Goal: Task Accomplishment & Management: Manage account settings

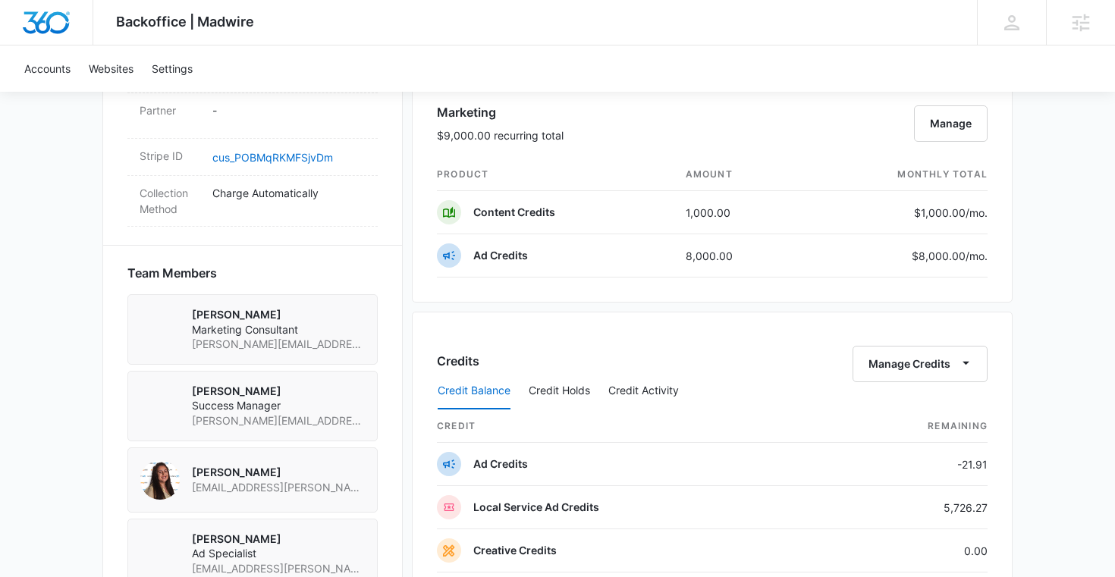
scroll to position [1011, 0]
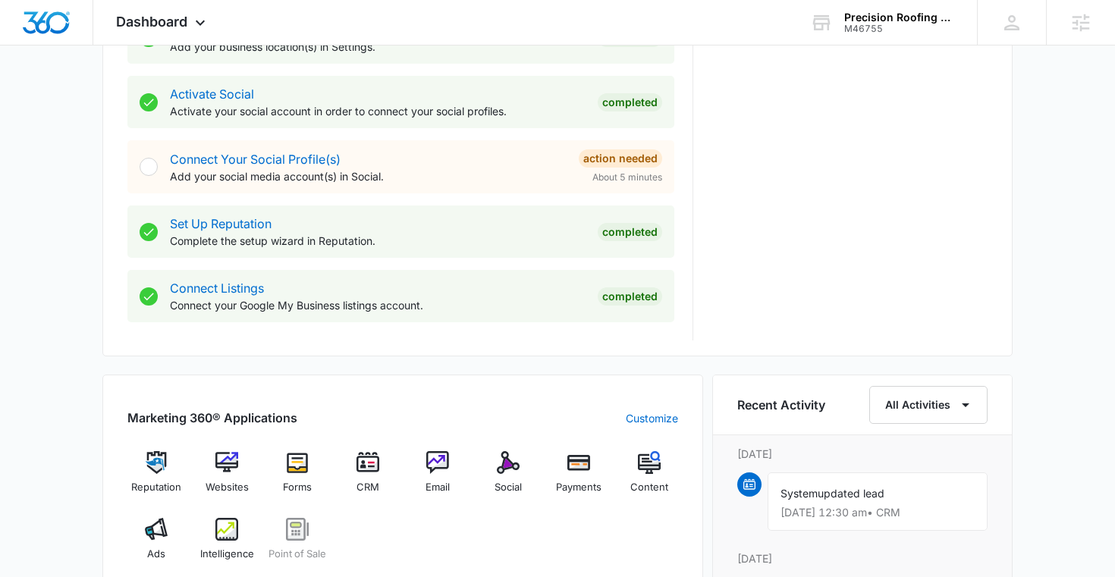
scroll to position [919, 0]
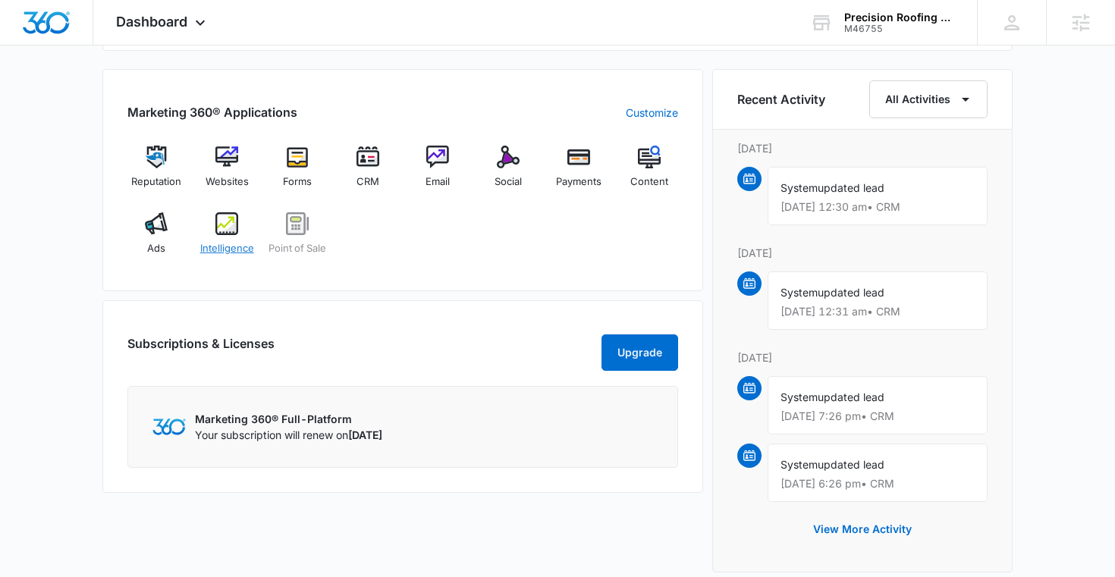
click at [212, 254] on span "Intelligence" at bounding box center [227, 248] width 54 height 15
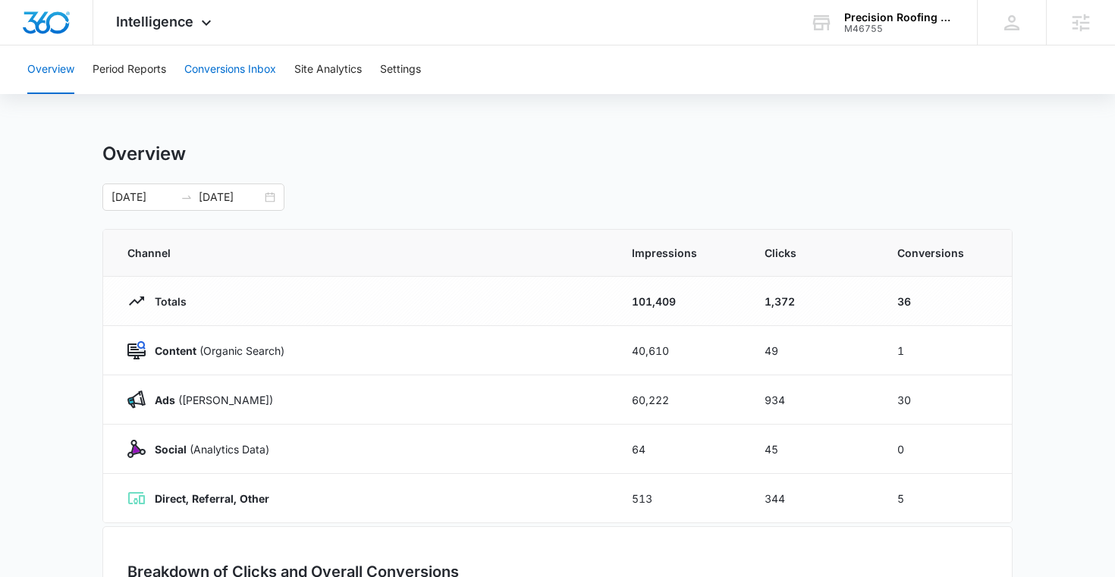
click at [218, 61] on button "Conversions Inbox" at bounding box center [230, 69] width 92 height 49
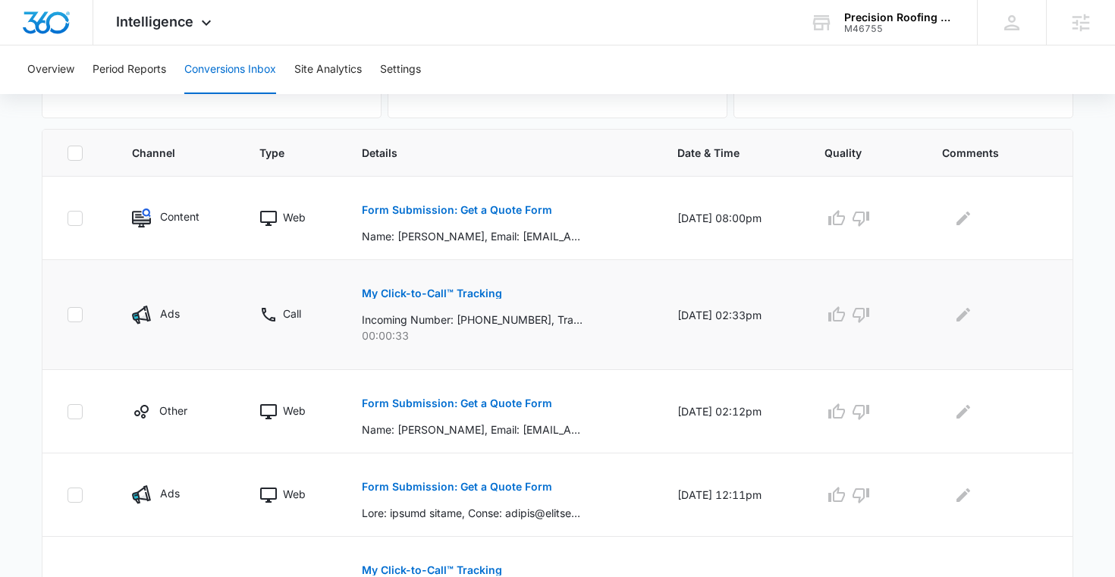
scroll to position [400, 0]
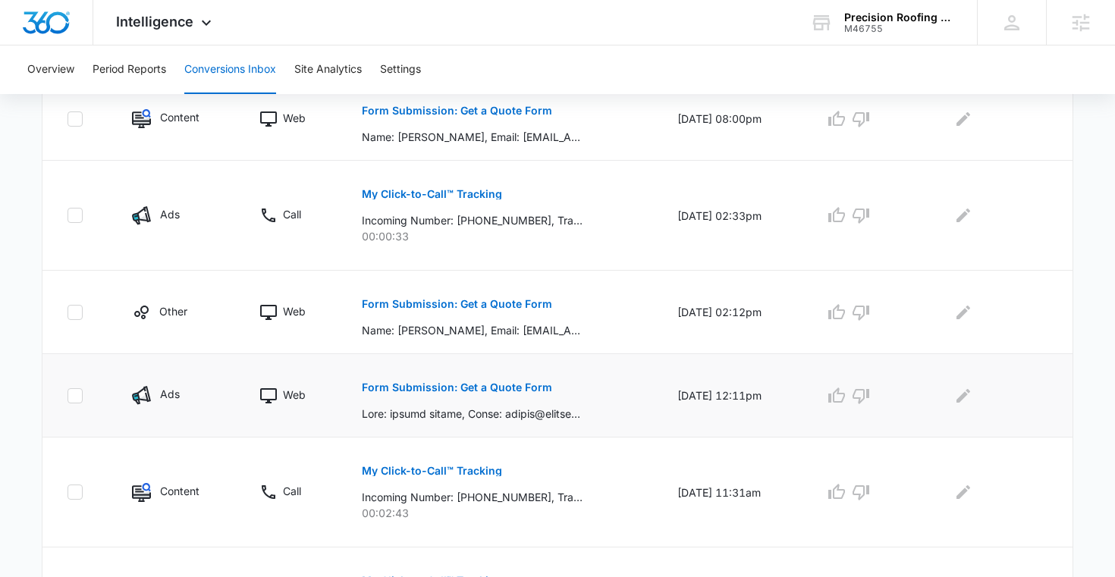
click at [516, 385] on p "Form Submission: Get a Quote Form" at bounding box center [457, 387] width 190 height 11
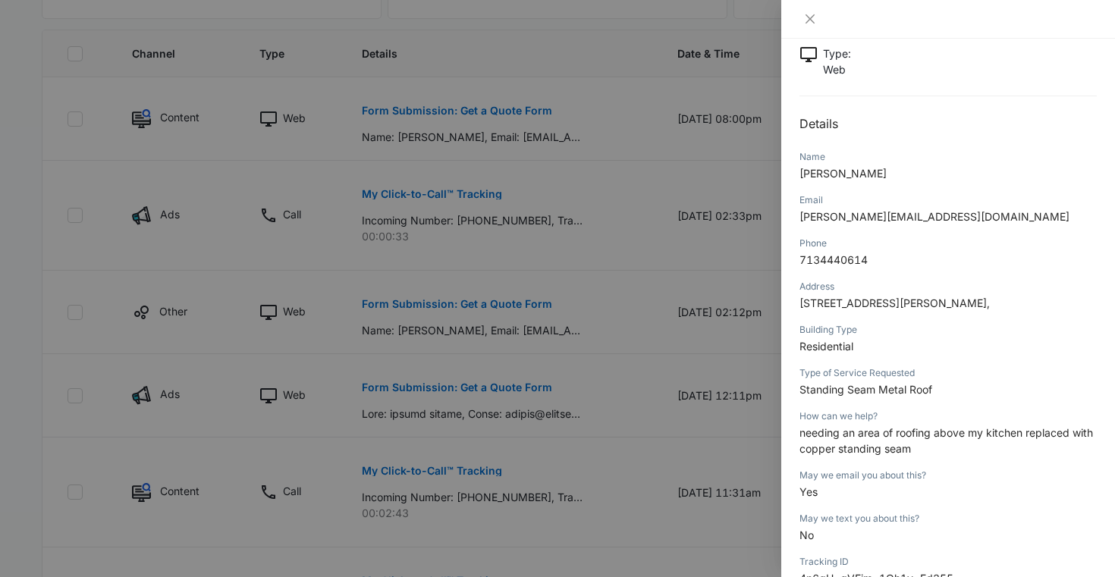
scroll to position [166, 0]
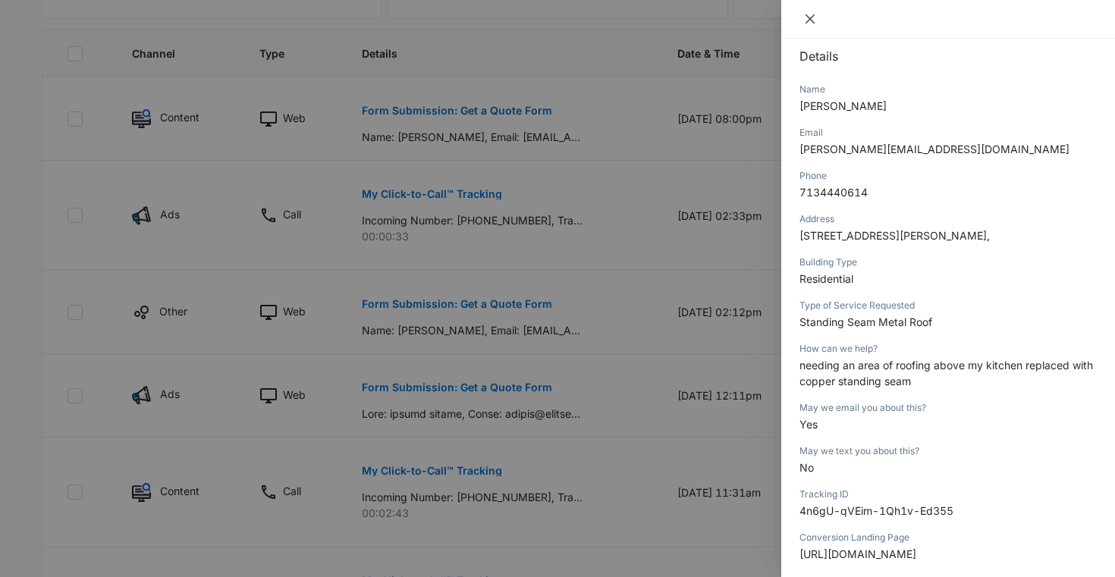
click at [810, 21] on icon "close" at bounding box center [810, 19] width 12 height 12
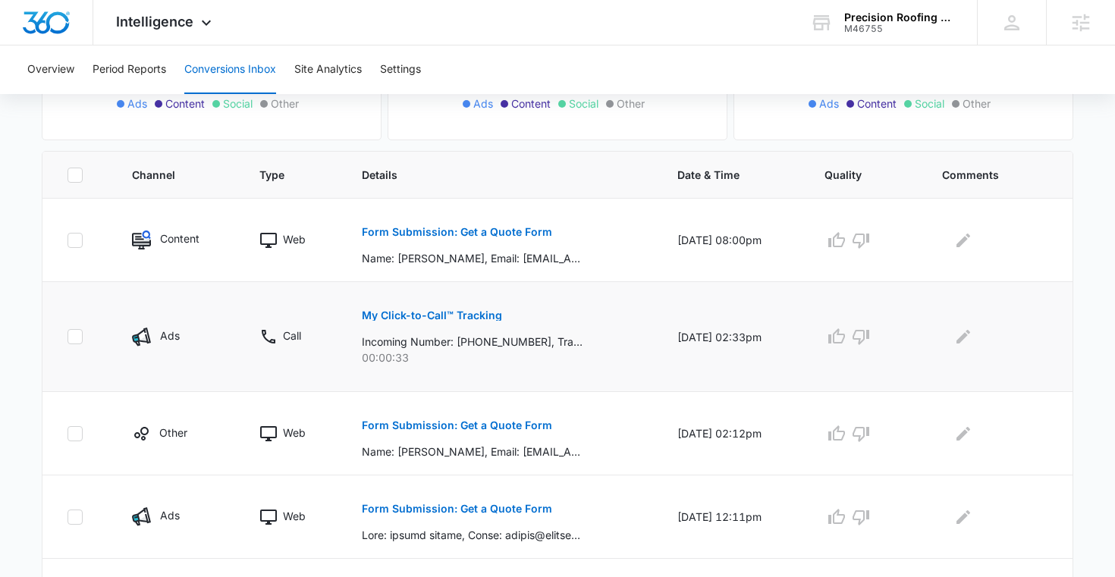
scroll to position [196, 0]
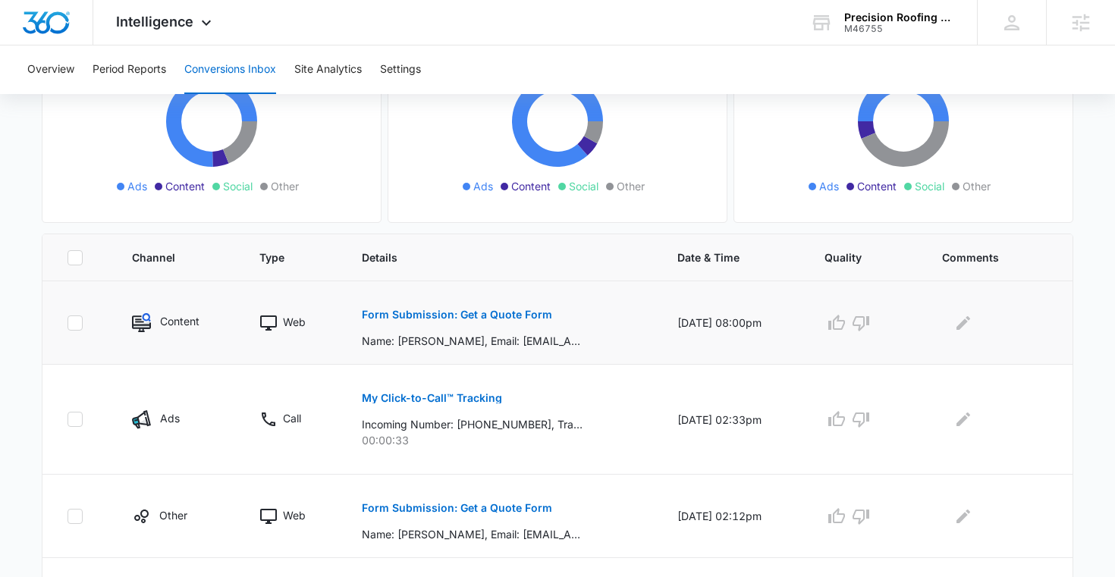
click at [429, 314] on p "Form Submission: Get a Quote Form" at bounding box center [457, 314] width 190 height 11
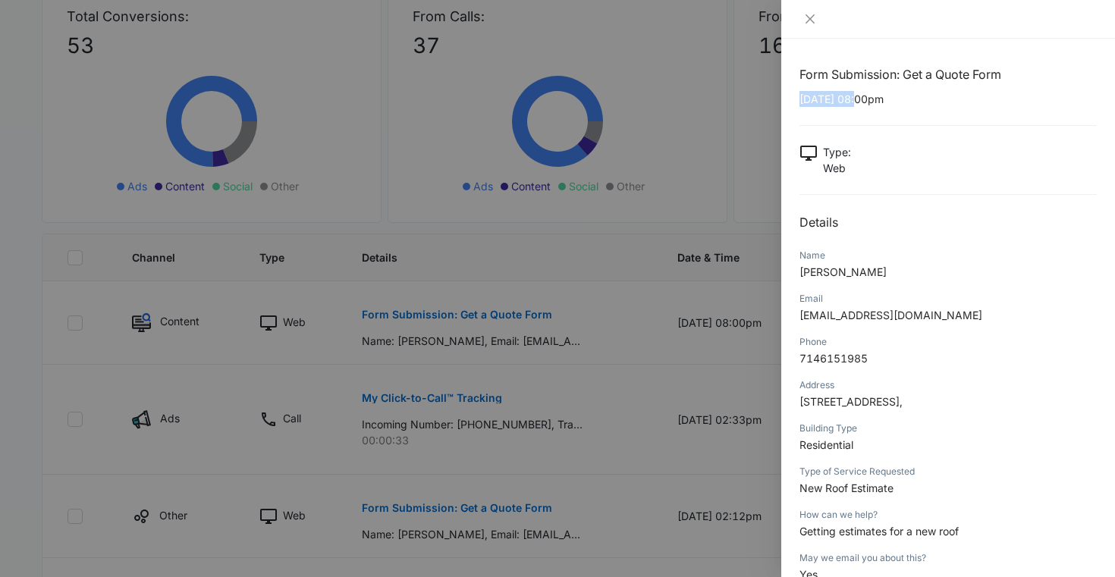
drag, startPoint x: 800, startPoint y: 98, endPoint x: 861, endPoint y: 102, distance: 60.8
click at [861, 102] on p "09/12/2025 at 08:00pm" at bounding box center [947, 99] width 297 height 16
copy p "09/12/2025"
drag, startPoint x: 848, startPoint y: 274, endPoint x: 800, endPoint y: 274, distance: 47.8
click at [800, 274] on span "Ron Davis" at bounding box center [842, 271] width 87 height 13
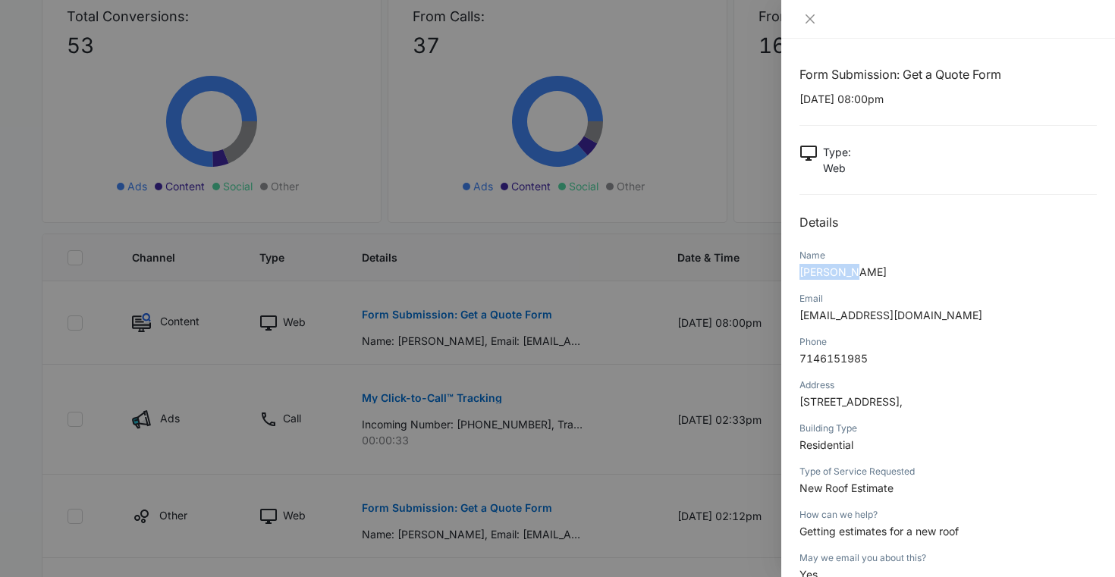
copy span "Ron Davis"
drag, startPoint x: 939, startPoint y: 313, endPoint x: 800, endPoint y: 317, distance: 138.8
click at [800, 317] on p "messageron@outlook.com" at bounding box center [947, 315] width 297 height 16
copy span "messageron@outlook.com"
drag, startPoint x: 899, startPoint y: 488, endPoint x: 800, endPoint y: 488, distance: 99.3
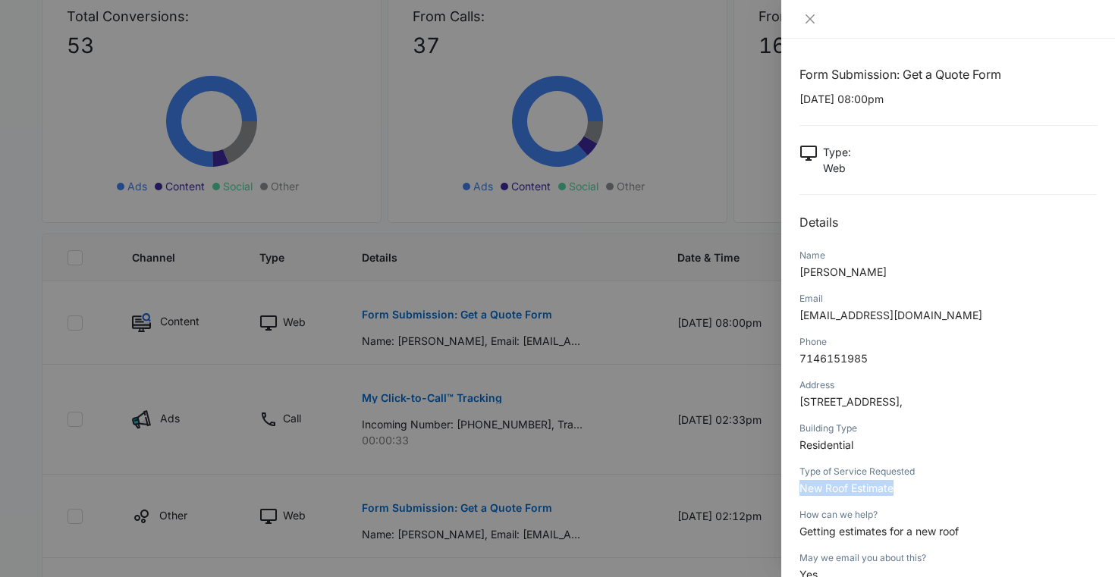
click at [800, 488] on p "New Roof Estimate" at bounding box center [947, 488] width 297 height 16
copy span "New Roof Estimate"
drag, startPoint x: 800, startPoint y: 402, endPoint x: 1018, endPoint y: 403, distance: 218.4
click at [902, 403] on span "29335 Edgewood Rd, , San Juan Capistrano, CA, 92675," at bounding box center [850, 401] width 103 height 13
copy span "29335 Edgewood Rd, , San Juan Capistrano"
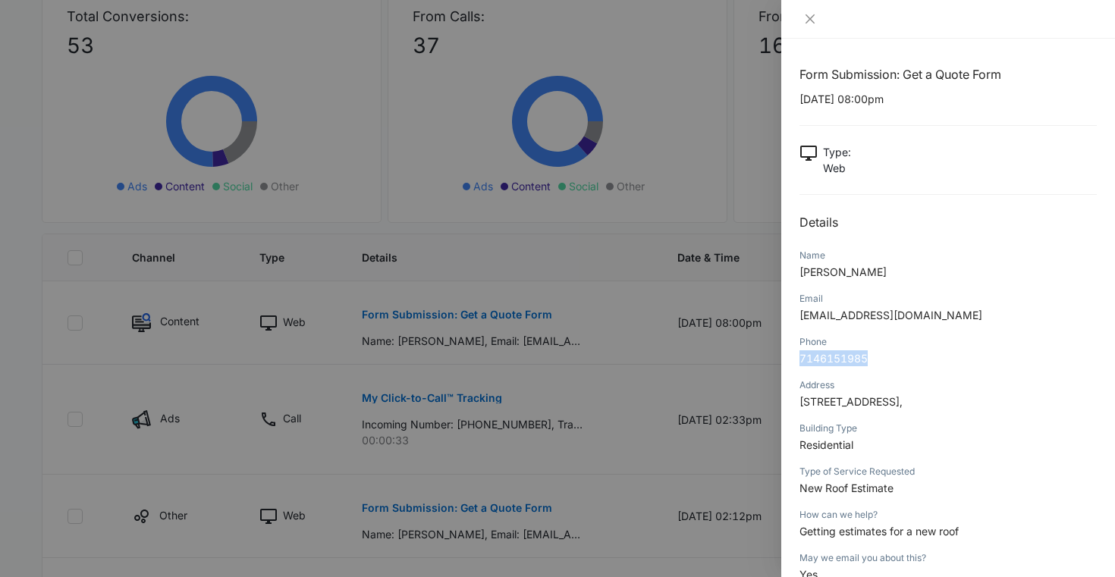
drag, startPoint x: 870, startPoint y: 362, endPoint x: 799, endPoint y: 354, distance: 71.8
click at [799, 354] on p "7146151985" at bounding box center [947, 358] width 297 height 16
copy span "7146151985"
click at [901, 497] on div "Type of Service Requested New Roof Estimate" at bounding box center [947, 484] width 297 height 43
click at [630, 372] on div at bounding box center [557, 288] width 1115 height 577
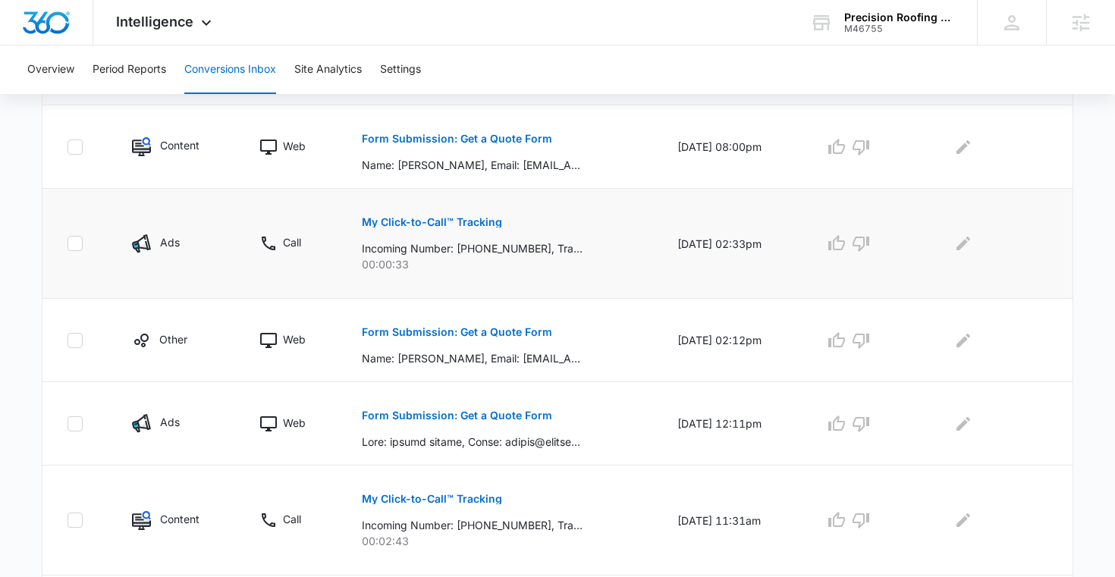
scroll to position [401, 0]
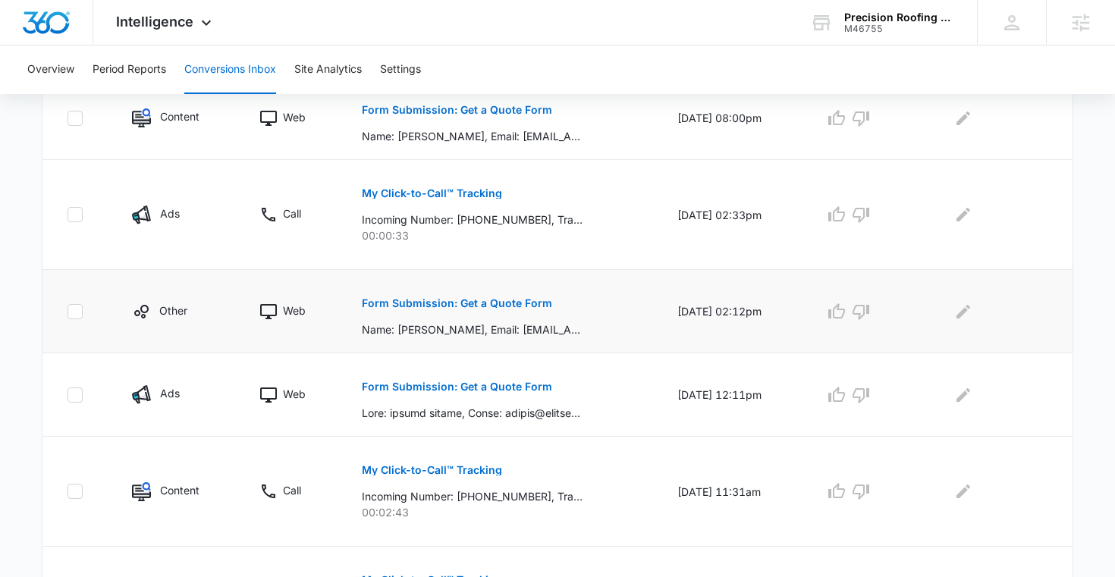
click at [458, 300] on p "Form Submission: Get a Quote Form" at bounding box center [457, 303] width 190 height 11
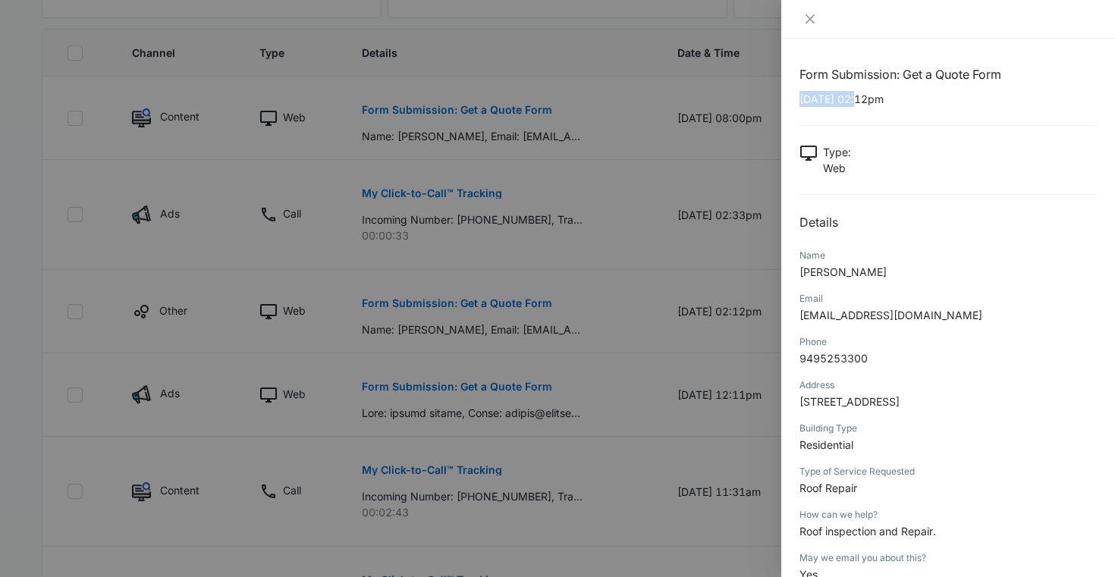
drag, startPoint x: 801, startPoint y: 100, endPoint x: 862, endPoint y: 104, distance: 60.8
click at [862, 104] on p "09/12/2025 at 02:12pm" at bounding box center [947, 99] width 297 height 16
copy p "09/12/2025"
drag, startPoint x: 820, startPoint y: 280, endPoint x: 796, endPoint y: 274, distance: 24.8
click at [796, 274] on div "Form Submission: Get a Quote Form 09/12/2025 at 02:12pm Type : Web Details Name…" at bounding box center [948, 308] width 334 height 538
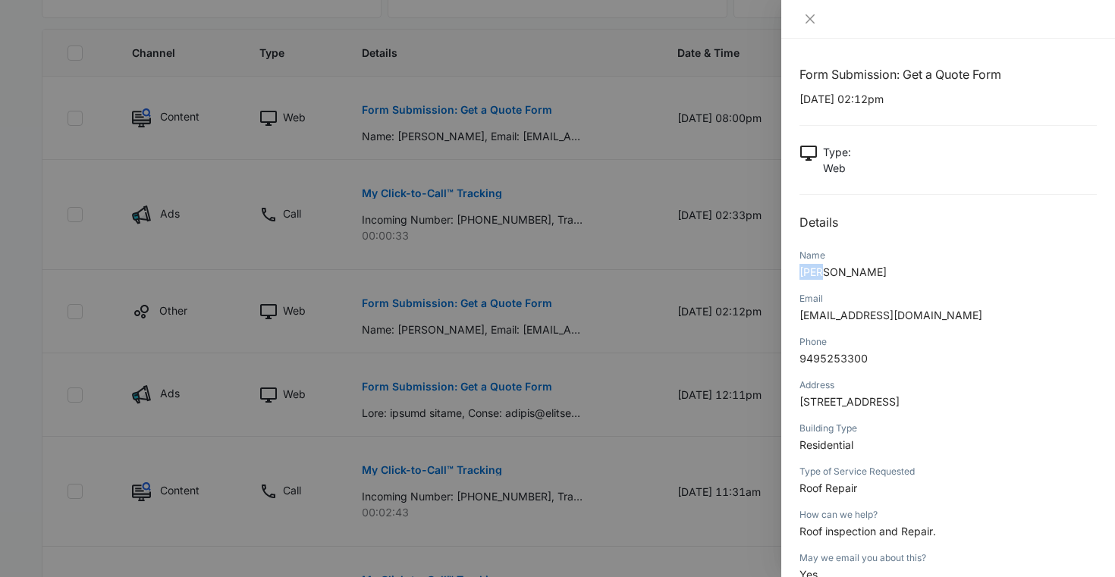
copy span "Jeff"
drag, startPoint x: 799, startPoint y: 399, endPoint x: 959, endPoint y: 409, distance: 160.3
click at [959, 409] on p "22422 Bayberry, , Mission Viejo, CA, 92692, United Stat" at bounding box center [947, 402] width 297 height 16
copy span "22422 Bayberry, , Mission Viejo"
drag, startPoint x: 869, startPoint y: 361, endPoint x: 802, endPoint y: 361, distance: 66.7
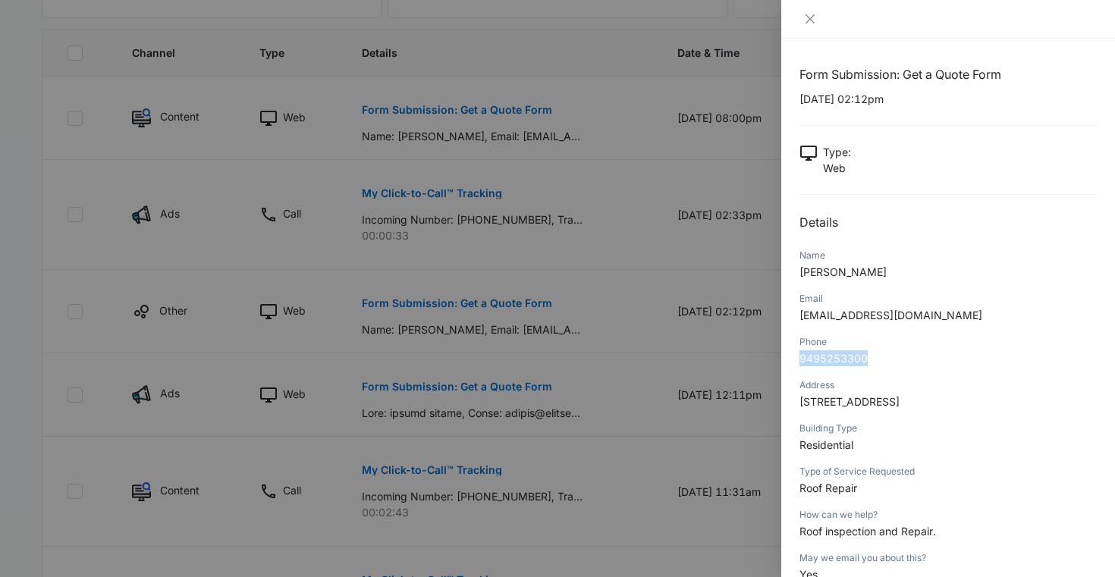
click at [801, 361] on p "9495253300" at bounding box center [947, 358] width 297 height 16
copy span "9495253300"
drag, startPoint x: 920, startPoint y: 318, endPoint x: 795, endPoint y: 314, distance: 125.2
click at [795, 314] on div "Form Submission: Get a Quote Form 09/12/2025 at 02:12pm Type : Web Details Name…" at bounding box center [948, 308] width 334 height 538
drag, startPoint x: 941, startPoint y: 530, endPoint x: 789, endPoint y: 531, distance: 151.6
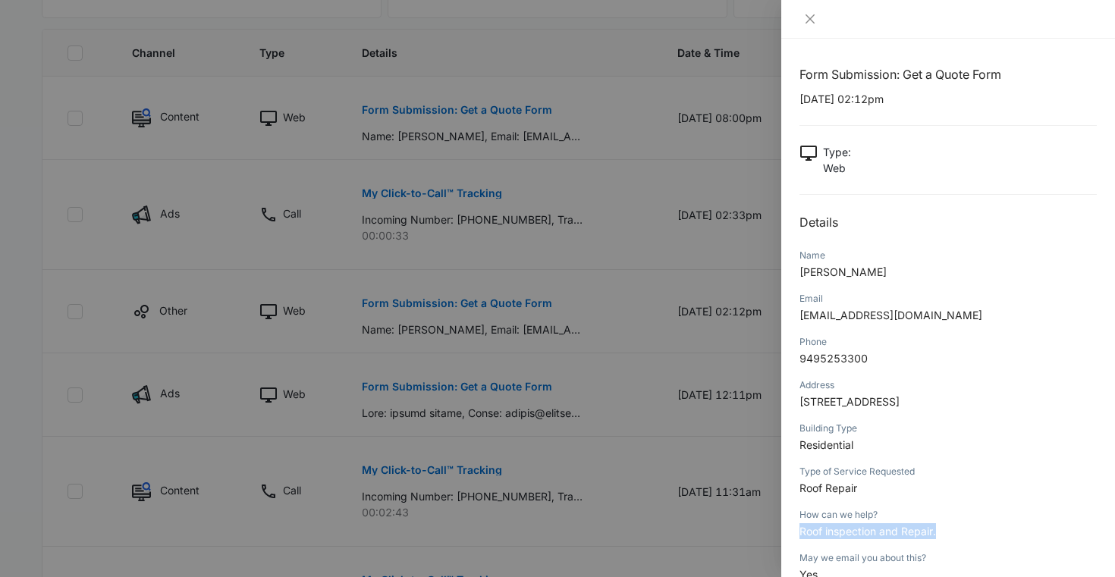
click at [789, 531] on div "Form Submission: Get a Quote Form 09/12/2025 at 02:12pm Type : Web Details Name…" at bounding box center [948, 308] width 334 height 538
click at [899, 397] on span "22422 Bayberry, , Mission Viejo, CA, 92692, United Stat" at bounding box center [849, 401] width 100 height 13
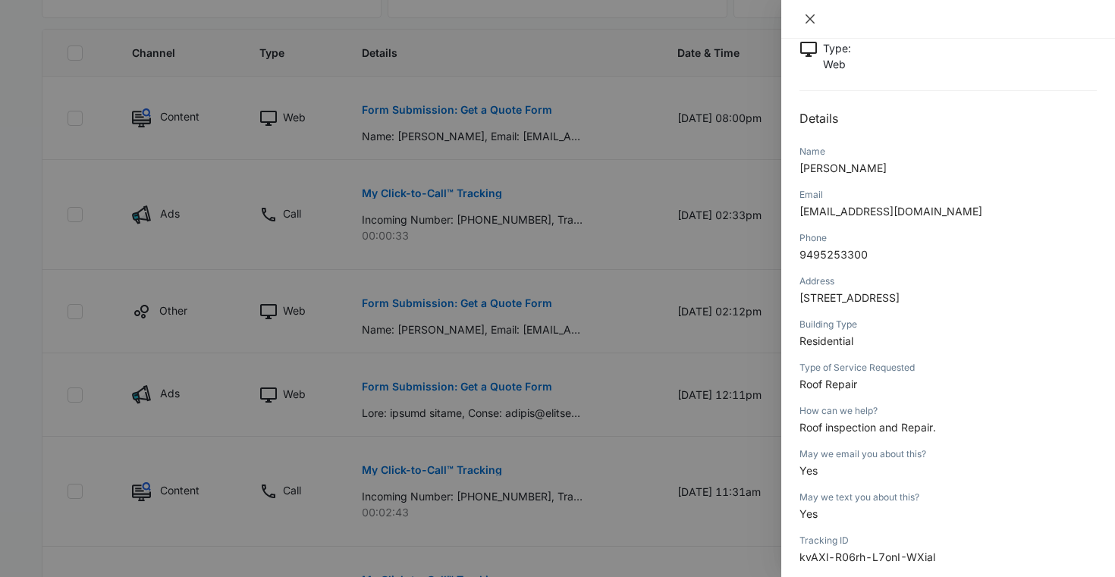
click at [808, 14] on icon "close" at bounding box center [810, 19] width 12 height 12
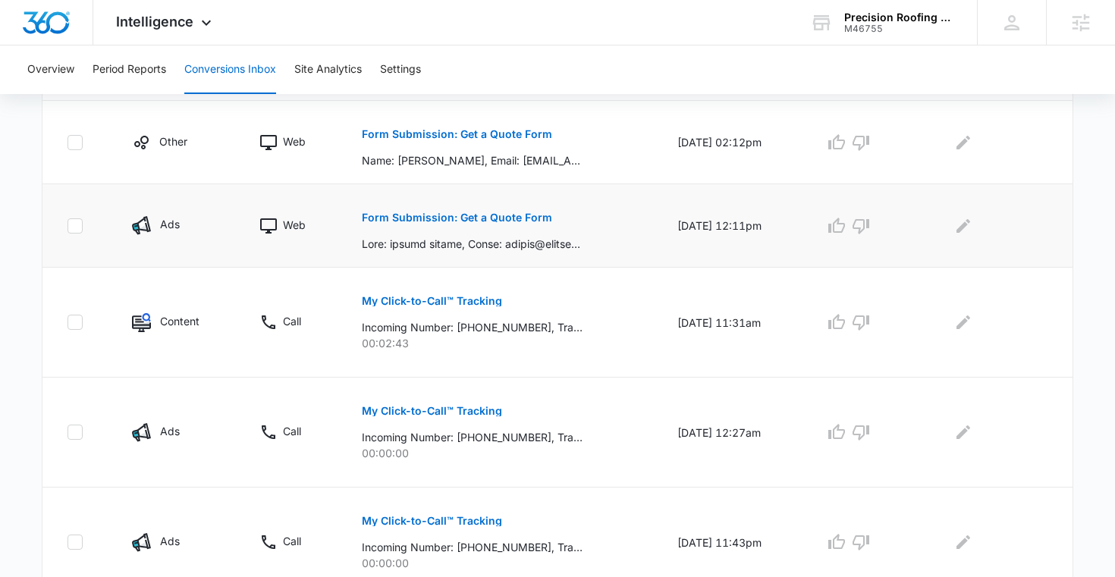
scroll to position [573, 0]
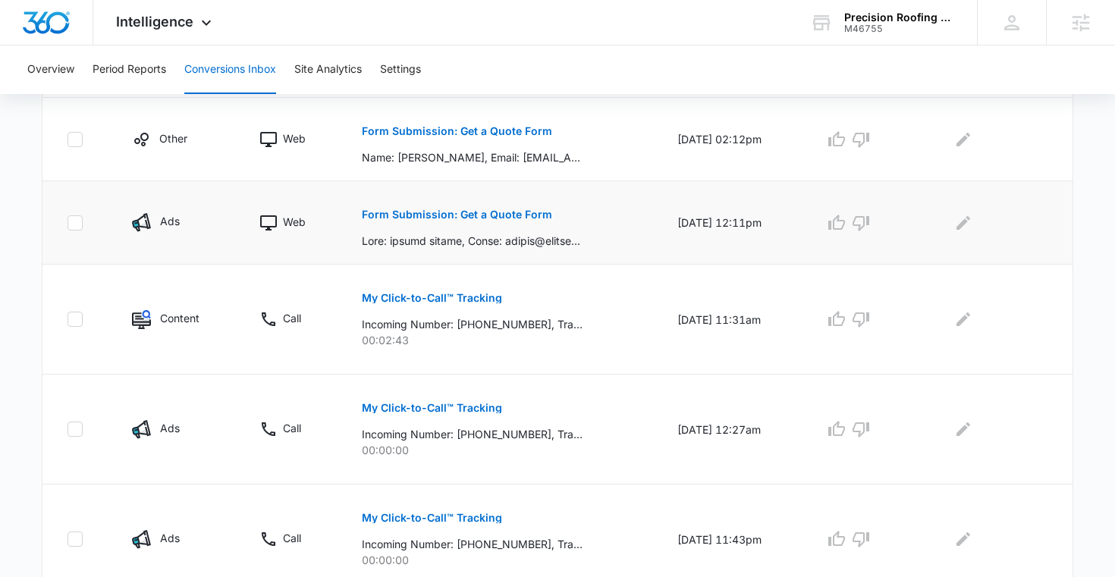
click at [400, 216] on p "Form Submission: Get a Quote Form" at bounding box center [457, 214] width 190 height 11
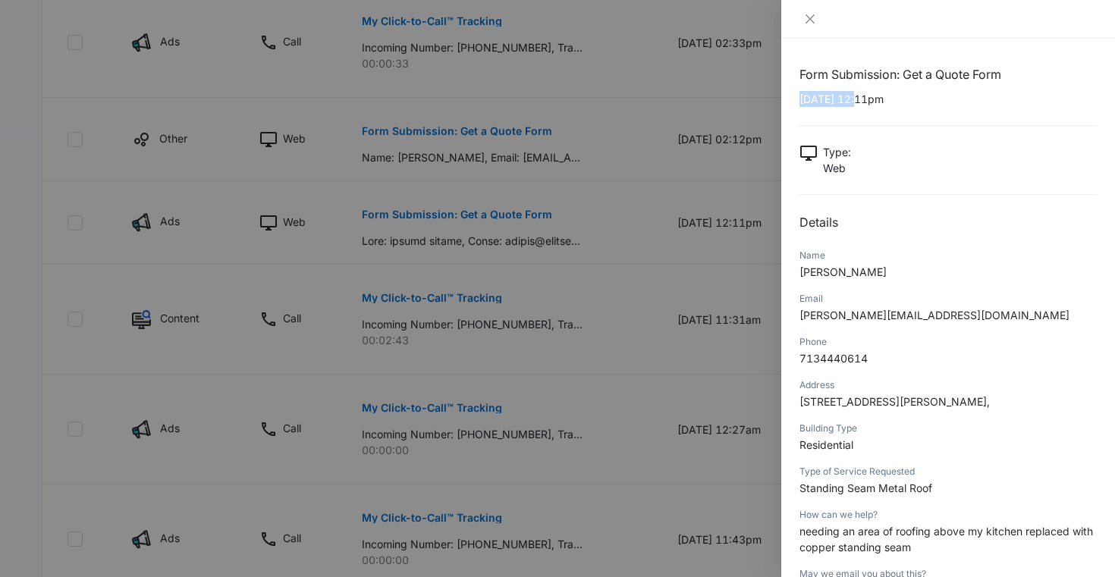
drag, startPoint x: 801, startPoint y: 99, endPoint x: 859, endPoint y: 102, distance: 58.4
click at [859, 102] on p "09/12/2025 at 12:11pm" at bounding box center [947, 99] width 297 height 16
drag, startPoint x: 859, startPoint y: 270, endPoint x: 796, endPoint y: 270, distance: 62.9
click at [796, 270] on div "Form Submission: Get a Quote Form 09/12/2025 at 12:11pm Type : Web Details Name…" at bounding box center [948, 308] width 334 height 538
drag, startPoint x: 933, startPoint y: 317, endPoint x: 794, endPoint y: 320, distance: 138.8
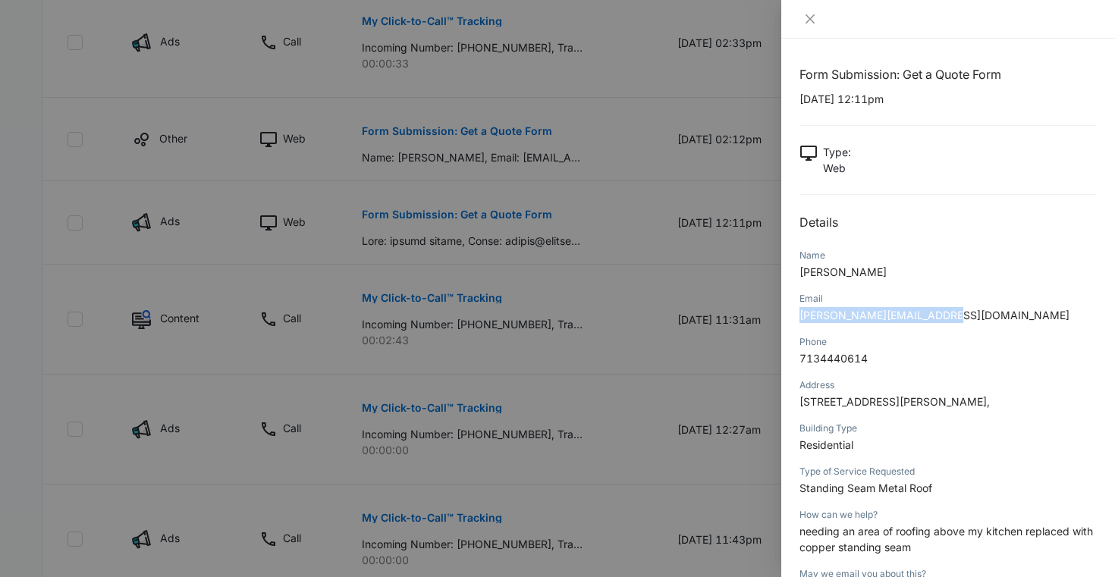
click at [794, 320] on div "Form Submission: Get a Quote Form 09/12/2025 at 12:11pm Type : Web Details Name…" at bounding box center [948, 308] width 334 height 538
click at [873, 363] on p "7134440614" at bounding box center [947, 358] width 297 height 16
drag, startPoint x: 873, startPoint y: 363, endPoint x: 812, endPoint y: 360, distance: 61.5
click at [812, 360] on p "7134440614" at bounding box center [947, 358] width 297 height 16
drag, startPoint x: 799, startPoint y: 402, endPoint x: 969, endPoint y: 405, distance: 169.9
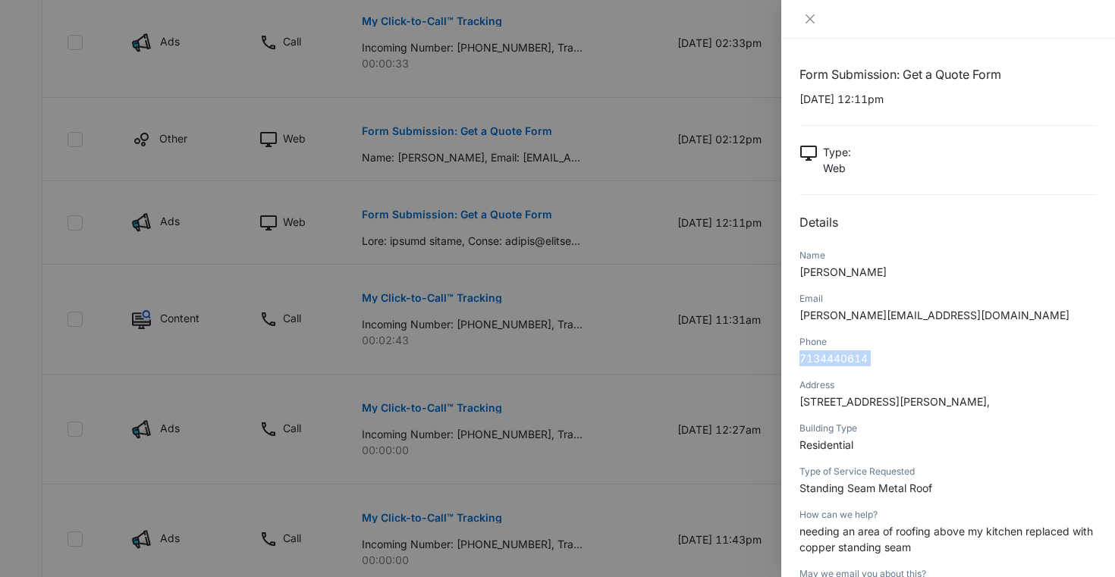
click at [969, 405] on span "4012 calle isabella, , san clemente, ca, 92672," at bounding box center [894, 401] width 190 height 13
drag, startPoint x: 933, startPoint y: 487, endPoint x: 787, endPoint y: 494, distance: 146.5
click at [787, 494] on div "Form Submission: Get a Quote Form 09/12/2025 at 12:11pm Type : Web Details Name…" at bounding box center [948, 308] width 334 height 538
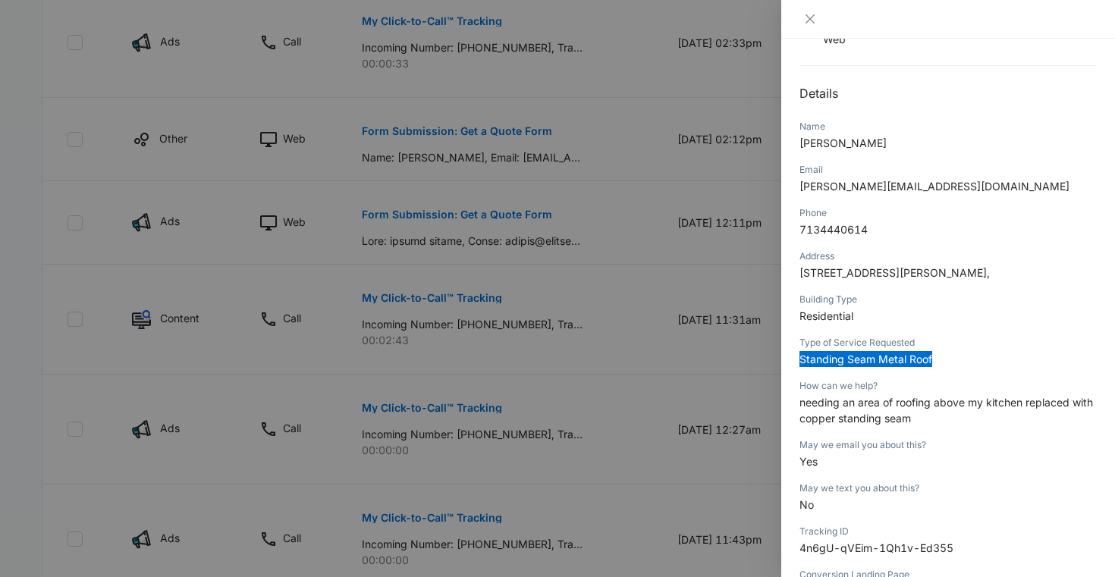
scroll to position [206, 0]
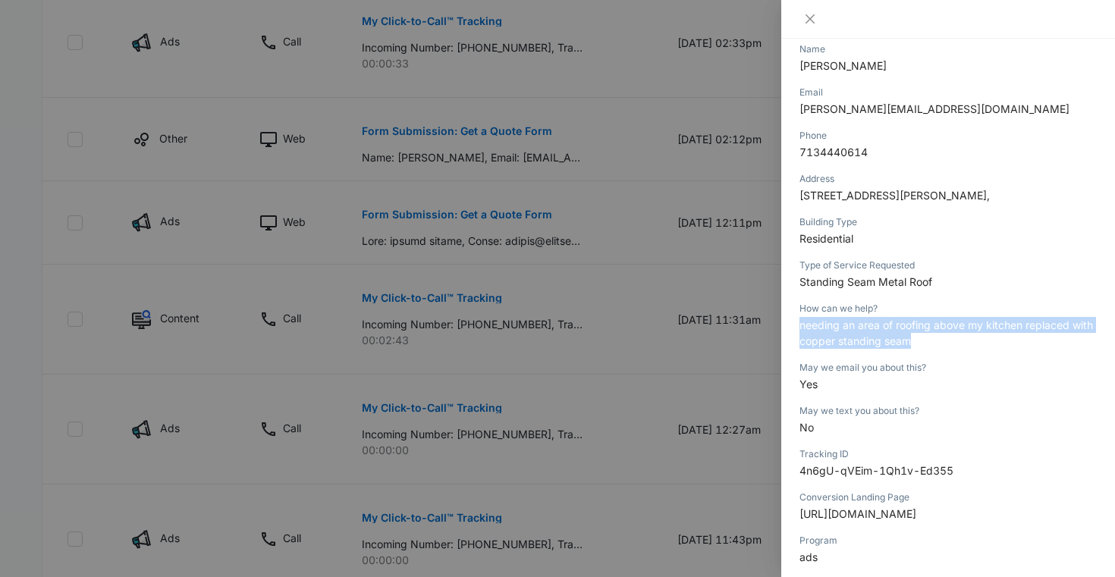
drag, startPoint x: 909, startPoint y: 341, endPoint x: 794, endPoint y: 326, distance: 116.2
click at [794, 326] on div "Form Submission: Get a Quote Form 09/12/2025 at 12:11pm Type : Web Details Name…" at bounding box center [948, 308] width 334 height 538
click at [809, 22] on icon "close" at bounding box center [810, 19] width 12 height 12
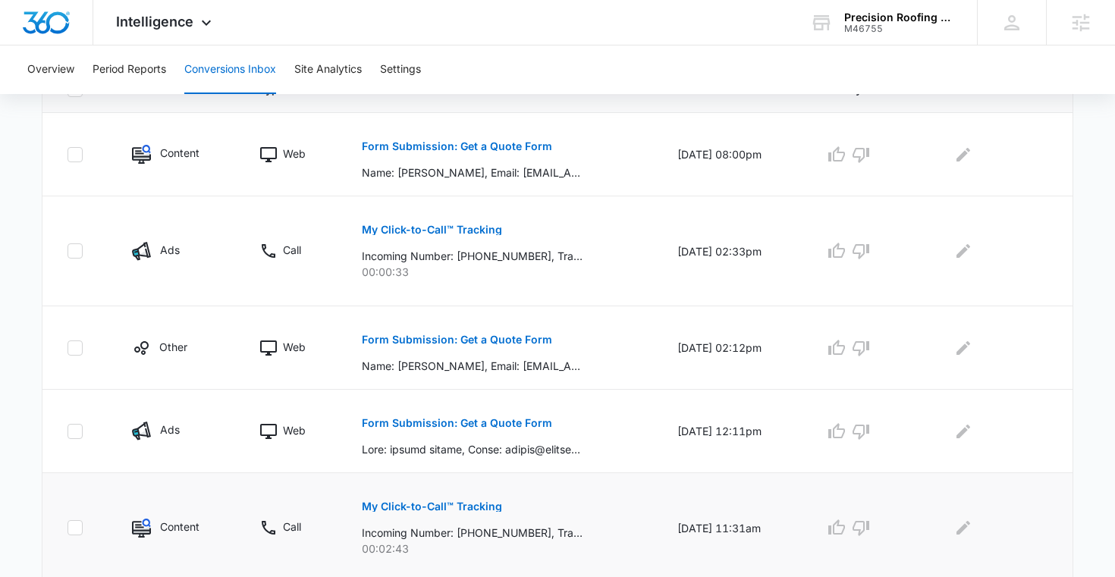
scroll to position [347, 0]
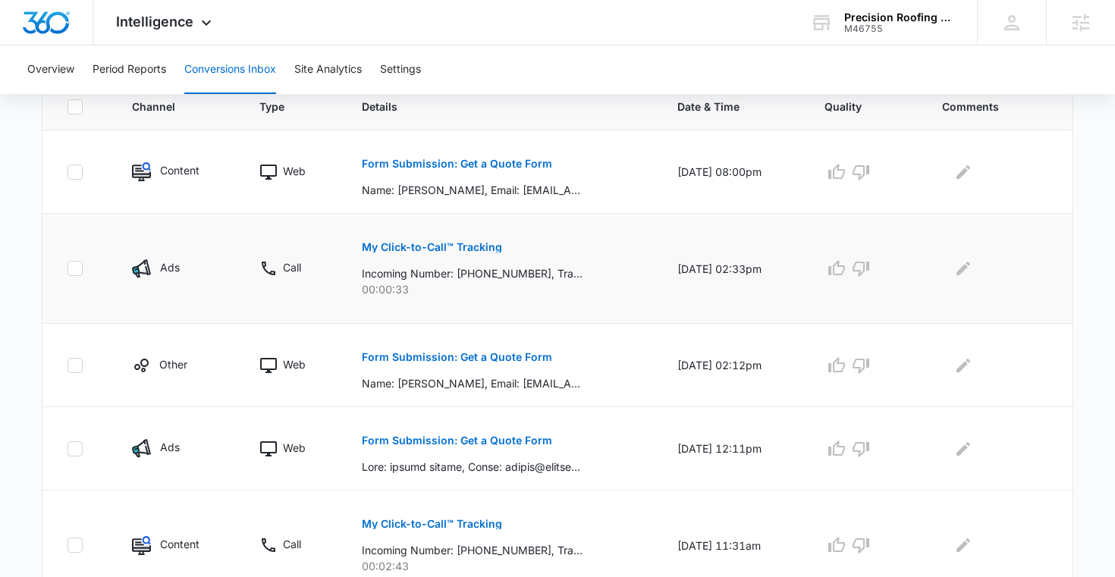
click at [441, 249] on p "My Click-to-Call™ Tracking" at bounding box center [432, 247] width 140 height 11
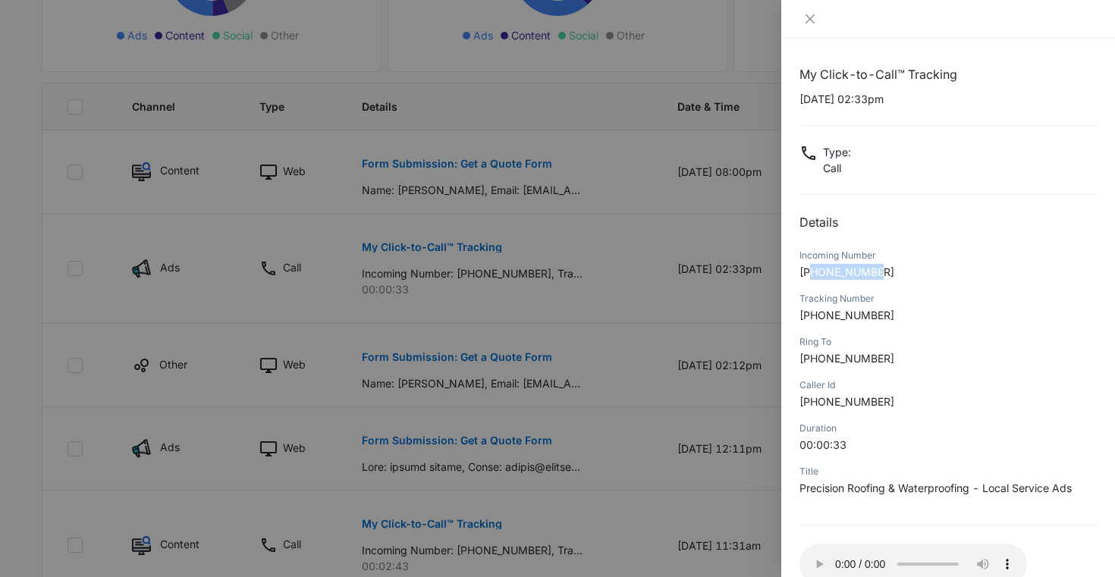
drag, startPoint x: 882, startPoint y: 269, endPoint x: 814, endPoint y: 273, distance: 68.3
click at [814, 273] on p "+19493918732" at bounding box center [947, 272] width 297 height 16
click at [810, 14] on icon "close" at bounding box center [810, 19] width 12 height 12
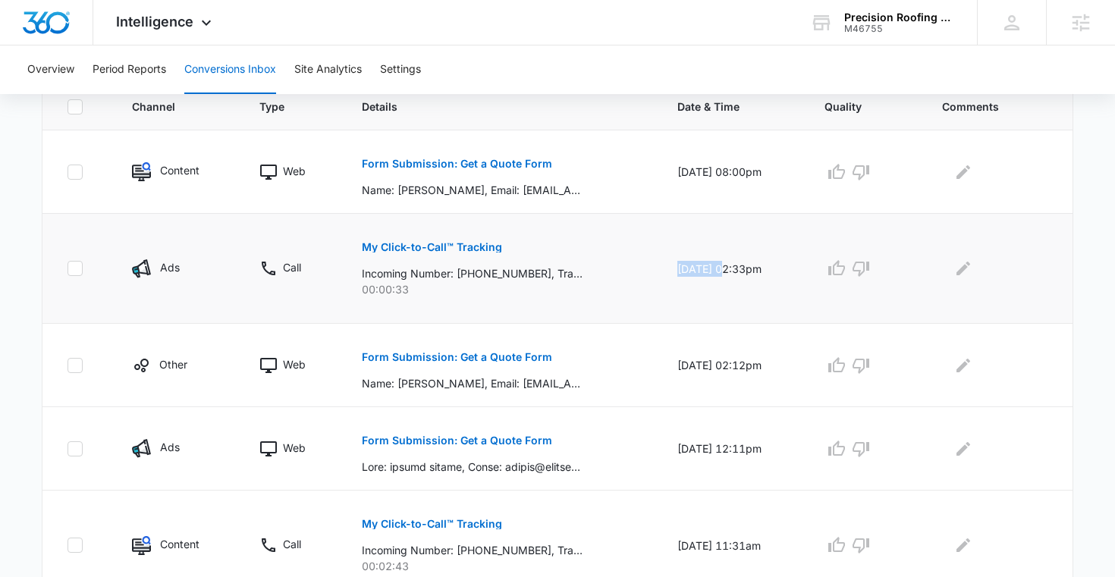
drag, startPoint x: 660, startPoint y: 271, endPoint x: 707, endPoint y: 271, distance: 47.0
click at [707, 271] on td "09/12/25 at 02:33pm" at bounding box center [733, 269] width 148 height 110
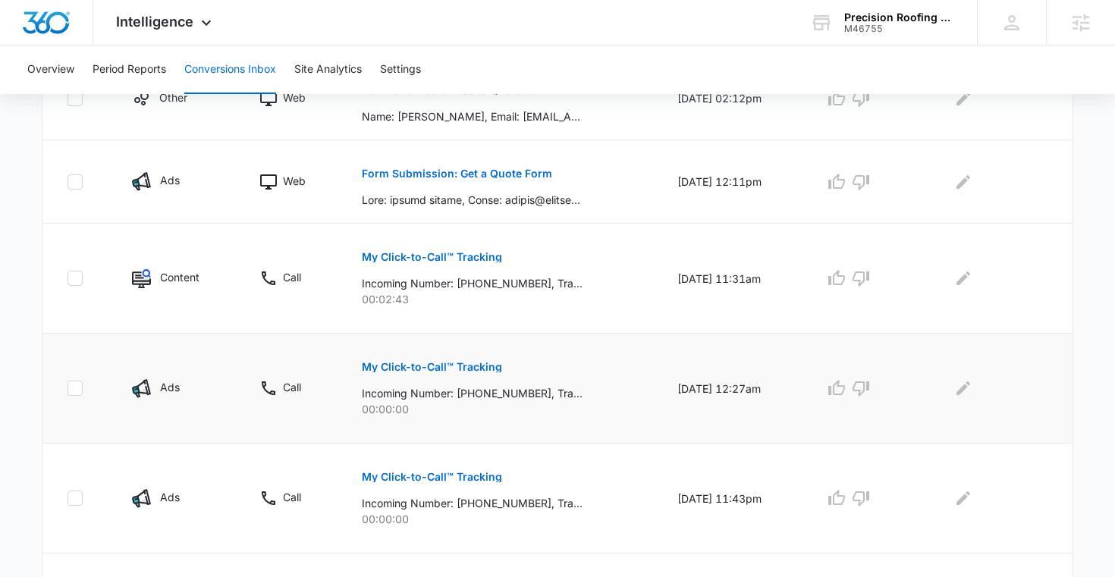
scroll to position [615, 0]
click at [445, 255] on p "My Click-to-Call™ Tracking" at bounding box center [432, 256] width 140 height 11
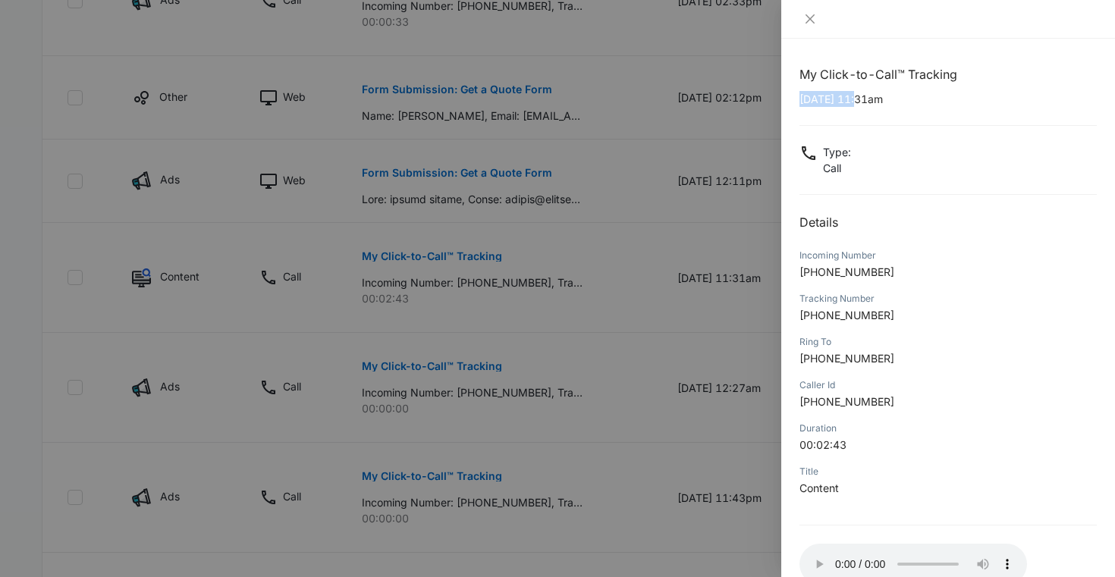
drag, startPoint x: 800, startPoint y: 99, endPoint x: 860, endPoint y: 99, distance: 59.9
click at [860, 99] on p "09/12/2025 at 11:31am" at bounding box center [947, 99] width 297 height 16
click at [804, 24] on icon "close" at bounding box center [810, 19] width 12 height 12
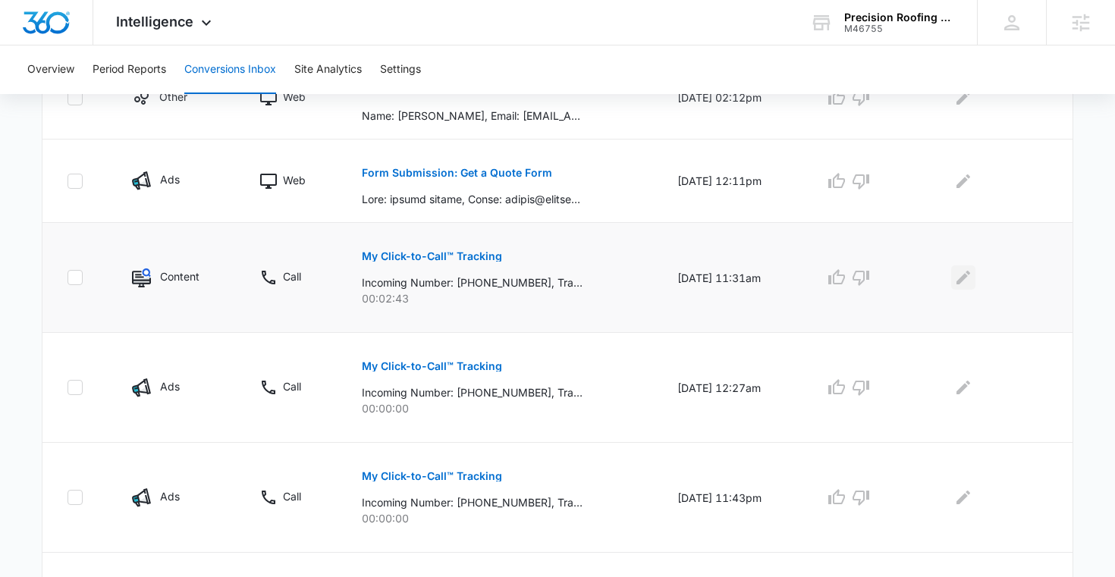
click at [967, 278] on icon "Edit Comments" at bounding box center [963, 278] width 14 height 14
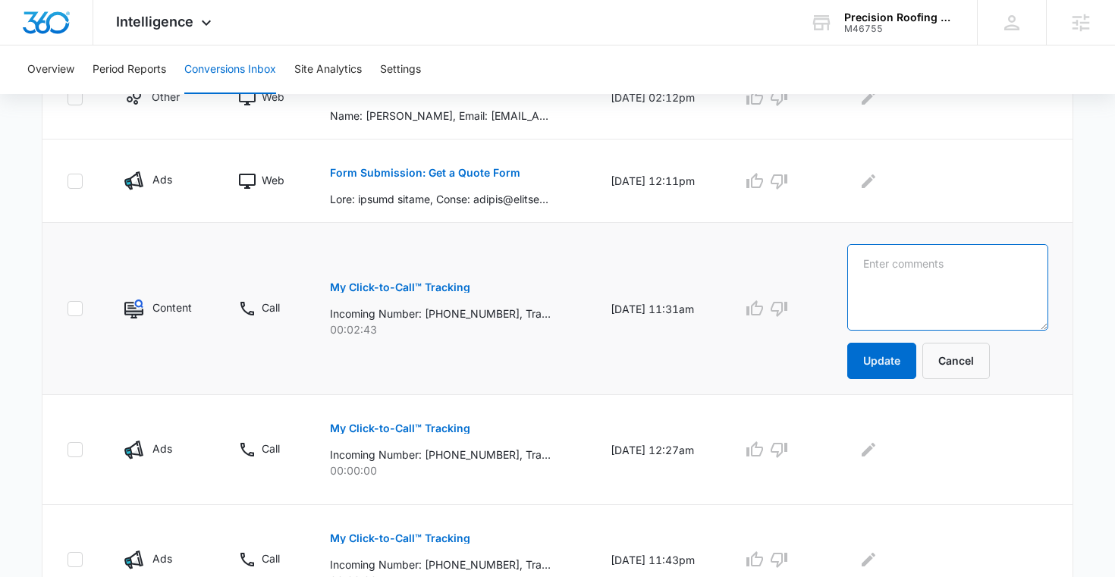
click at [952, 280] on textarea at bounding box center [947, 287] width 201 height 86
type textarea "Caller from Aventura Condos about dates and scope of work"
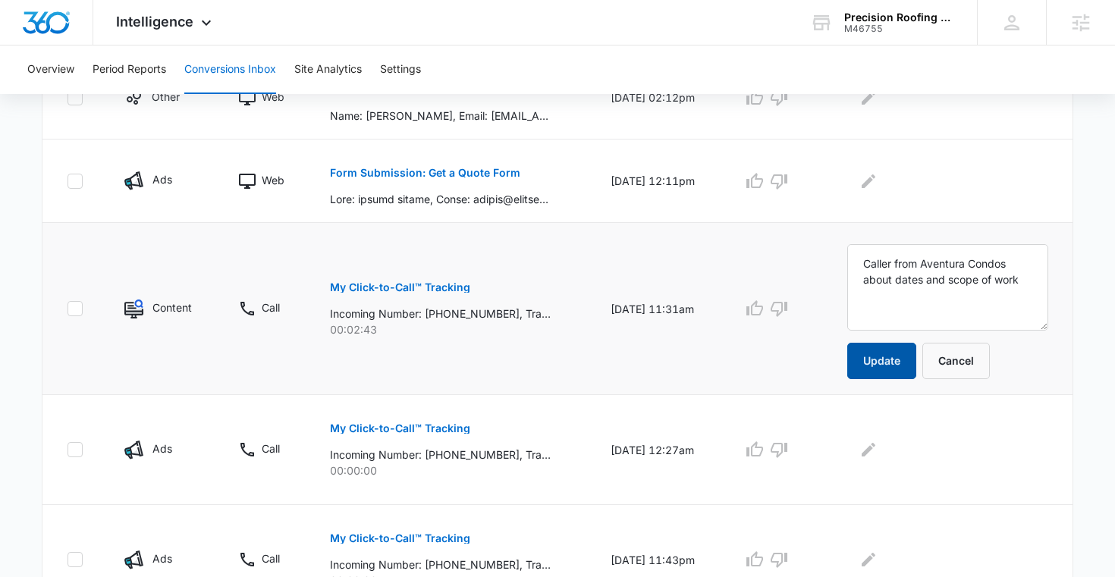
click at [899, 356] on button "Update" at bounding box center [881, 361] width 69 height 36
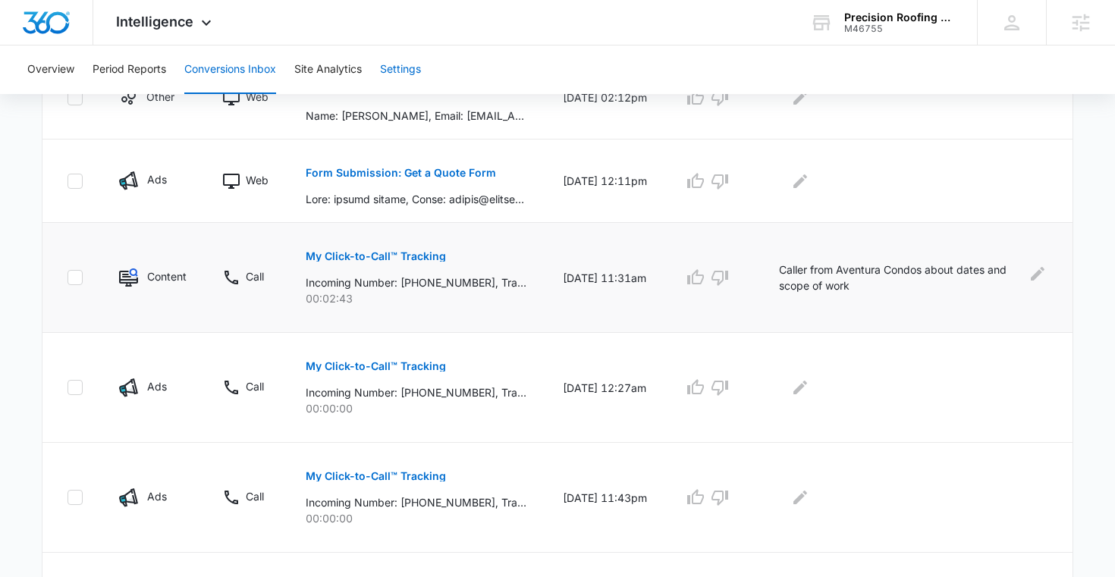
click at [405, 68] on button "Settings" at bounding box center [400, 69] width 41 height 49
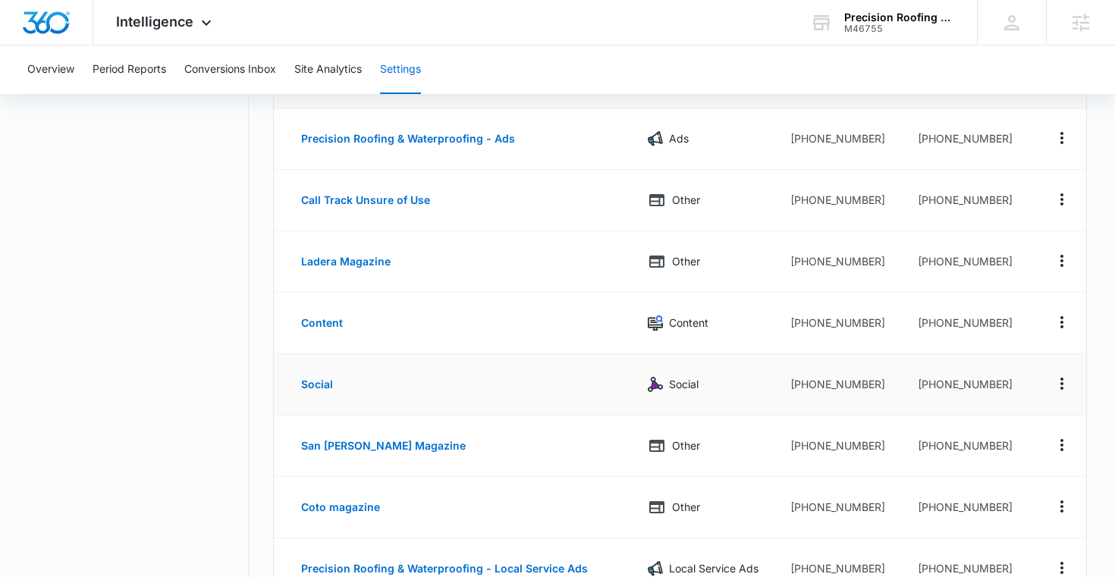
scroll to position [168, 0]
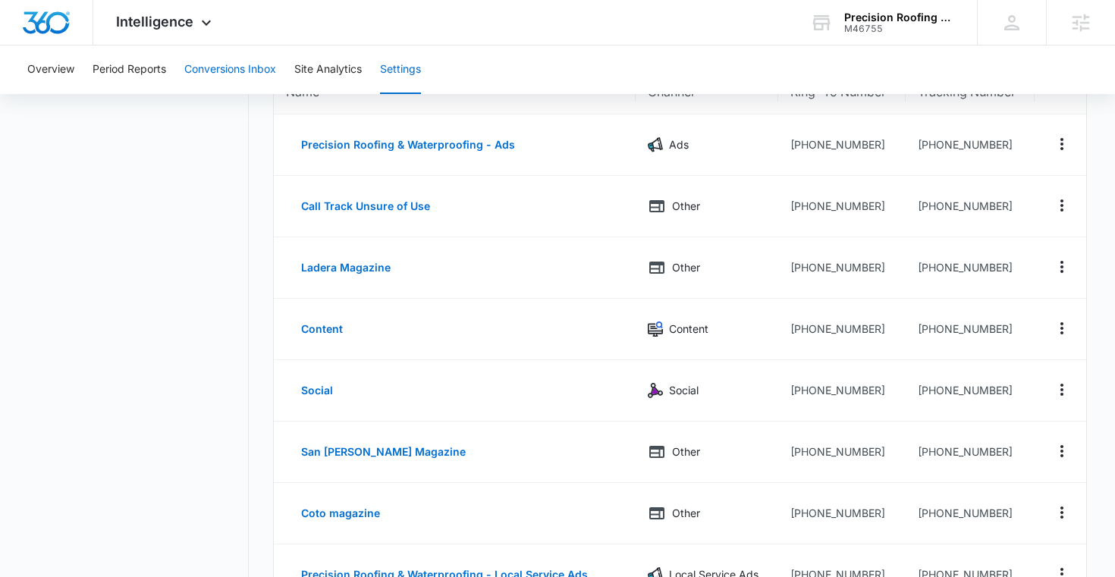
click at [234, 71] on button "Conversions Inbox" at bounding box center [230, 69] width 92 height 49
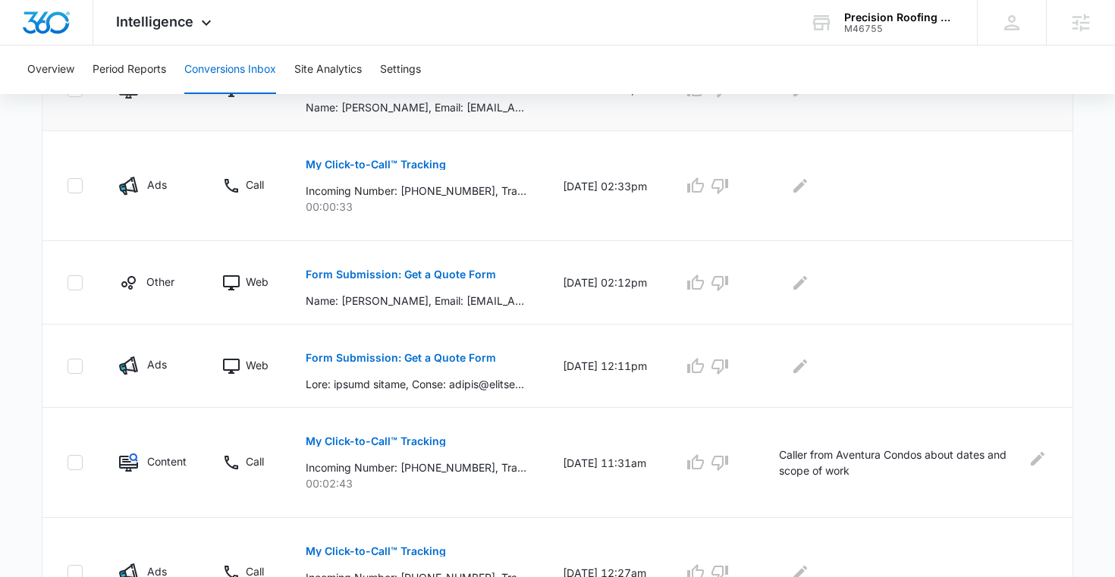
scroll to position [622, 0]
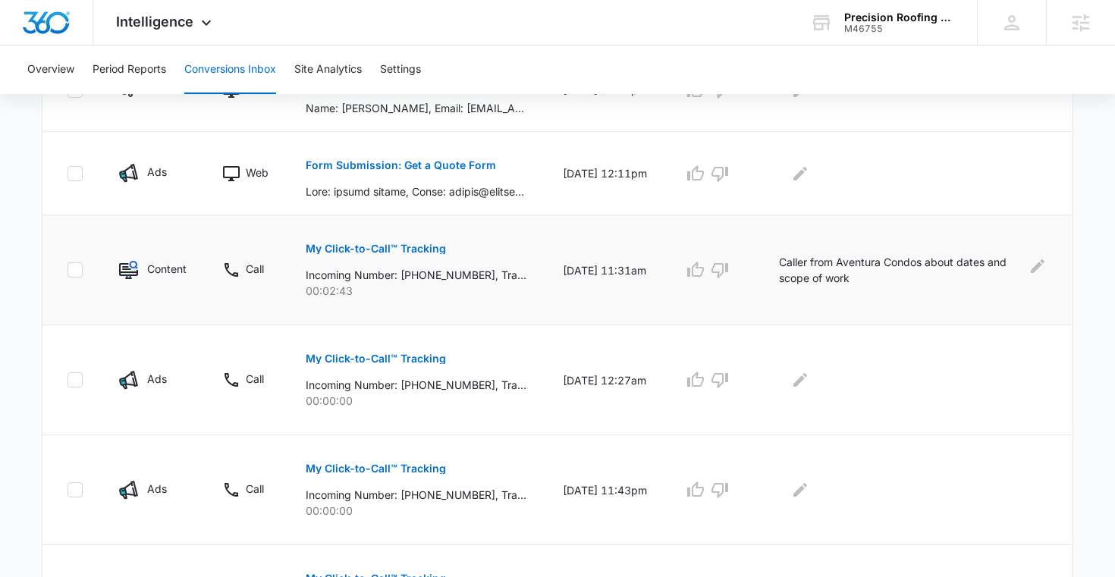
click at [375, 242] on button "My Click-to-Call™ Tracking" at bounding box center [376, 248] width 140 height 36
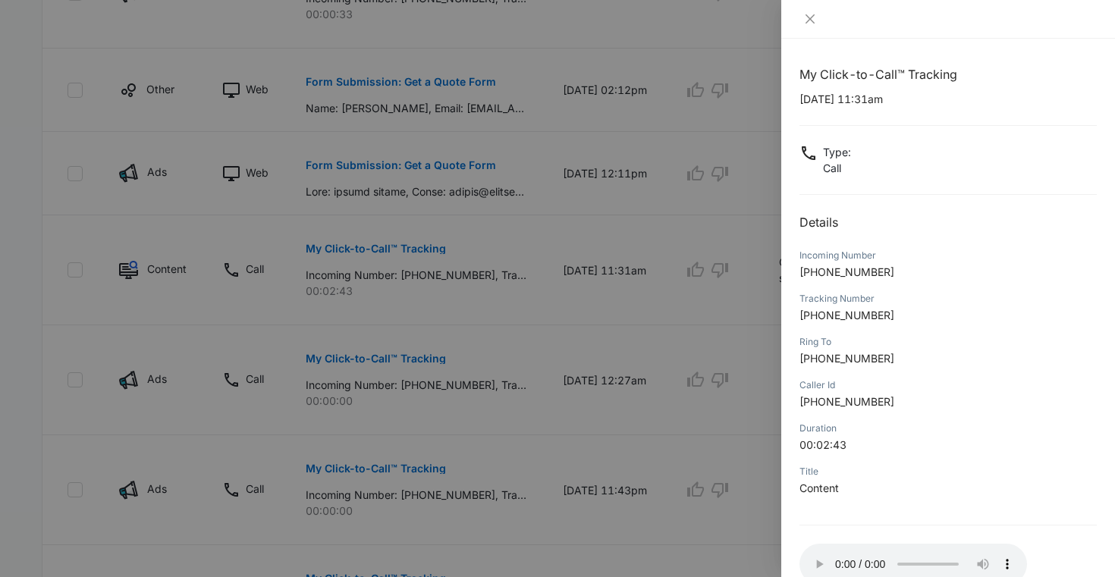
click at [488, 251] on div at bounding box center [557, 288] width 1115 height 577
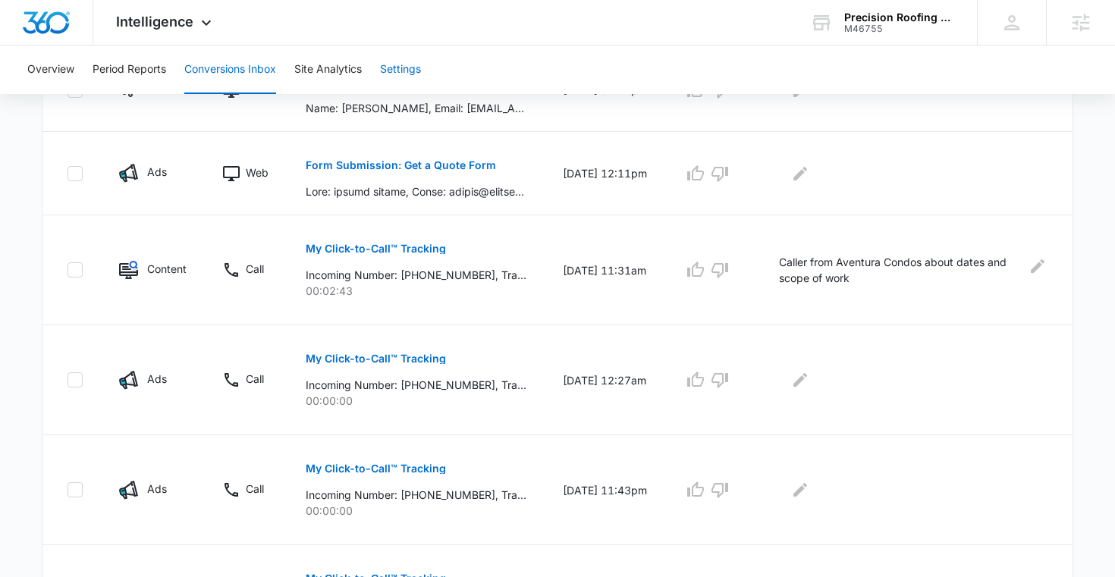
click at [387, 75] on button "Settings" at bounding box center [400, 69] width 41 height 49
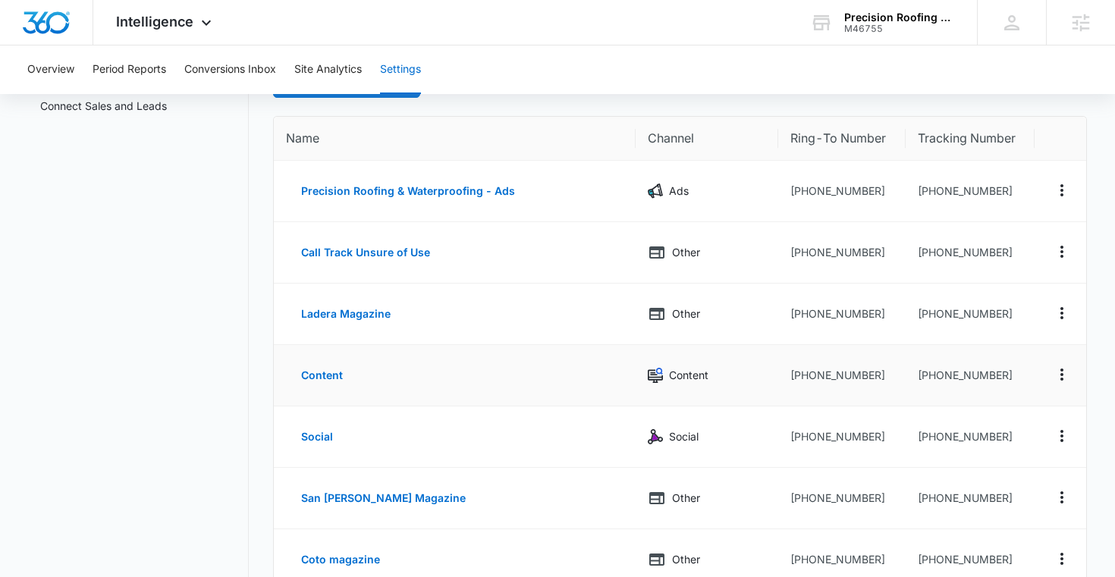
scroll to position [86, 0]
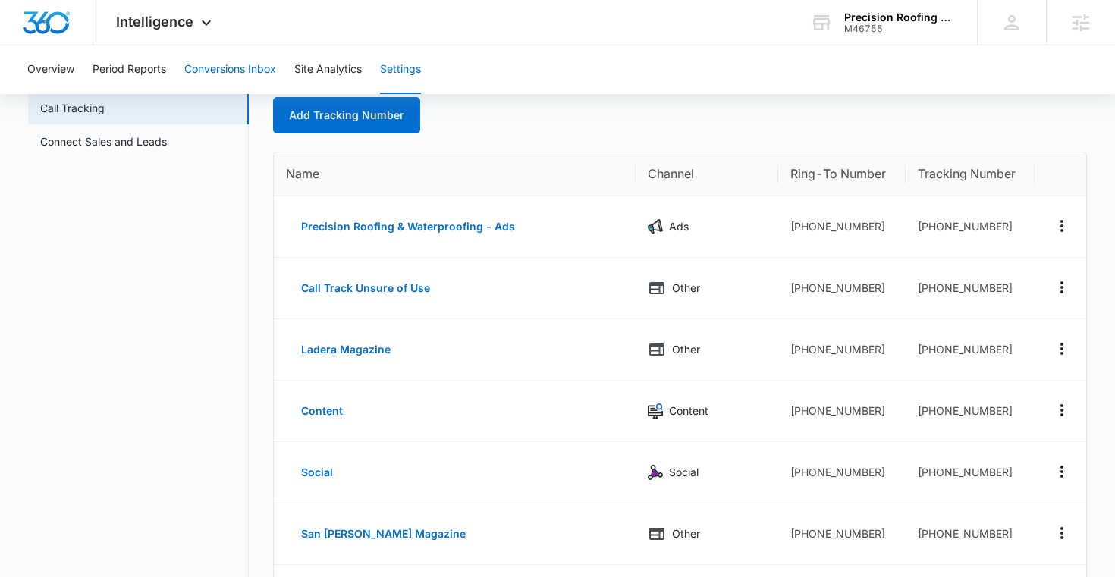
click at [256, 64] on button "Conversions Inbox" at bounding box center [230, 69] width 92 height 49
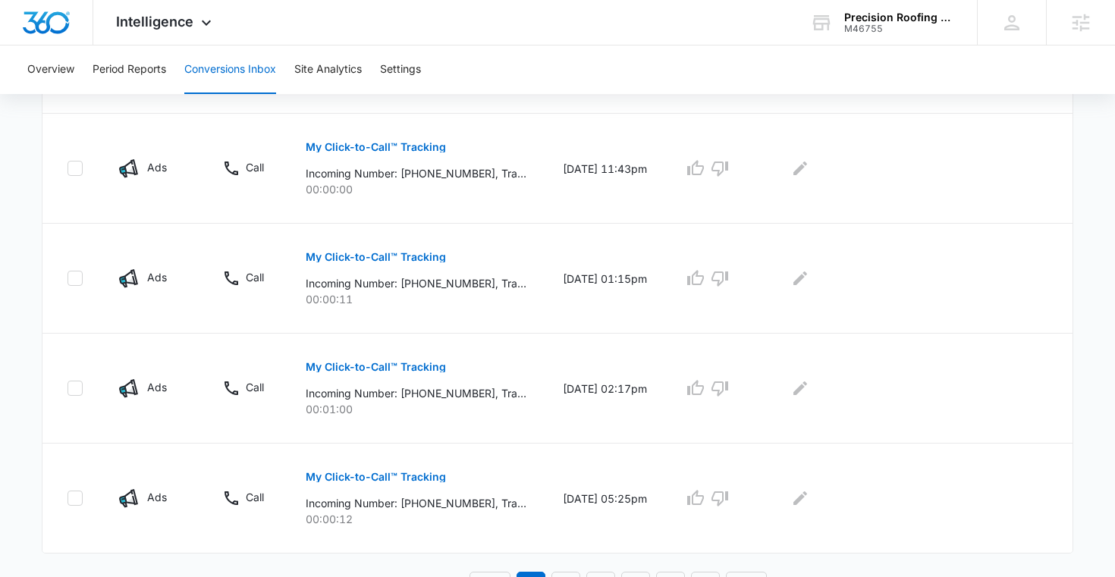
scroll to position [967, 0]
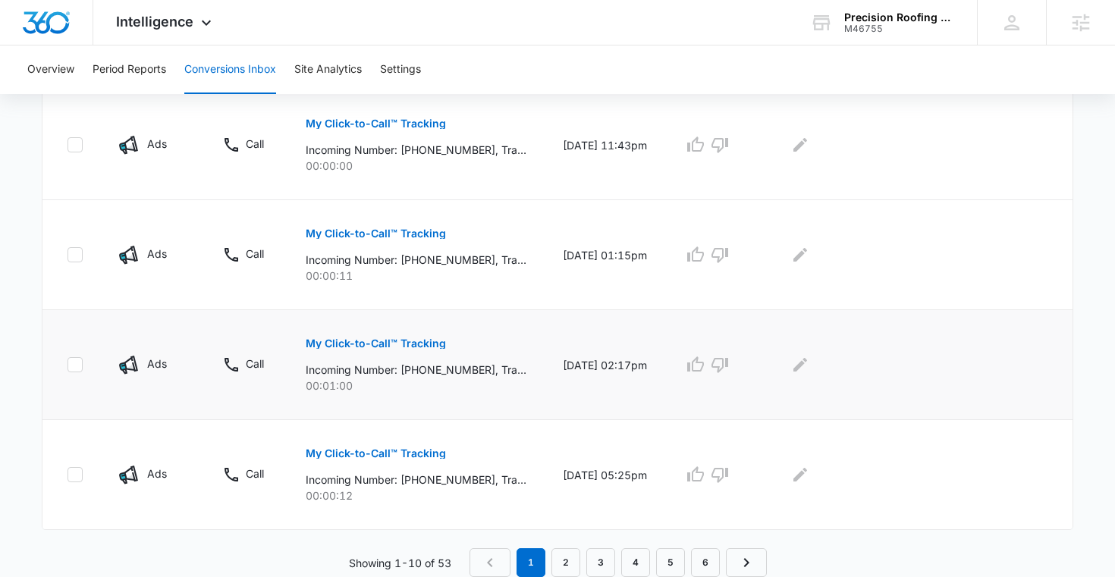
click at [409, 338] on p "My Click-to-Call™ Tracking" at bounding box center [376, 343] width 140 height 11
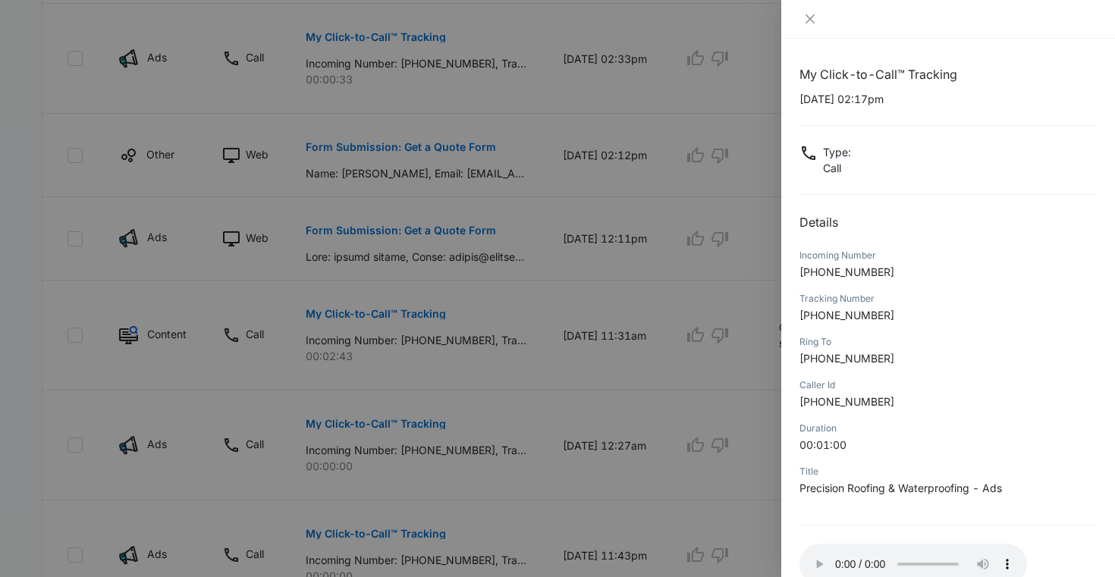
scroll to position [96, 0]
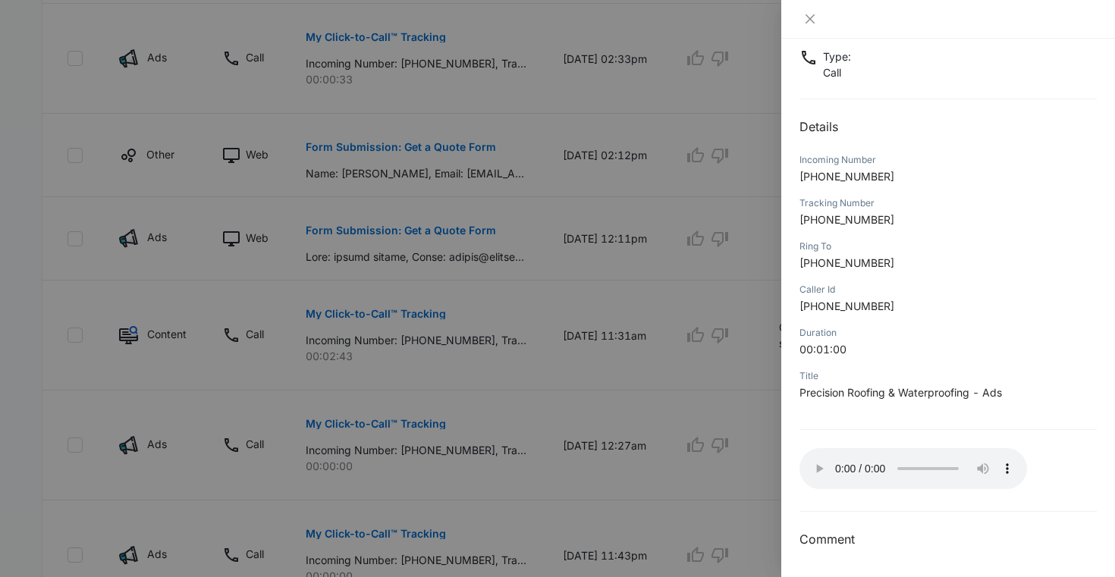
click at [931, 121] on h2 "Details" at bounding box center [947, 127] width 297 height 18
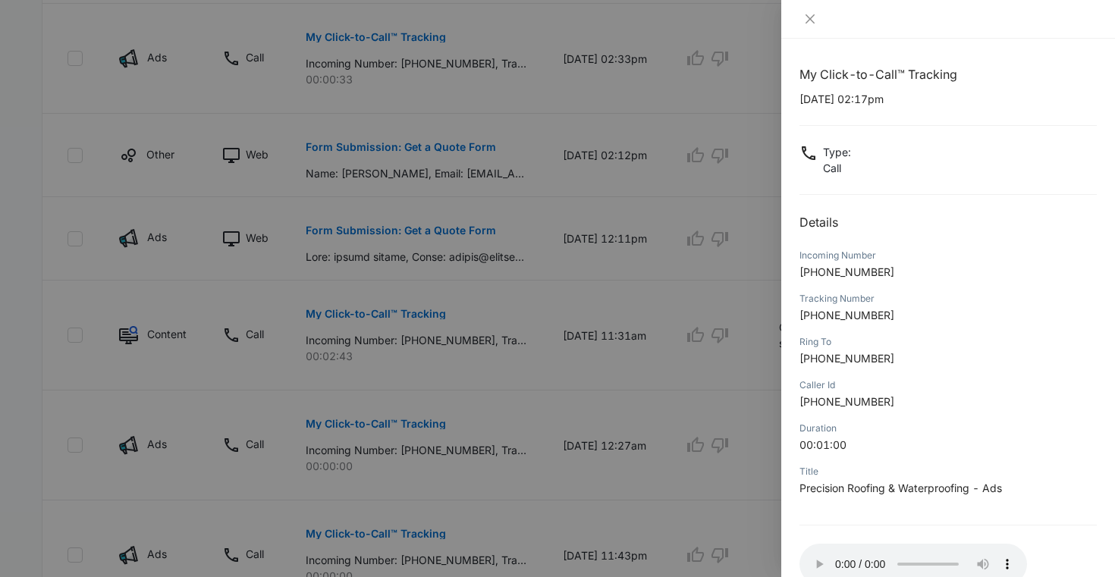
click at [813, 104] on p "09/10/2025 at 02:17pm" at bounding box center [947, 99] width 297 height 16
drag, startPoint x: 802, startPoint y: 102, endPoint x: 844, endPoint y: 102, distance: 41.7
click at [844, 102] on p "09/10/2025 at 02:17pm" at bounding box center [947, 99] width 297 height 16
drag, startPoint x: 861, startPoint y: 99, endPoint x: 794, endPoint y: 99, distance: 66.7
click at [794, 99] on div "My Click-to-Call™ Tracking 09/10/2025 at 02:17pm Type : Call Details Incoming N…" at bounding box center [948, 308] width 334 height 538
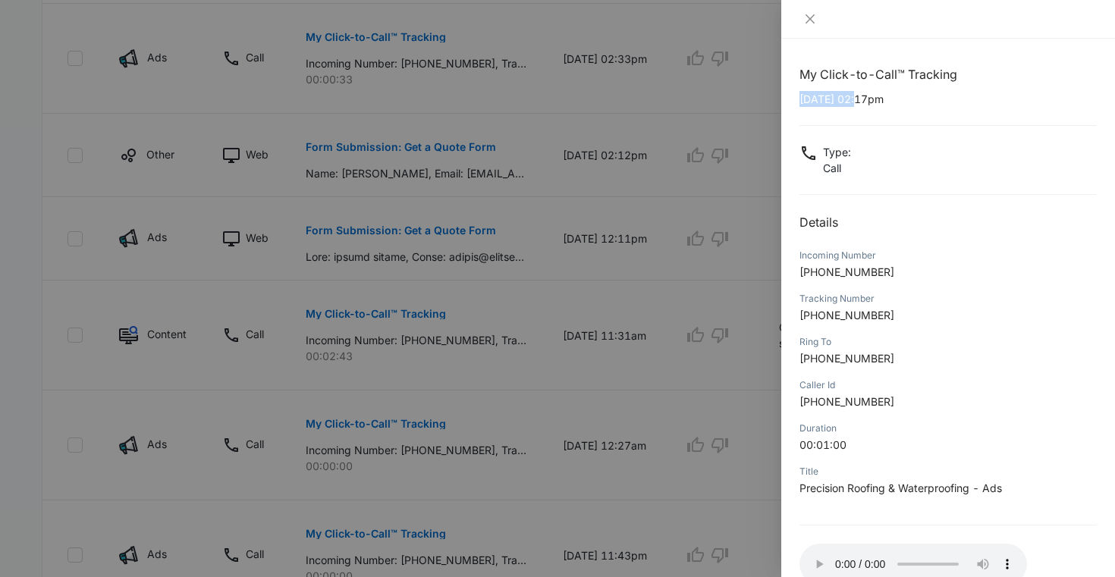
click at [886, 271] on p "+19493788181" at bounding box center [947, 272] width 297 height 16
drag, startPoint x: 886, startPoint y: 271, endPoint x: 817, endPoint y: 272, distance: 69.0
click at [817, 272] on p "+19493788181" at bounding box center [947, 272] width 297 height 16
click at [817, 272] on span "+19493788181" at bounding box center [846, 271] width 95 height 13
drag, startPoint x: 881, startPoint y: 276, endPoint x: 814, endPoint y: 275, distance: 66.7
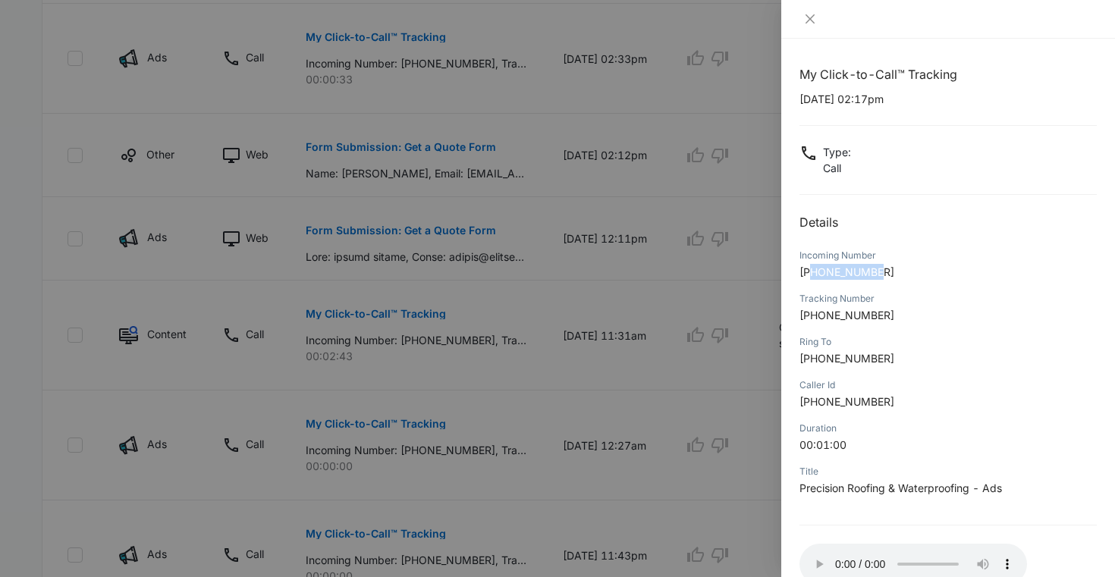
click at [814, 275] on span "+19493788181" at bounding box center [846, 271] width 95 height 13
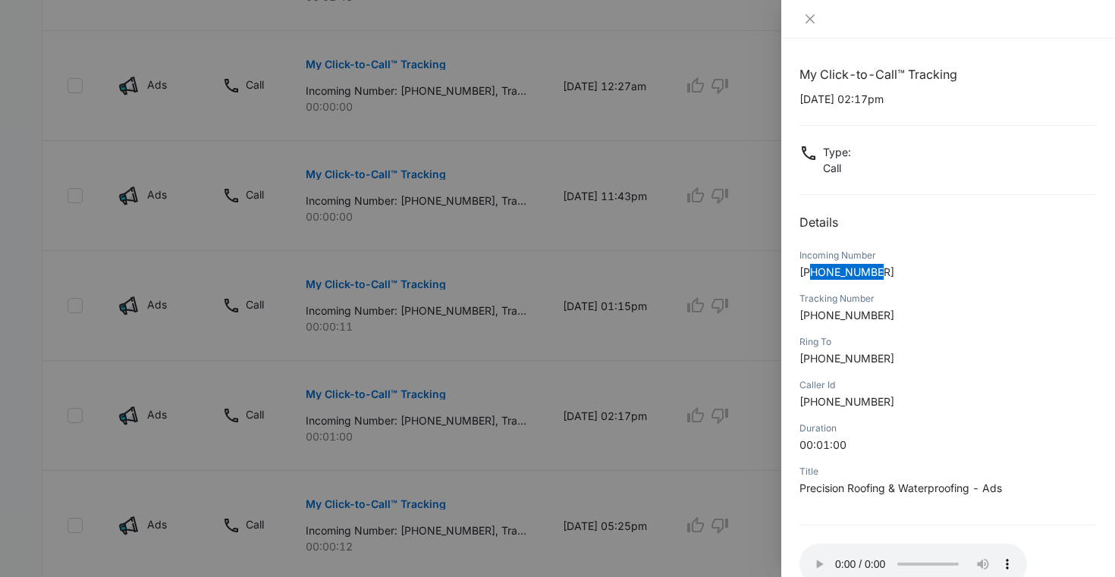
scroll to position [1013, 0]
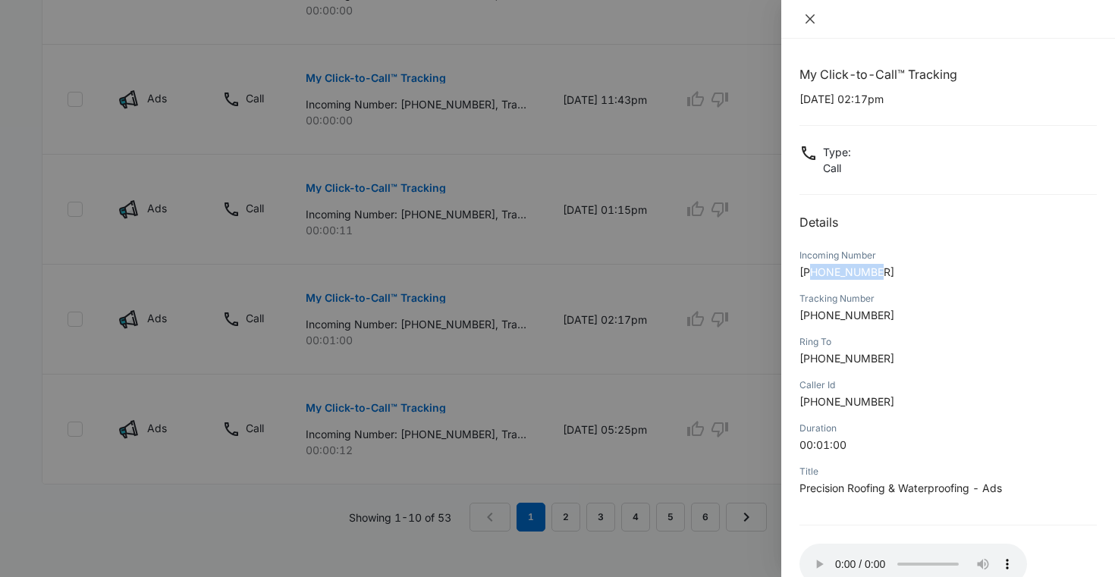
click at [808, 16] on icon "close" at bounding box center [810, 19] width 12 height 12
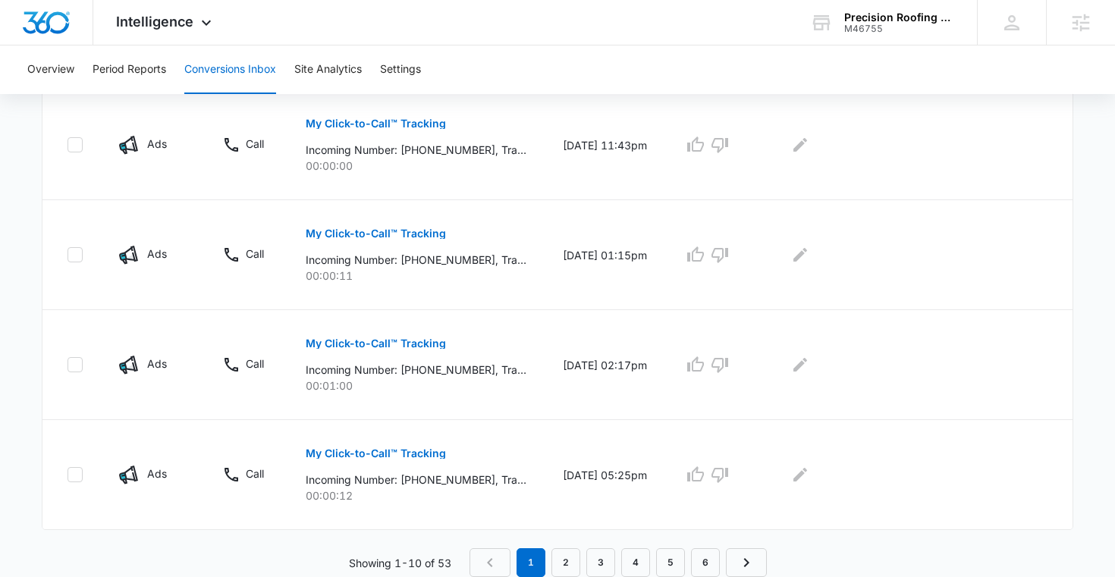
scroll to position [967, 0]
click at [808, 365] on icon "Edit Comments" at bounding box center [800, 365] width 18 height 18
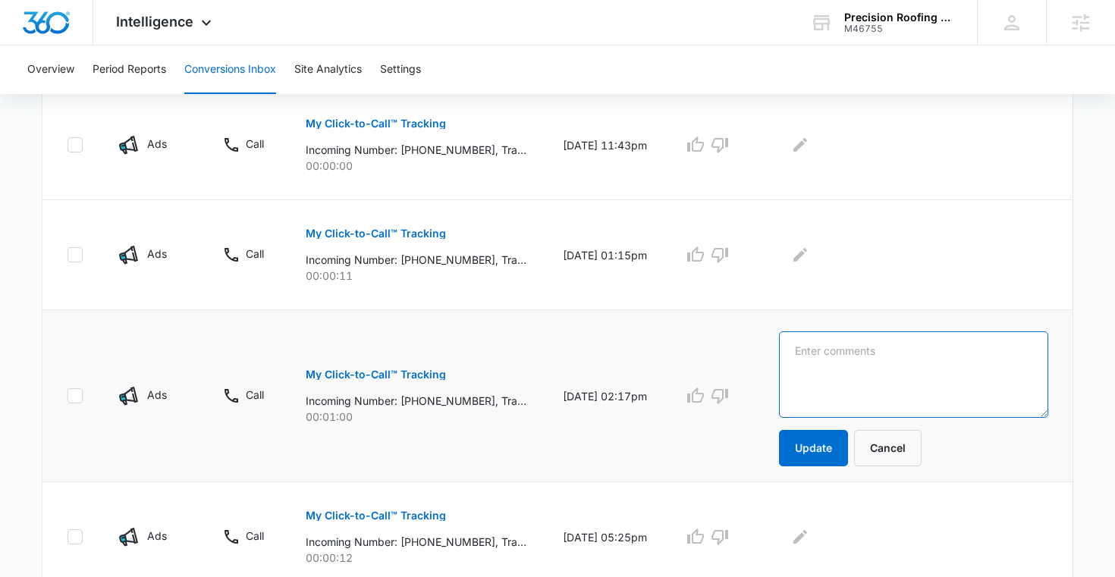
click at [847, 364] on textarea at bounding box center [913, 374] width 269 height 86
type textarea "Caller just looking for supplies"
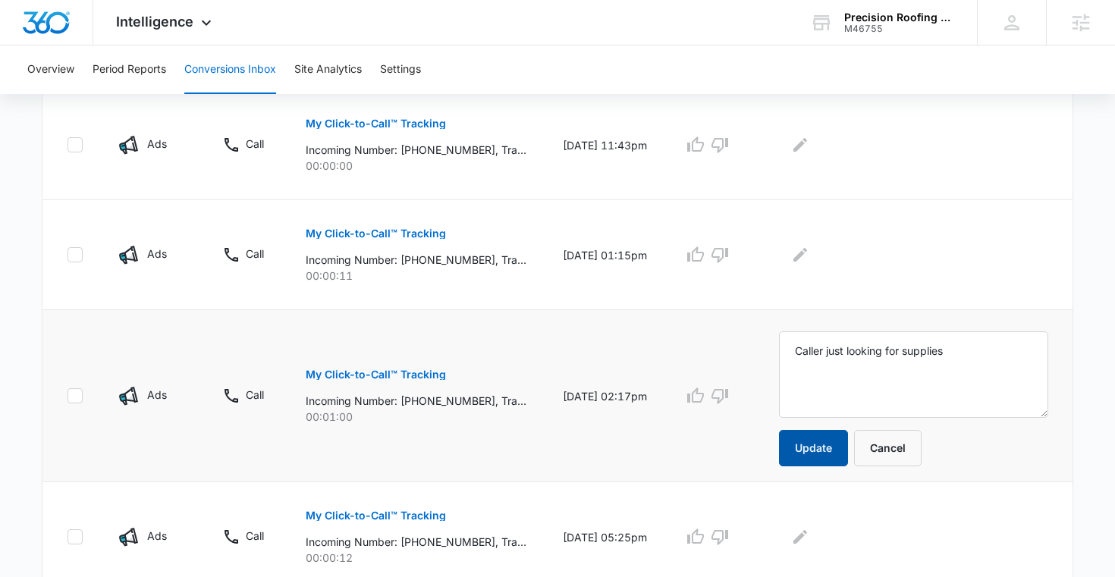
click at [835, 453] on button "Update" at bounding box center [813, 448] width 69 height 36
click at [729, 394] on icon "button" at bounding box center [719, 396] width 18 height 18
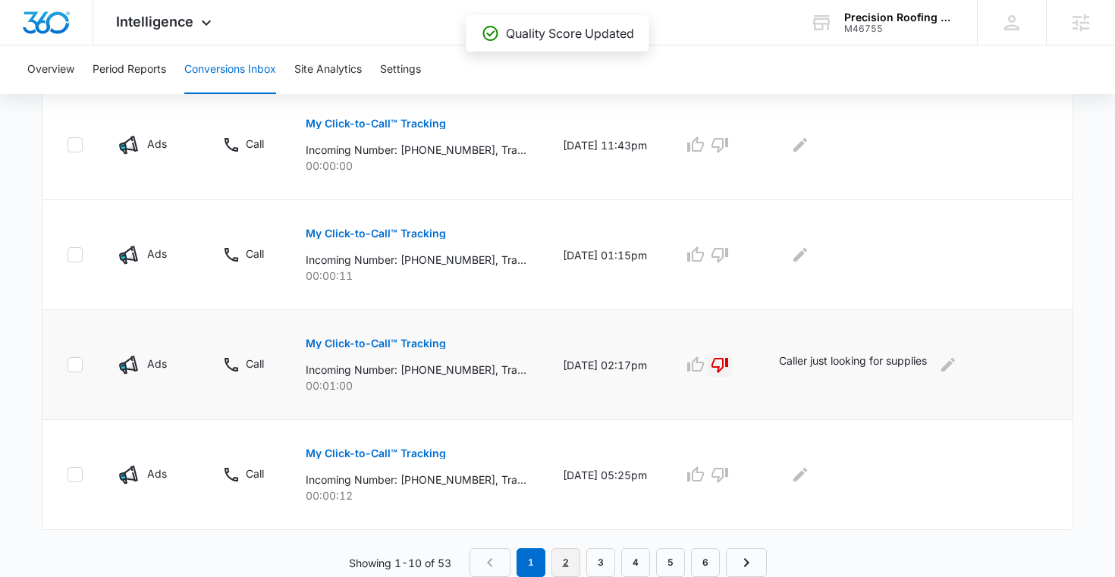
click at [564, 560] on link "2" at bounding box center [565, 562] width 29 height 29
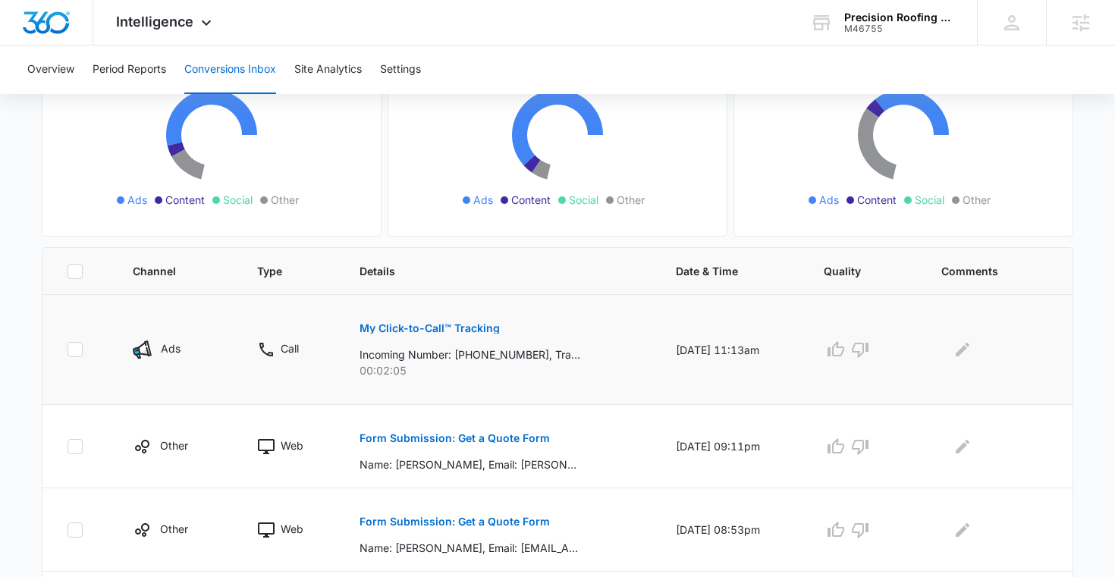
scroll to position [260, 0]
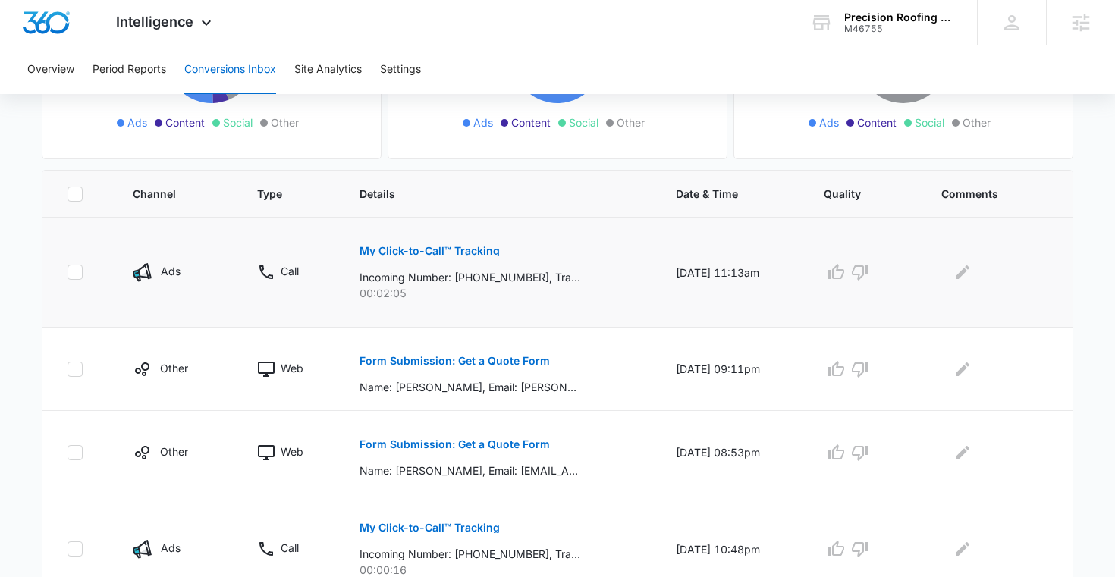
click at [451, 249] on p "My Click-to-Call™ Tracking" at bounding box center [429, 251] width 140 height 11
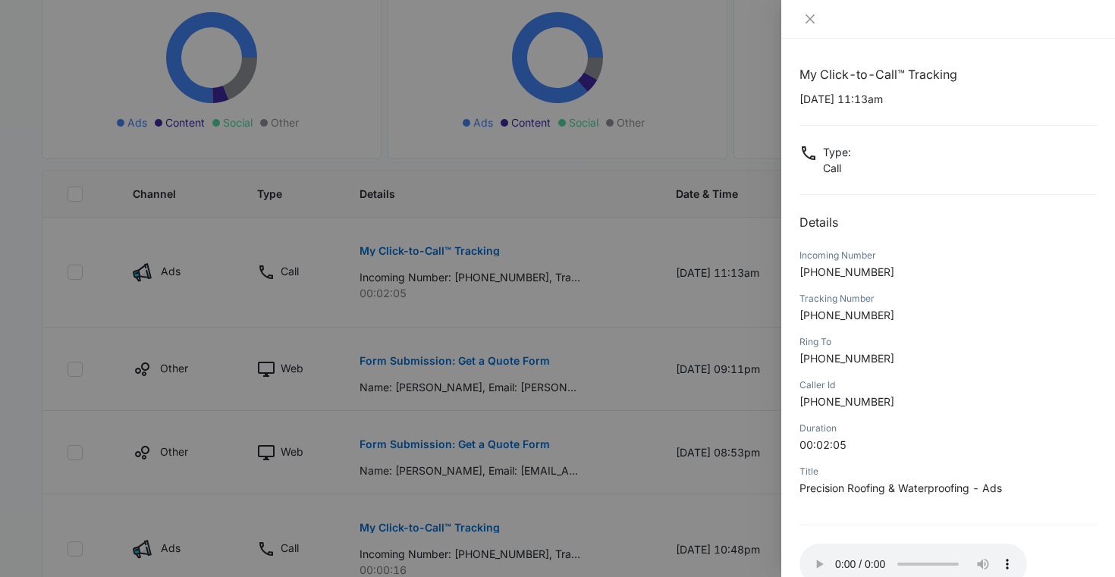
click at [809, 106] on p "09/09/2025 at 11:13am" at bounding box center [947, 99] width 297 height 16
drag, startPoint x: 799, startPoint y: 99, endPoint x: 859, endPoint y: 100, distance: 59.9
click at [859, 100] on p "09/09/2025 at 11:13am" at bounding box center [947, 99] width 297 height 16
drag, startPoint x: 883, startPoint y: 271, endPoint x: 816, endPoint y: 271, distance: 66.7
click at [816, 271] on p "+19498990775" at bounding box center [947, 272] width 297 height 16
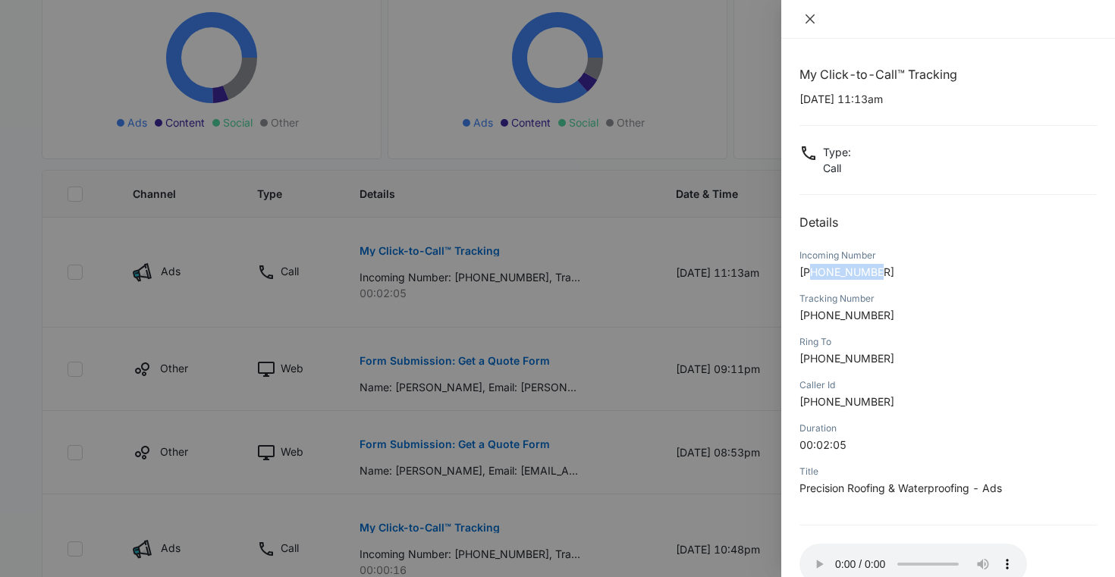
click at [811, 23] on icon "close" at bounding box center [810, 19] width 12 height 12
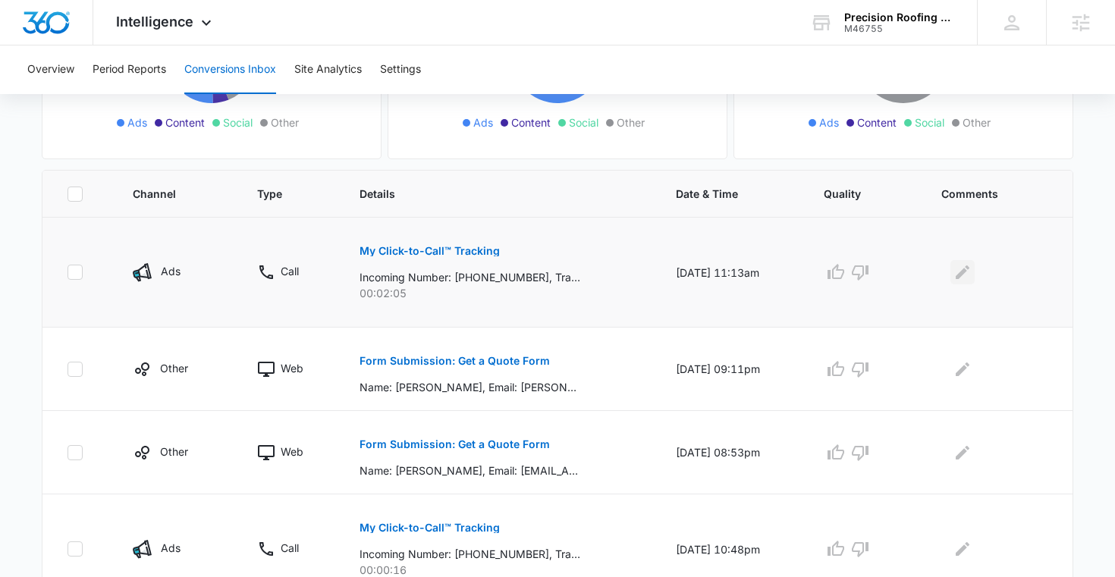
click at [955, 281] on button "Edit Comments" at bounding box center [962, 272] width 24 height 24
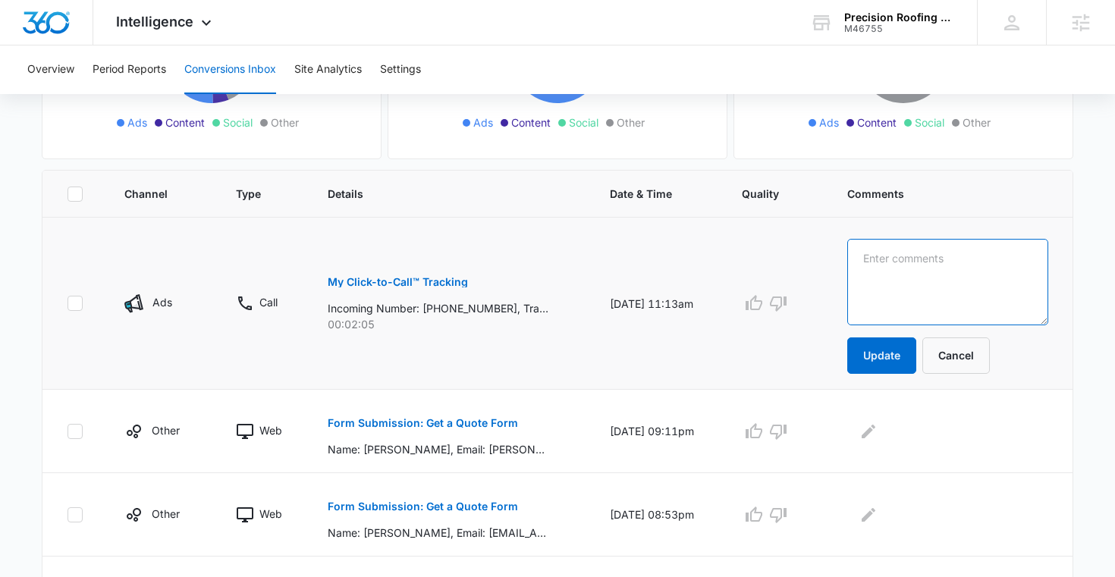
click at [934, 273] on textarea at bounding box center [947, 282] width 201 height 86
type textarea "Pauline Wilson - San Juan Cap - Roof Leak Repair"
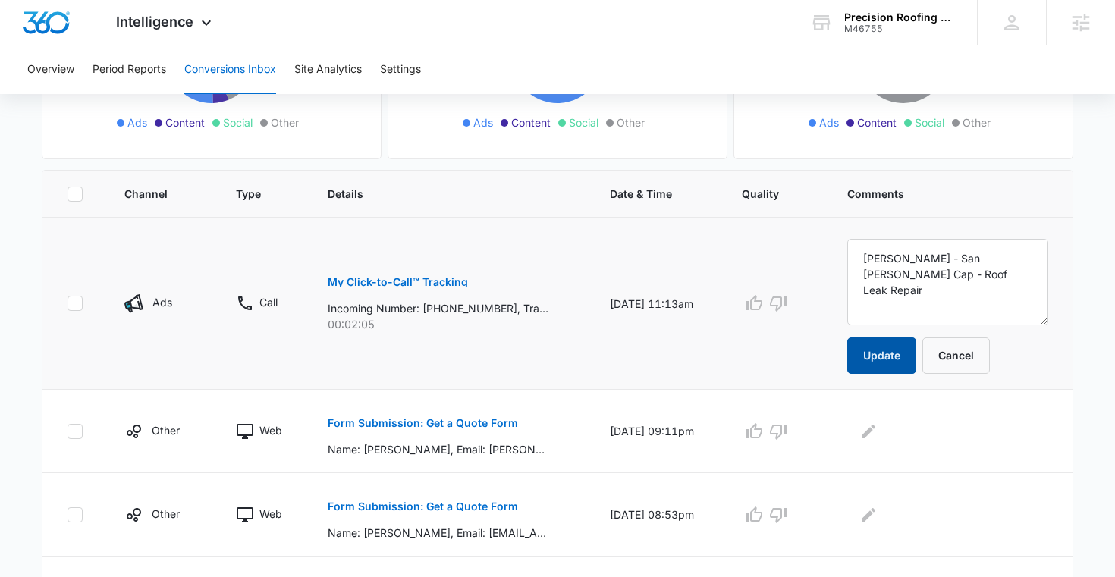
click at [898, 365] on button "Update" at bounding box center [881, 355] width 69 height 36
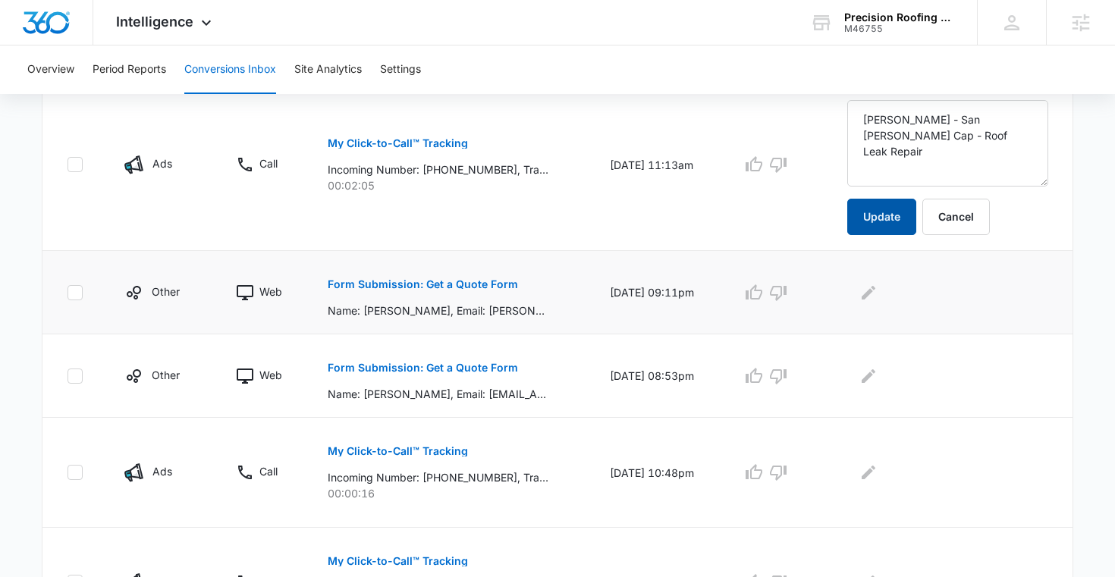
scroll to position [437, 0]
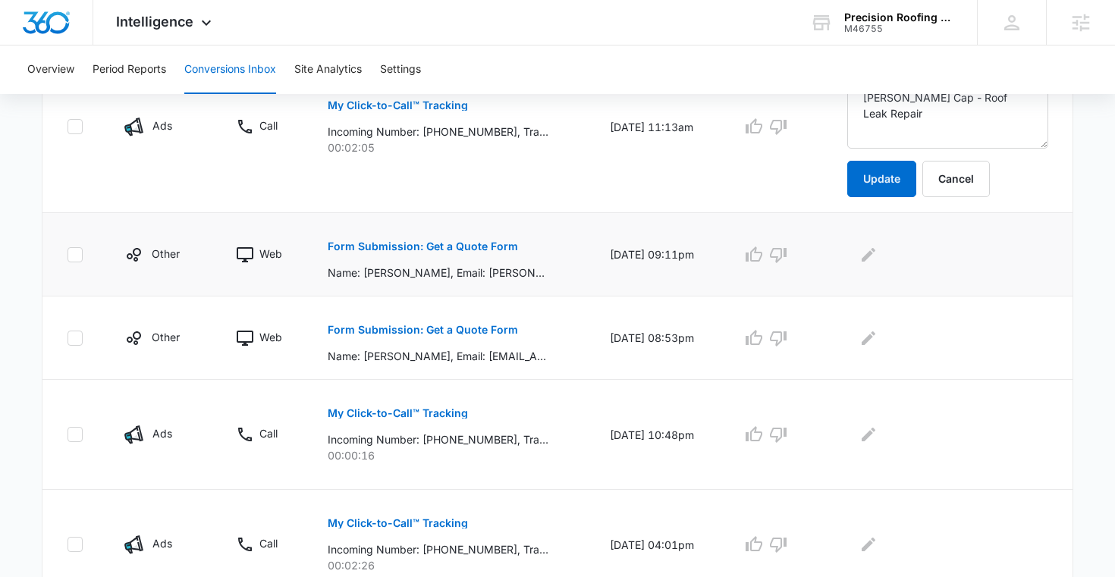
click at [484, 241] on p "Form Submission: Get a Quote Form" at bounding box center [423, 246] width 190 height 11
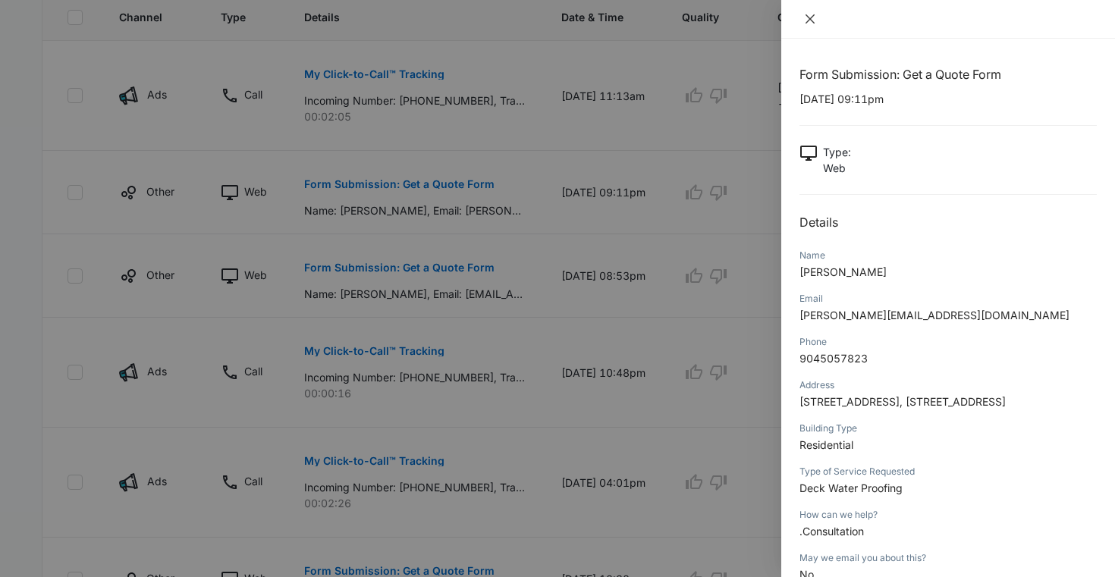
click at [814, 16] on icon "close" at bounding box center [810, 19] width 12 height 12
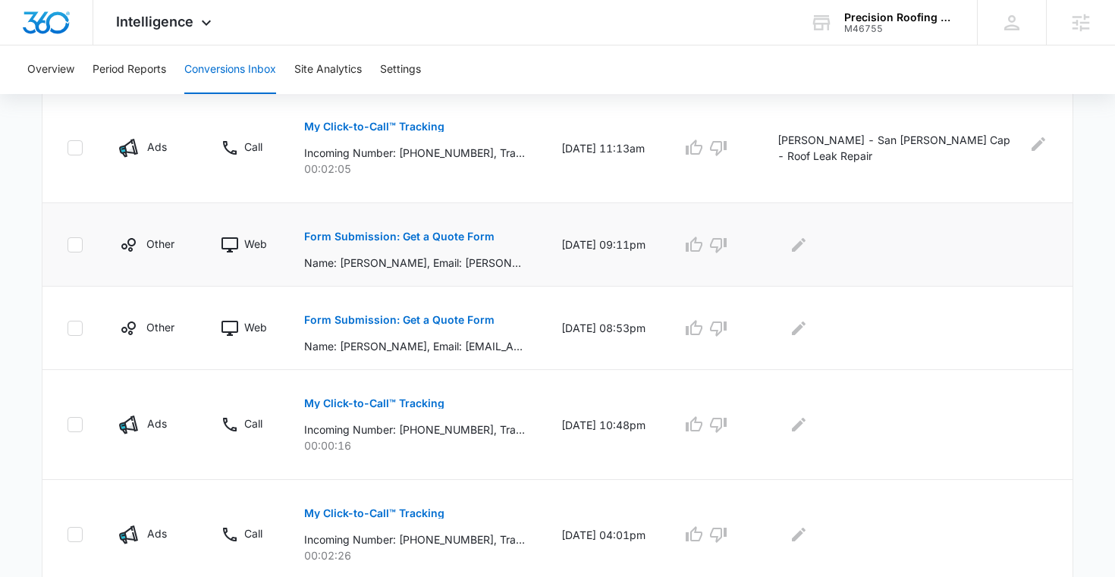
scroll to position [296, 0]
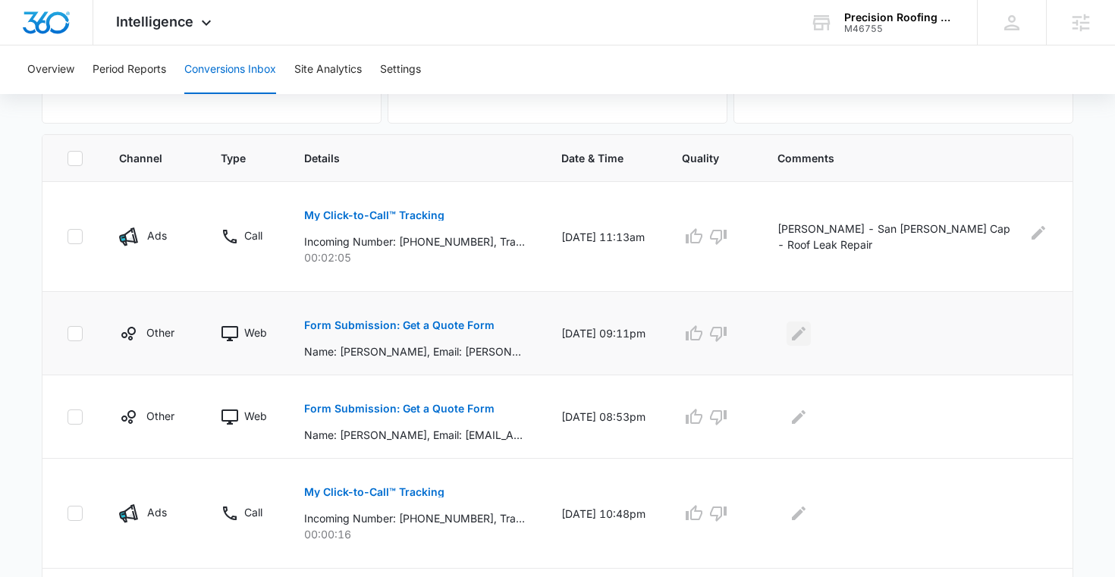
click at [807, 337] on icon "Edit Comments" at bounding box center [798, 334] width 18 height 18
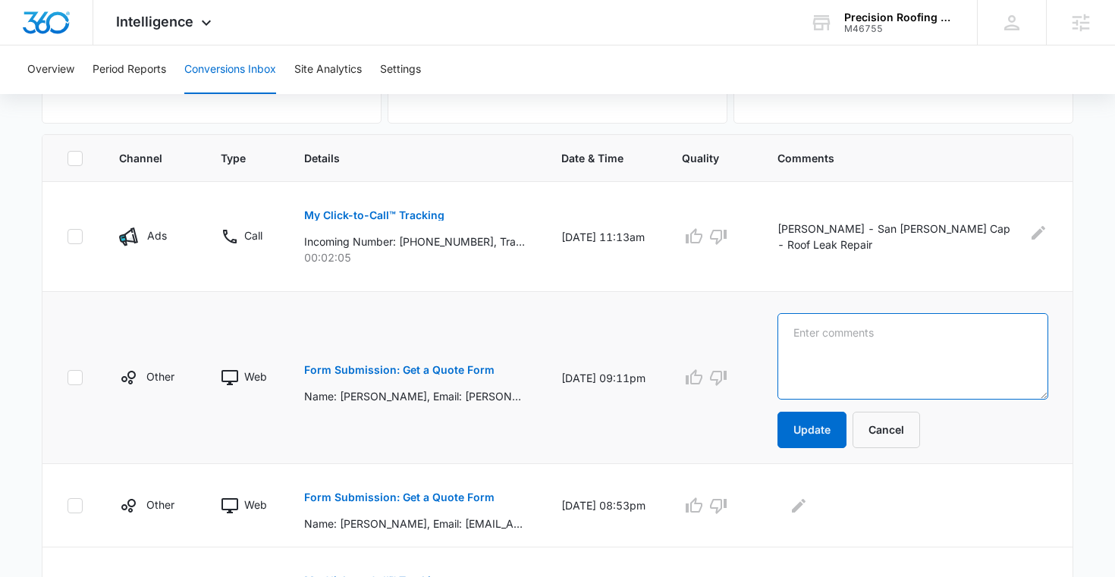
click at [858, 325] on textarea at bounding box center [912, 356] width 271 height 86
type textarea "Out of area"
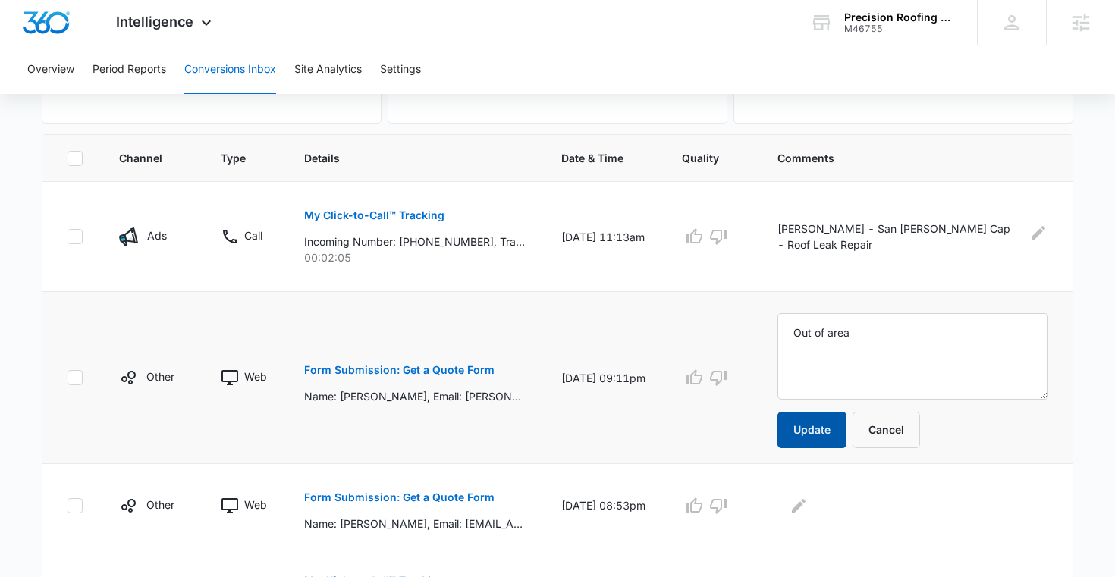
click at [829, 426] on button "Update" at bounding box center [811, 430] width 69 height 36
click at [726, 378] on icon "button" at bounding box center [718, 378] width 17 height 15
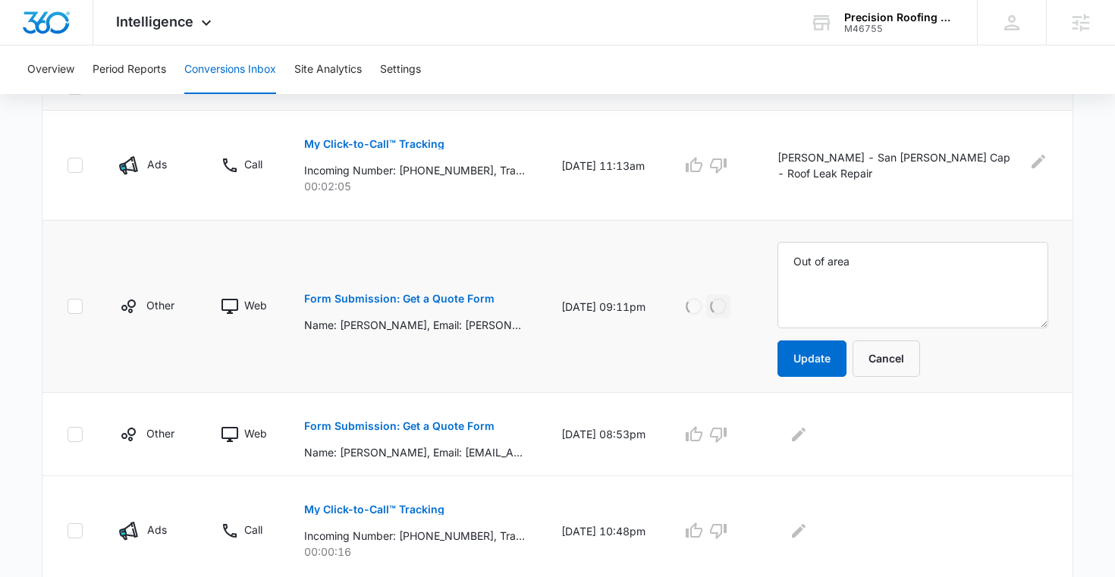
scroll to position [520, 0]
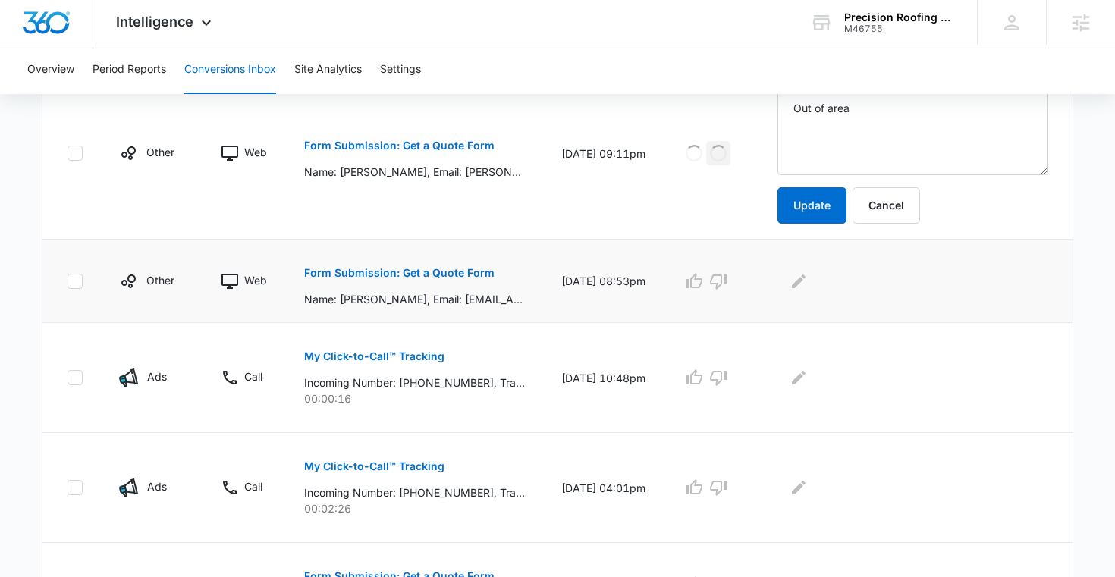
click at [456, 274] on p "Form Submission: Get a Quote Form" at bounding box center [399, 273] width 190 height 11
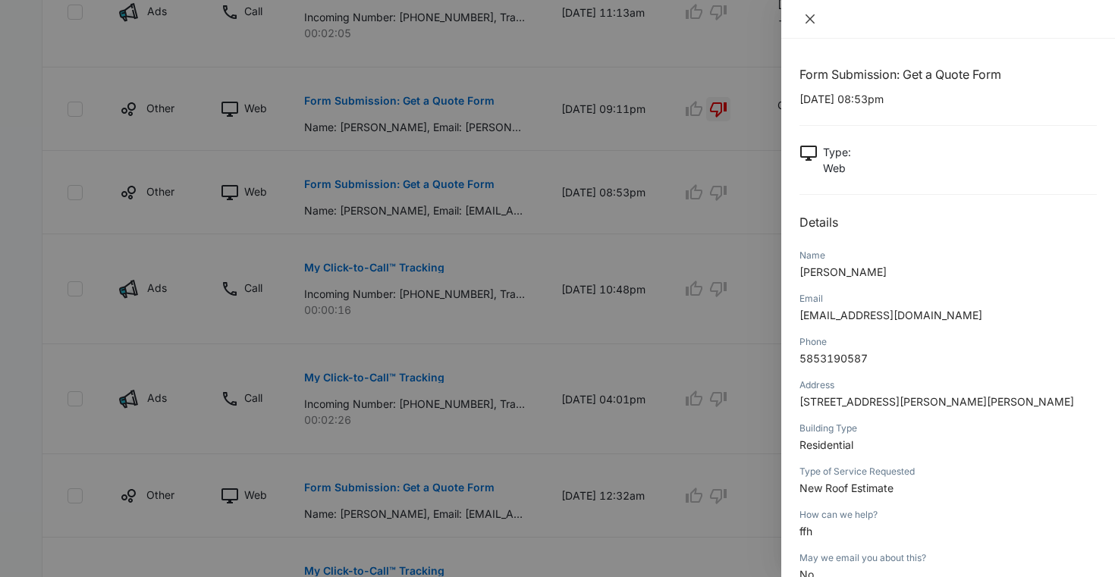
click at [810, 14] on icon "close" at bounding box center [810, 19] width 12 height 12
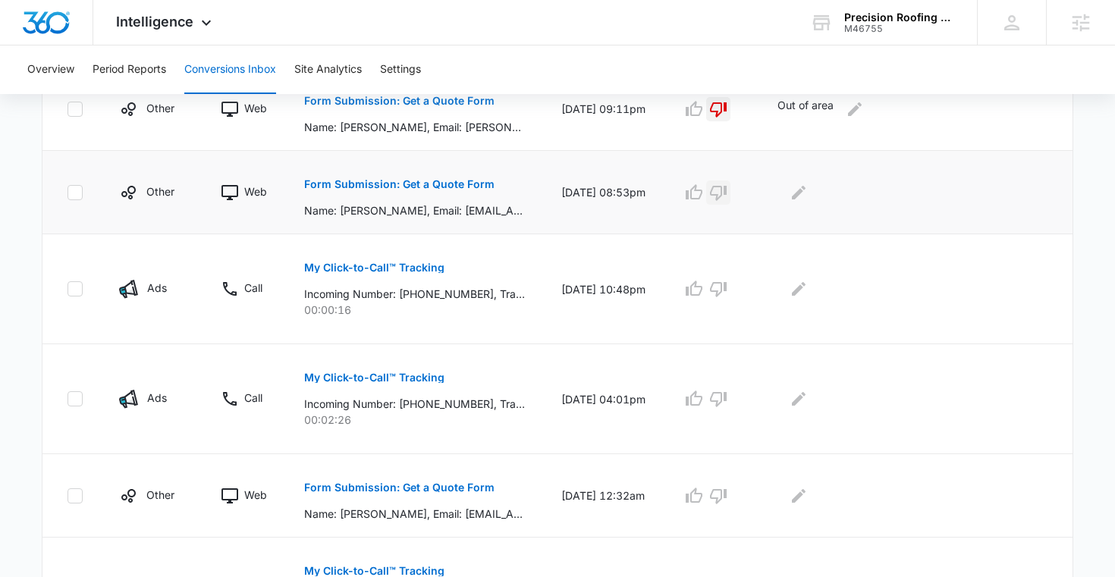
click at [726, 194] on icon "button" at bounding box center [718, 193] width 17 height 15
click at [805, 194] on icon "Edit Comments" at bounding box center [799, 192] width 14 height 14
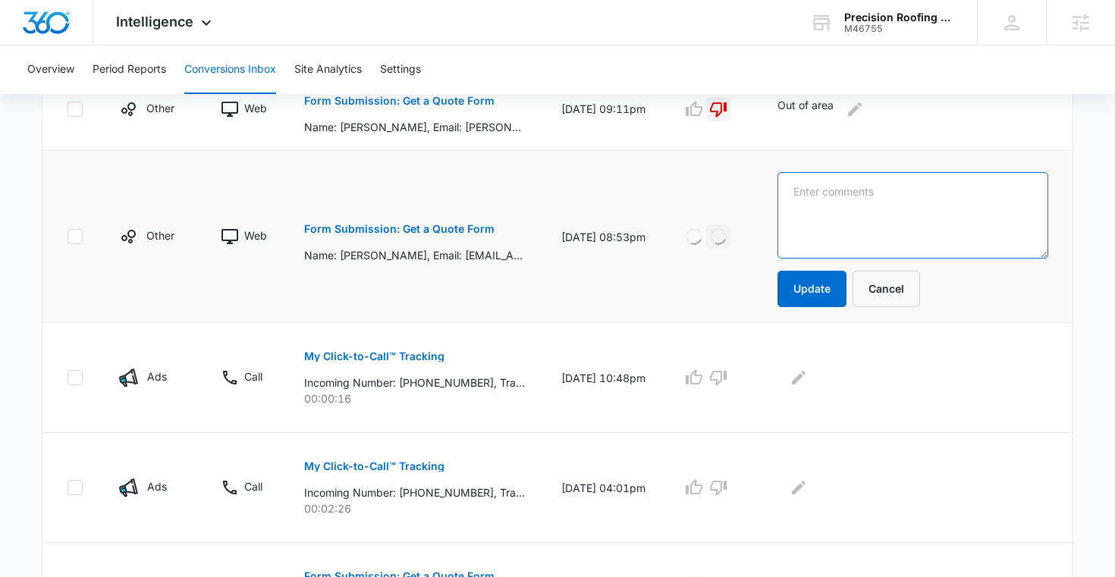
click at [814, 194] on textarea at bounding box center [912, 215] width 271 height 86
type textarea "Out of Area"
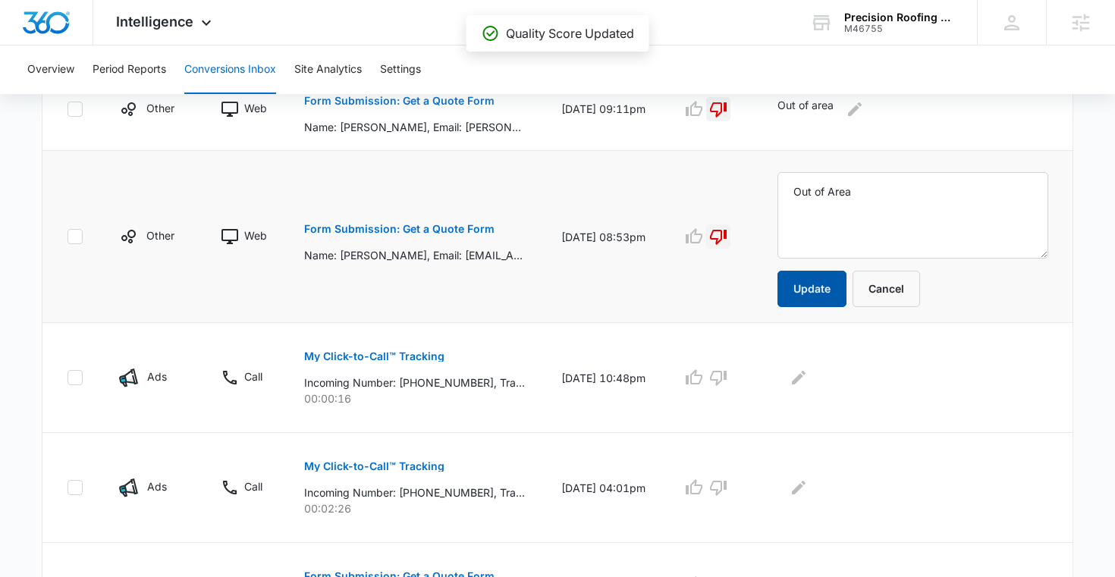
click at [821, 271] on button "Update" at bounding box center [811, 289] width 69 height 36
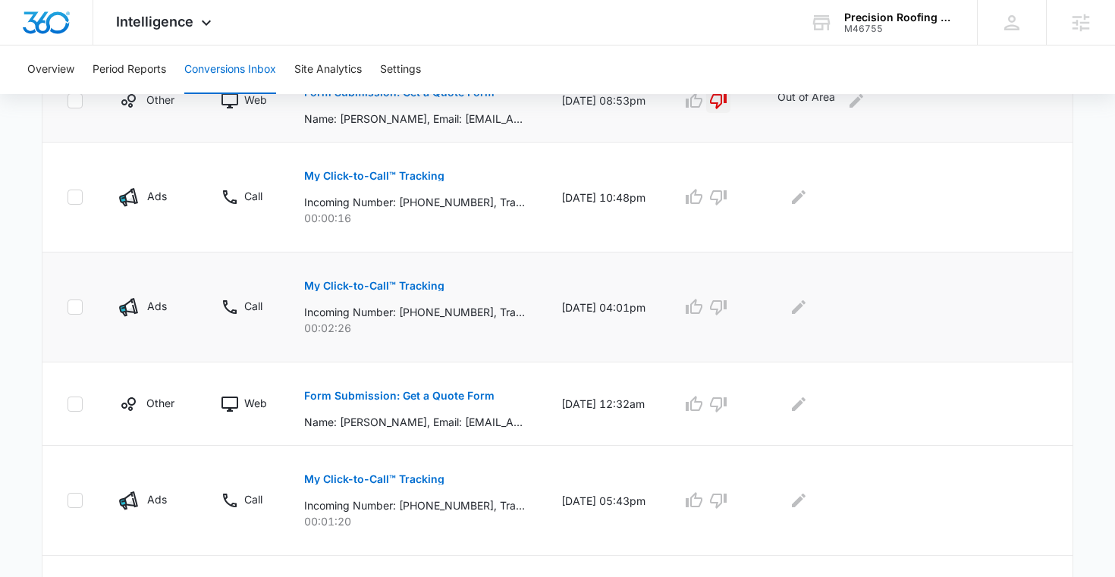
scroll to position [590, 0]
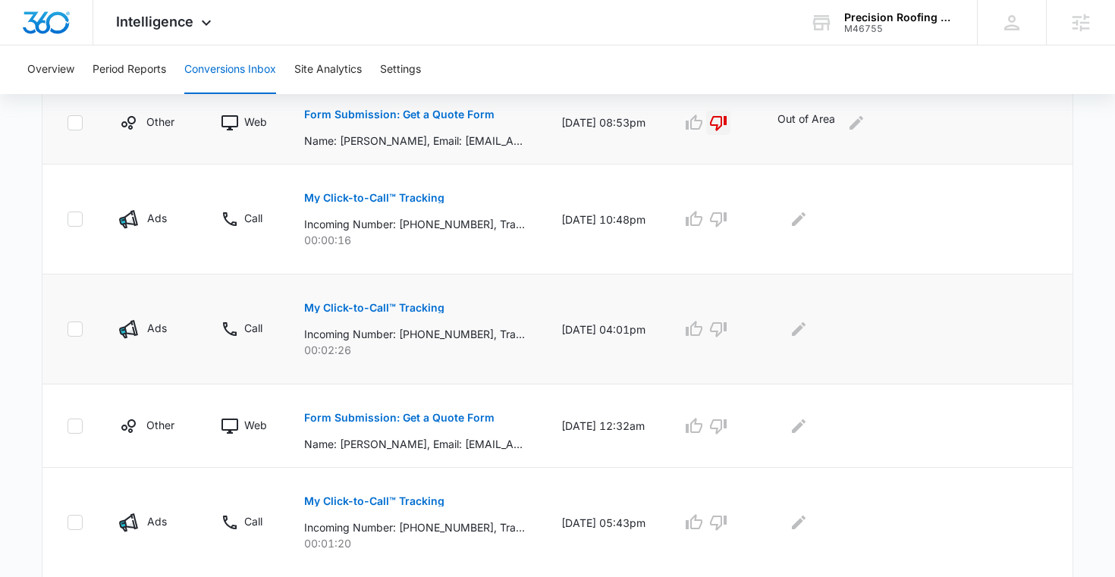
click at [381, 299] on button "My Click-to-Call™ Tracking" at bounding box center [374, 308] width 140 height 36
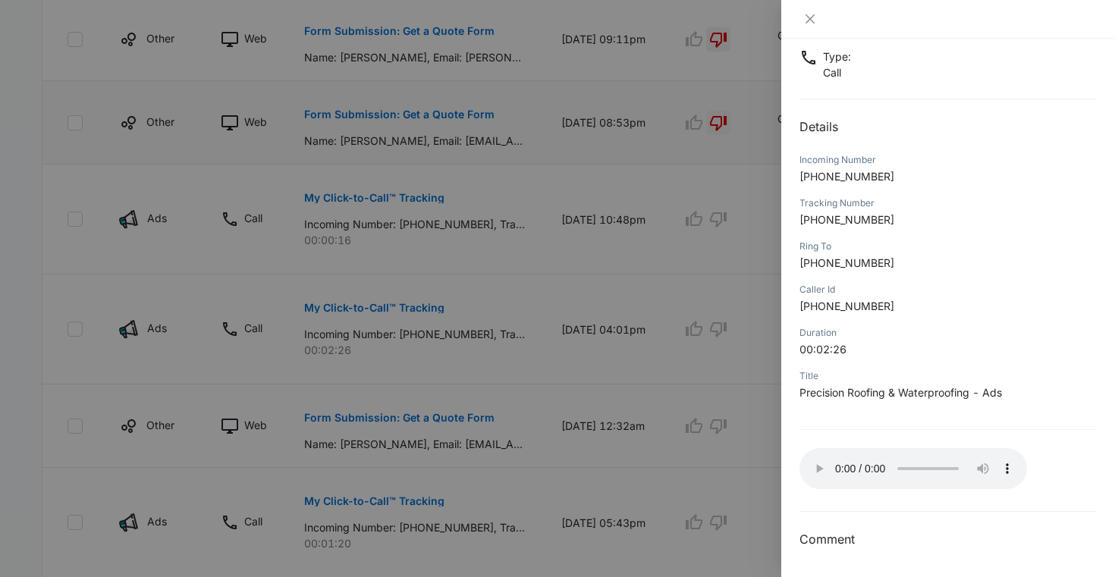
scroll to position [0, 0]
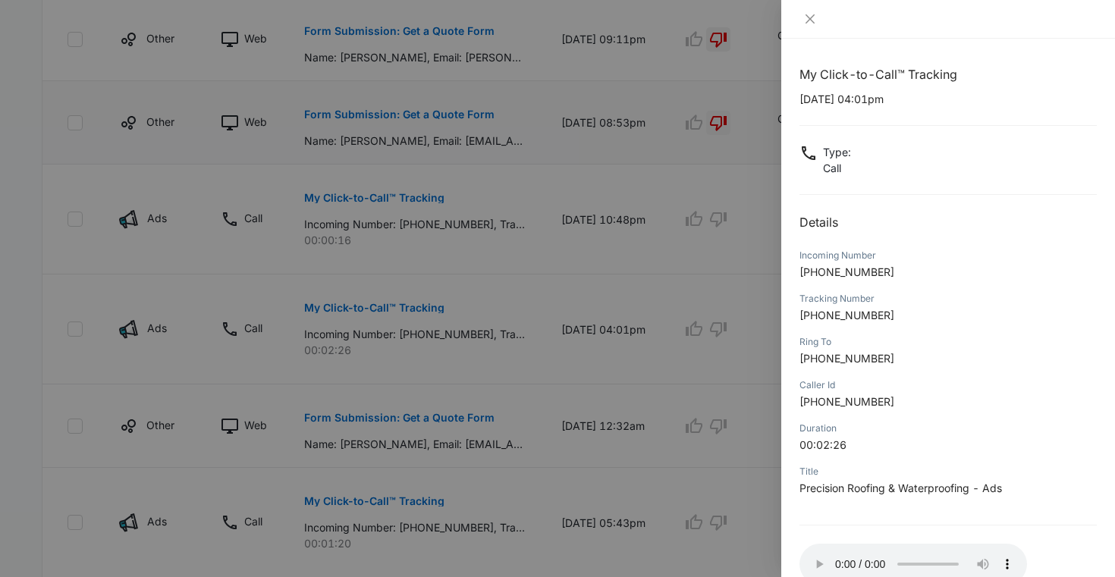
click at [811, 88] on div "My Click-to-Call™ Tracking 09/06/2025 at 04:01pm Type : Call Details Incoming N…" at bounding box center [947, 354] width 297 height 579
drag, startPoint x: 798, startPoint y: 100, endPoint x: 860, endPoint y: 104, distance: 62.3
click at [860, 104] on div "My Click-to-Call™ Tracking 09/06/2025 at 04:01pm Type : Call Details Incoming N…" at bounding box center [948, 308] width 334 height 538
drag, startPoint x: 883, startPoint y: 271, endPoint x: 816, endPoint y: 275, distance: 67.6
click at [814, 275] on p "+17147433252" at bounding box center [947, 272] width 297 height 16
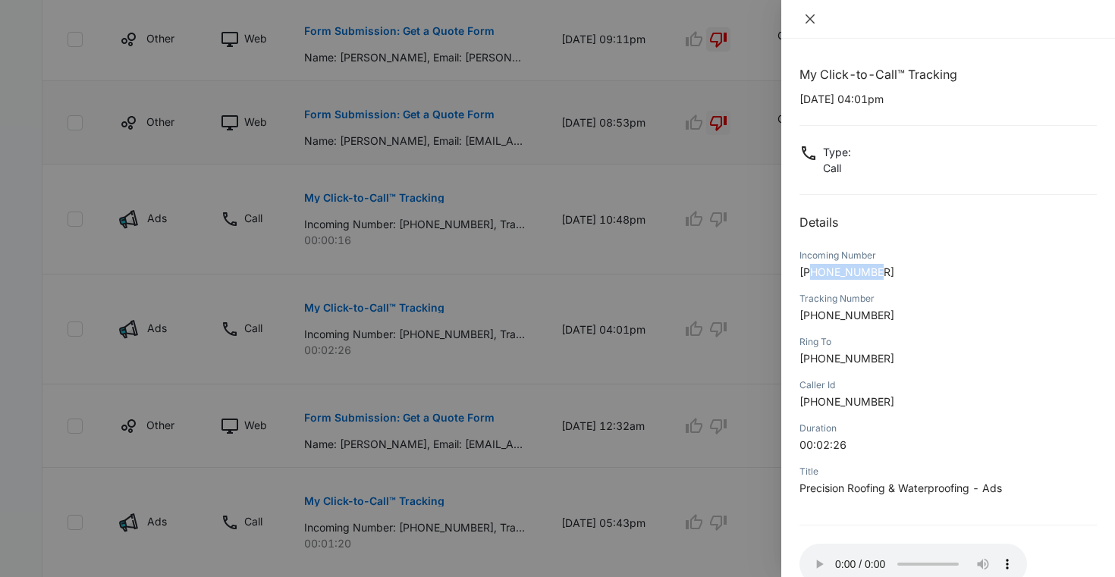
click at [809, 21] on icon "close" at bounding box center [810, 19] width 12 height 12
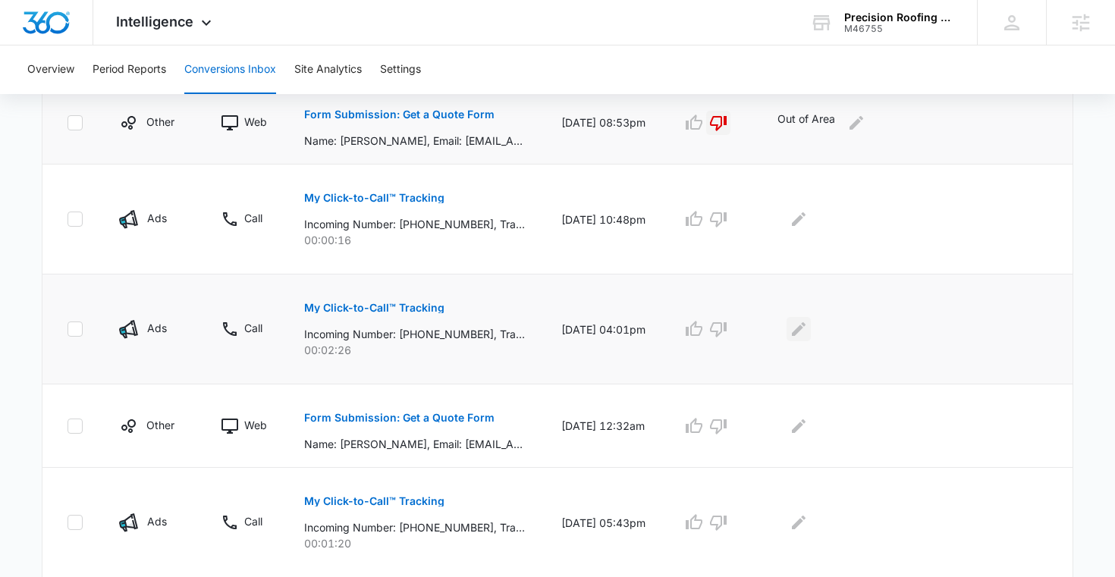
click at [811, 331] on button "Edit Comments" at bounding box center [798, 329] width 24 height 24
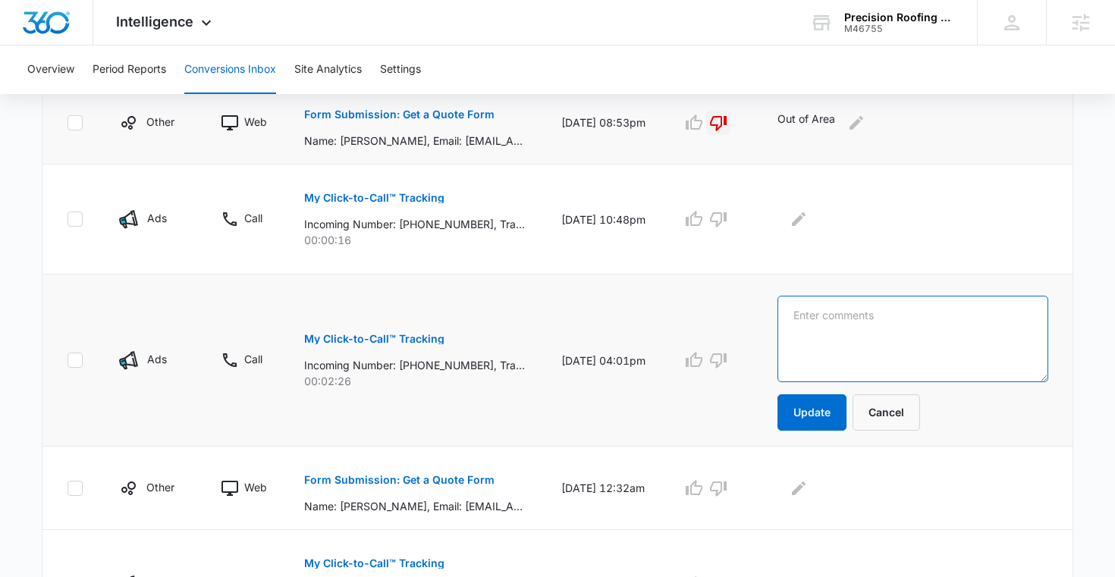
click at [830, 331] on textarea at bounding box center [912, 339] width 271 height 86
type textarea "L"
type textarea "Bill Packard looking for Flat Cement Roof Tiles"
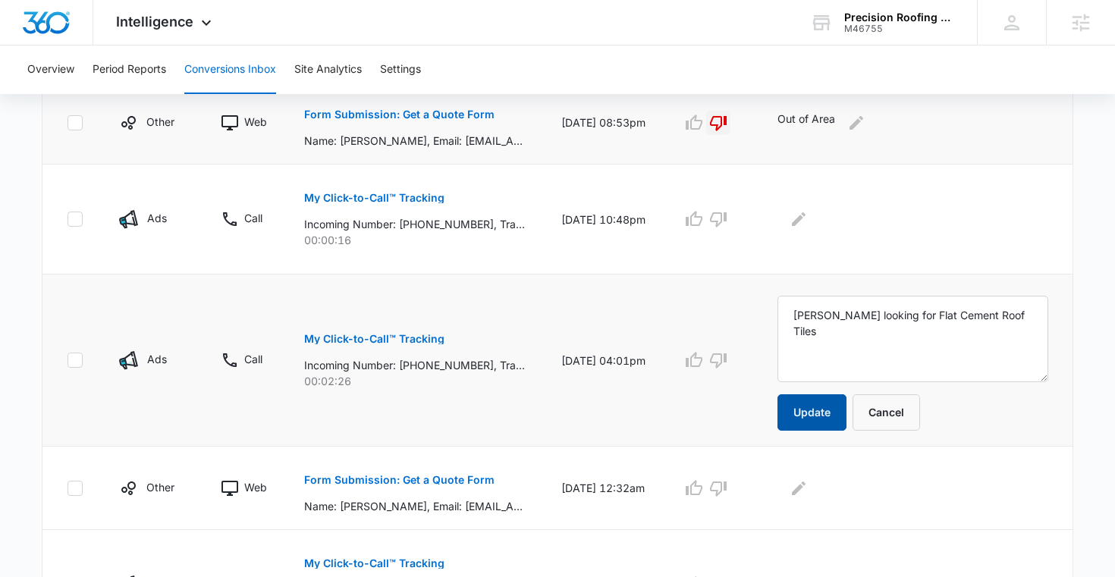
click at [830, 413] on button "Update" at bounding box center [811, 412] width 69 height 36
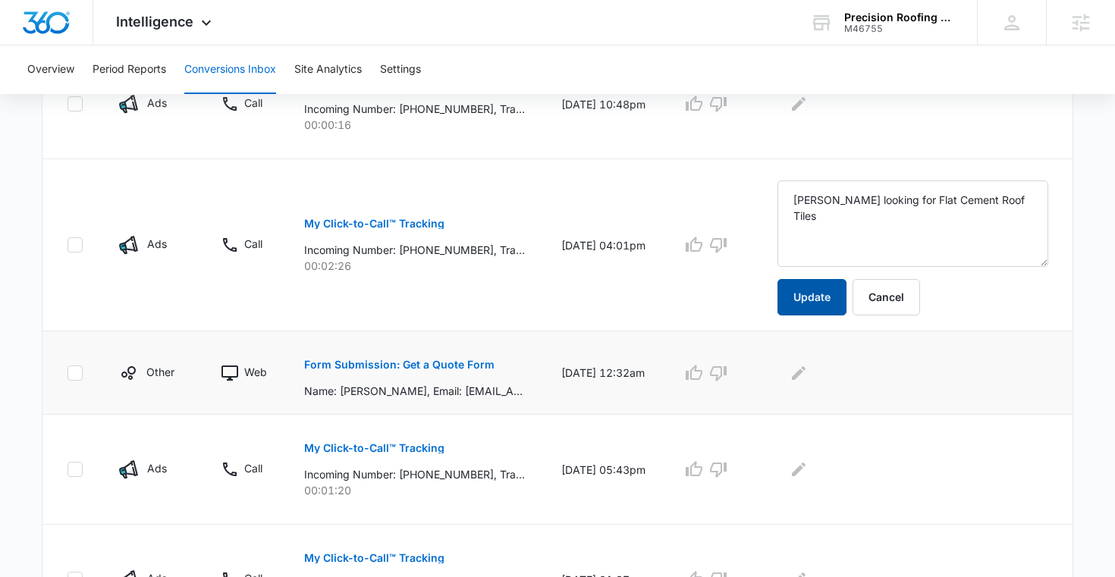
scroll to position [814, 0]
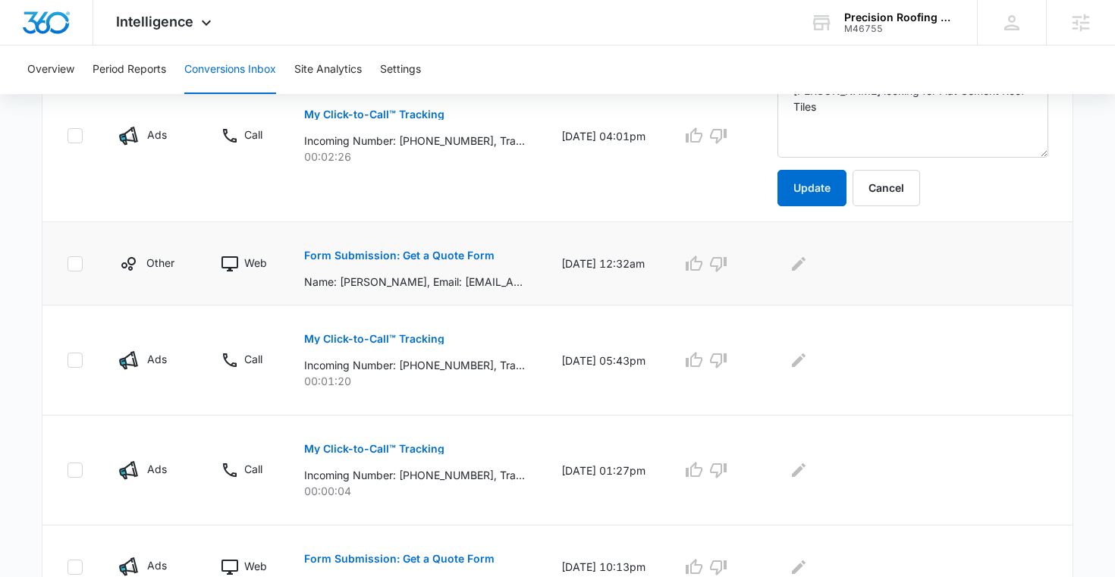
click at [422, 259] on p "Form Submission: Get a Quote Form" at bounding box center [399, 255] width 190 height 11
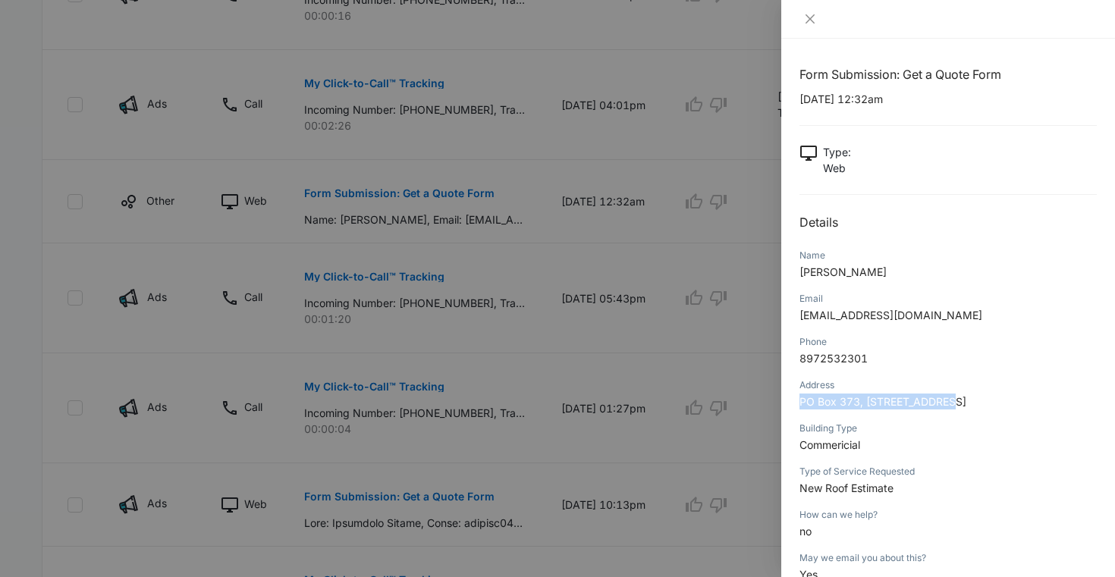
drag, startPoint x: 799, startPoint y: 403, endPoint x: 946, endPoint y: 400, distance: 147.1
click at [946, 400] on span "PO Box 373, 11540 Ranch Dr, cf, cf, 37200, usa" at bounding box center [882, 401] width 167 height 13
click at [950, 405] on span "PO Box 373, 11540 Ranch Dr, cf, cf, 37200, usa" at bounding box center [882, 401] width 167 height 13
drag, startPoint x: 798, startPoint y: 405, endPoint x: 1021, endPoint y: 402, distance: 222.2
click at [966, 402] on span "PO Box 373, 11540 Ranch Dr, cf, cf, 37200, usa" at bounding box center [882, 401] width 167 height 13
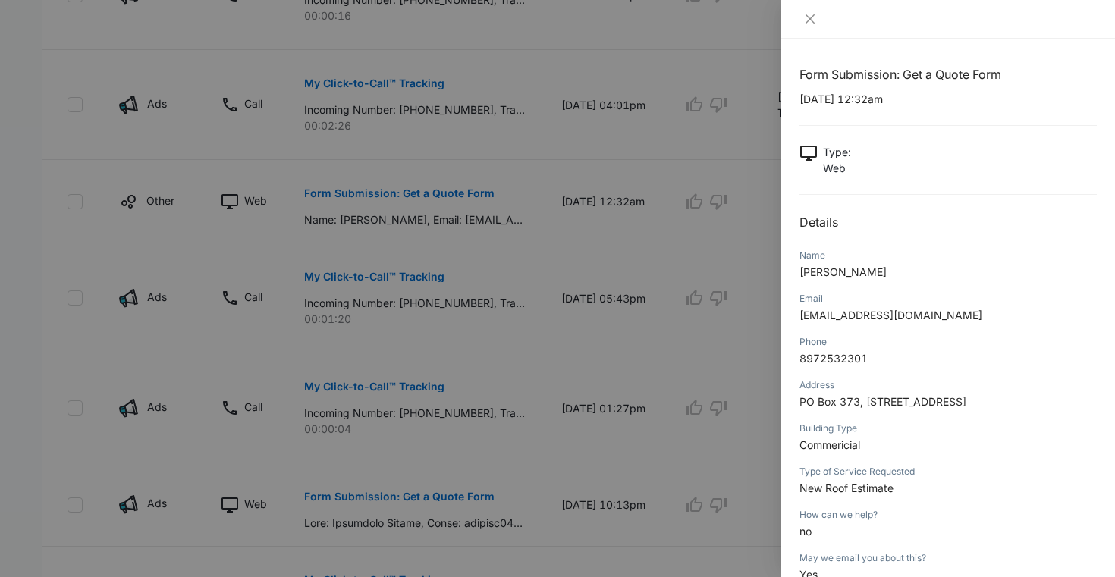
click at [901, 397] on span "PO Box 373, 11540 Ranch Dr, cf, cf, 37200, usa" at bounding box center [882, 401] width 167 height 13
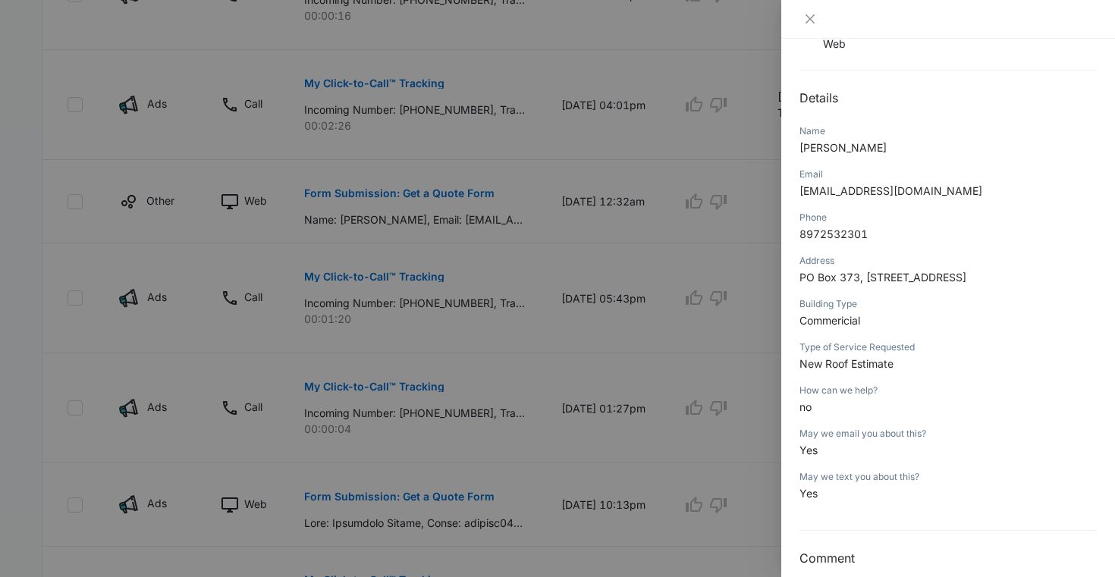
scroll to position [129, 0]
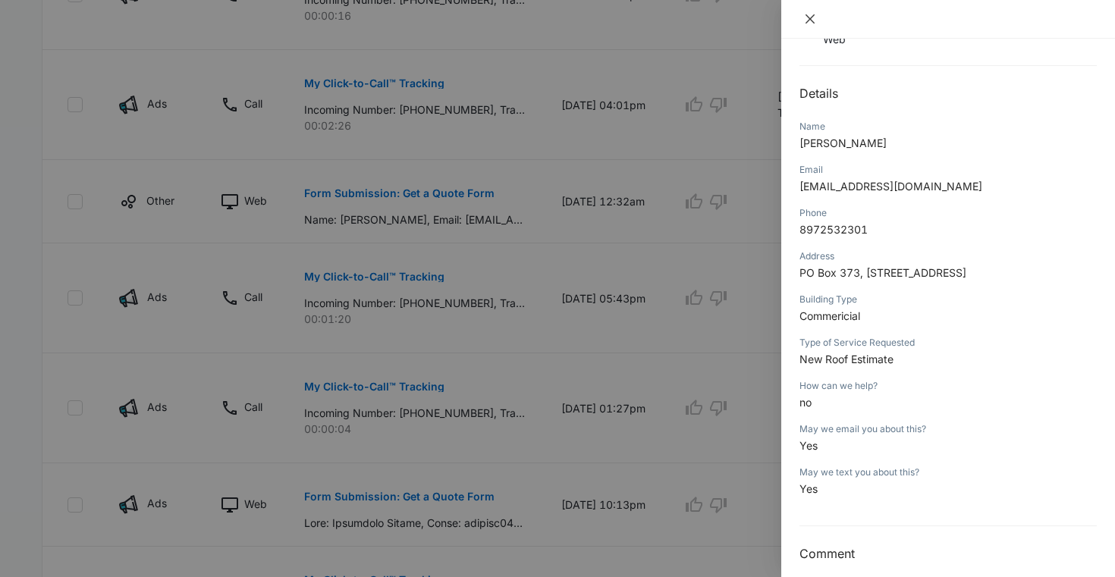
click at [808, 20] on icon "close" at bounding box center [809, 18] width 9 height 9
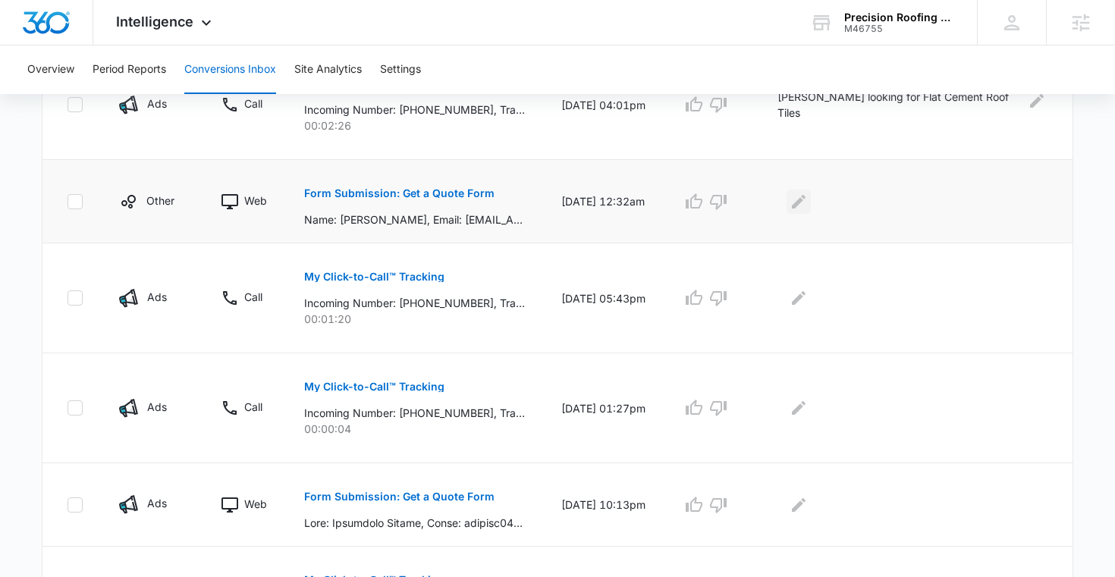
click at [807, 202] on icon "Edit Comments" at bounding box center [798, 202] width 18 height 18
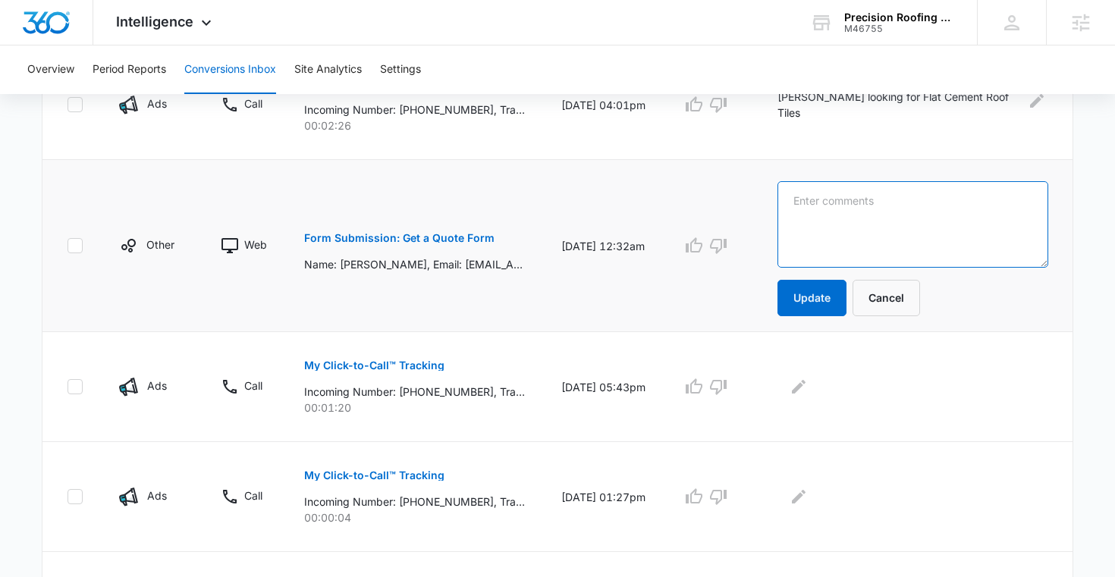
click at [821, 202] on textarea at bounding box center [912, 224] width 271 height 86
type textarea "Out of Area"
click at [727, 245] on icon "button" at bounding box center [718, 246] width 18 height 18
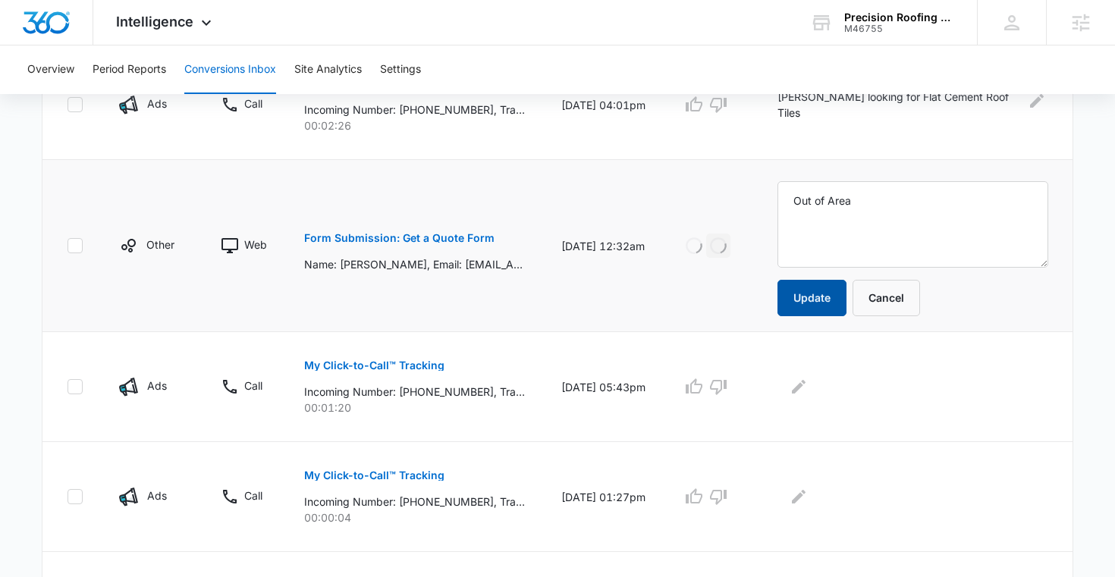
click at [824, 291] on button "Update" at bounding box center [811, 298] width 69 height 36
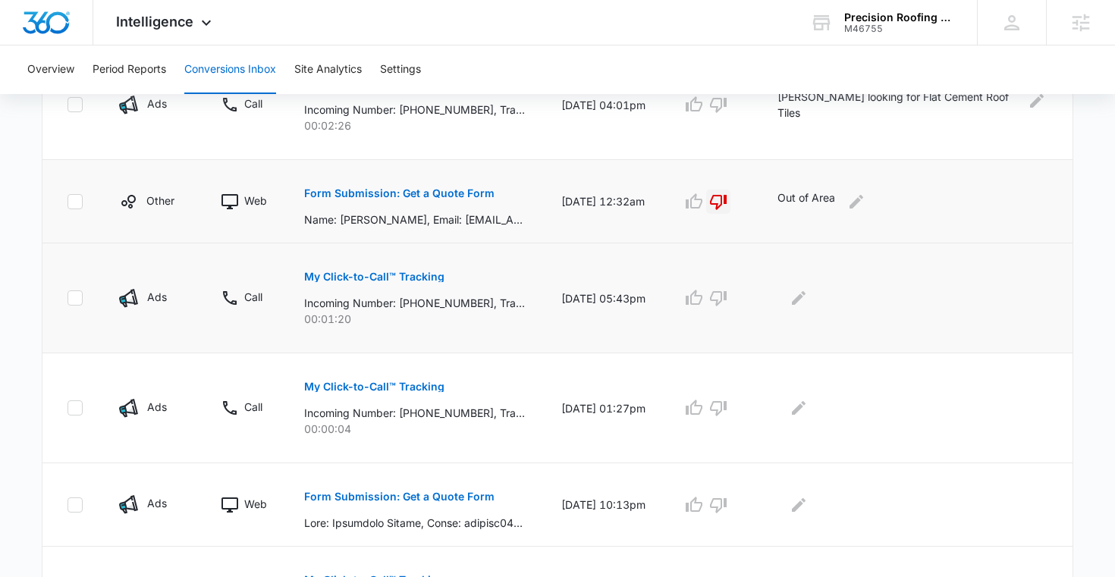
click at [419, 273] on p "My Click-to-Call™ Tracking" at bounding box center [374, 276] width 140 height 11
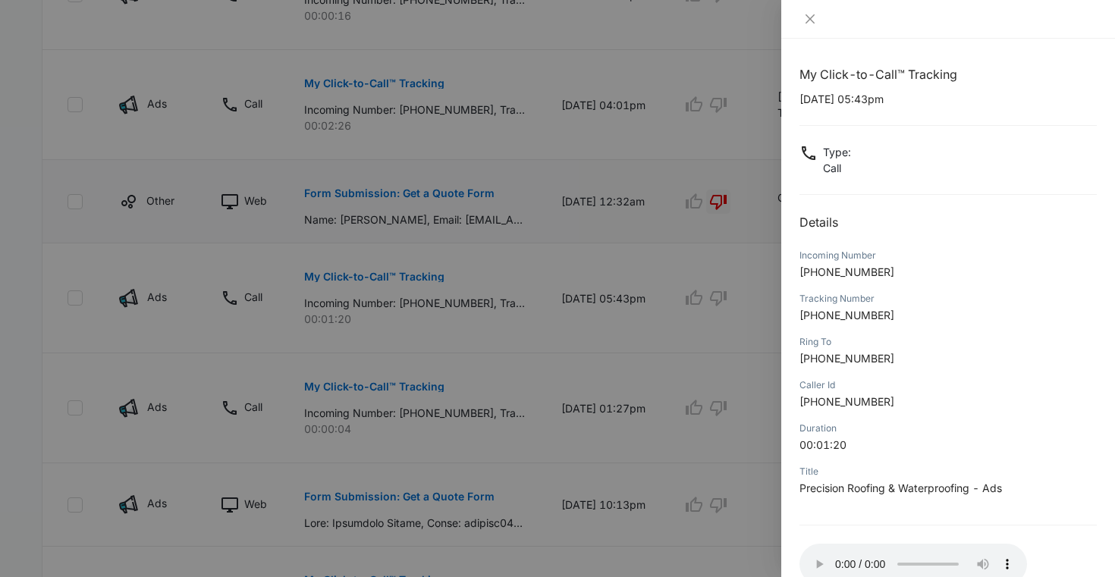
click at [882, 274] on p "+19496243341" at bounding box center [947, 272] width 297 height 16
click at [804, 18] on icon "close" at bounding box center [810, 19] width 12 height 12
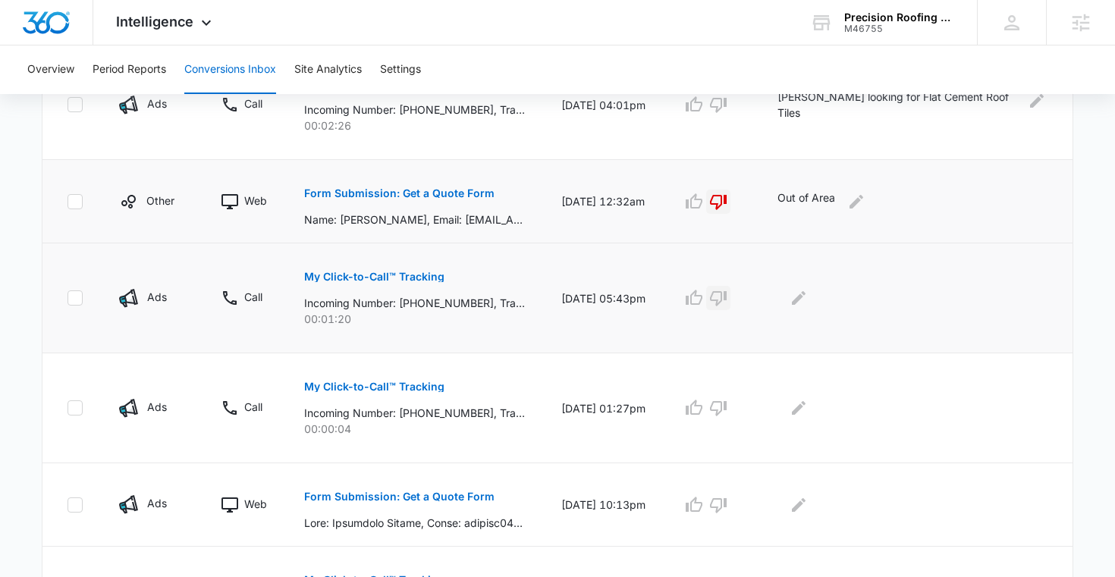
click at [727, 296] on icon "button" at bounding box center [718, 298] width 18 height 18
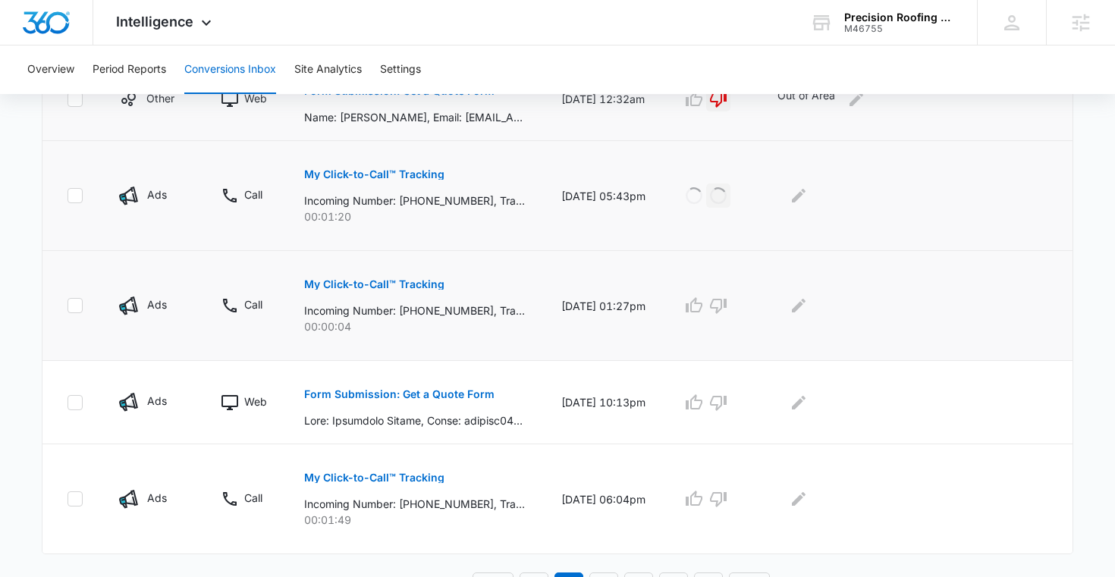
scroll to position [941, 0]
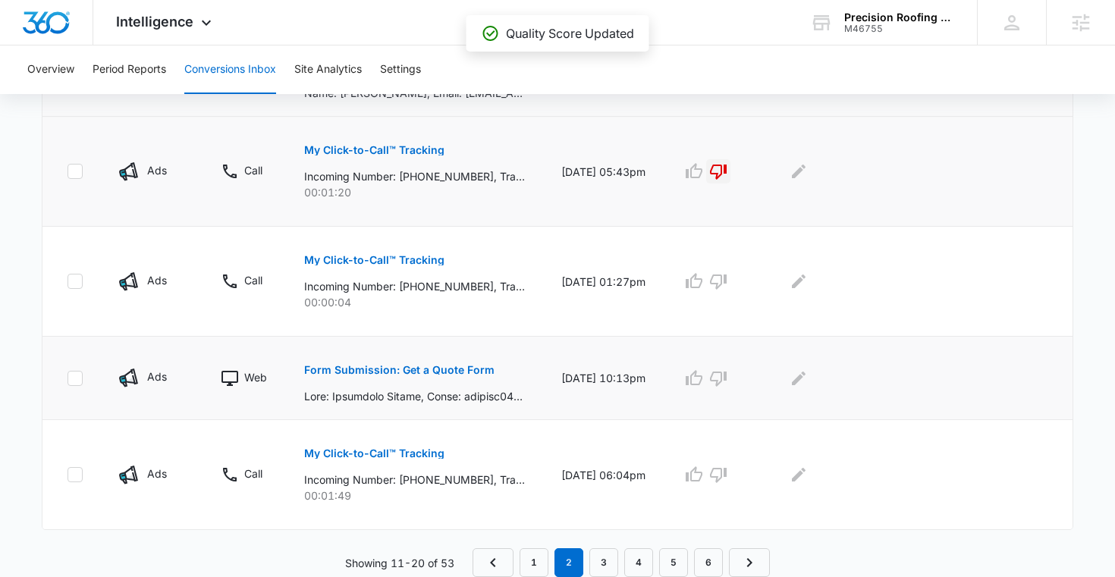
click at [431, 373] on p "Form Submission: Get a Quote Form" at bounding box center [399, 370] width 190 height 11
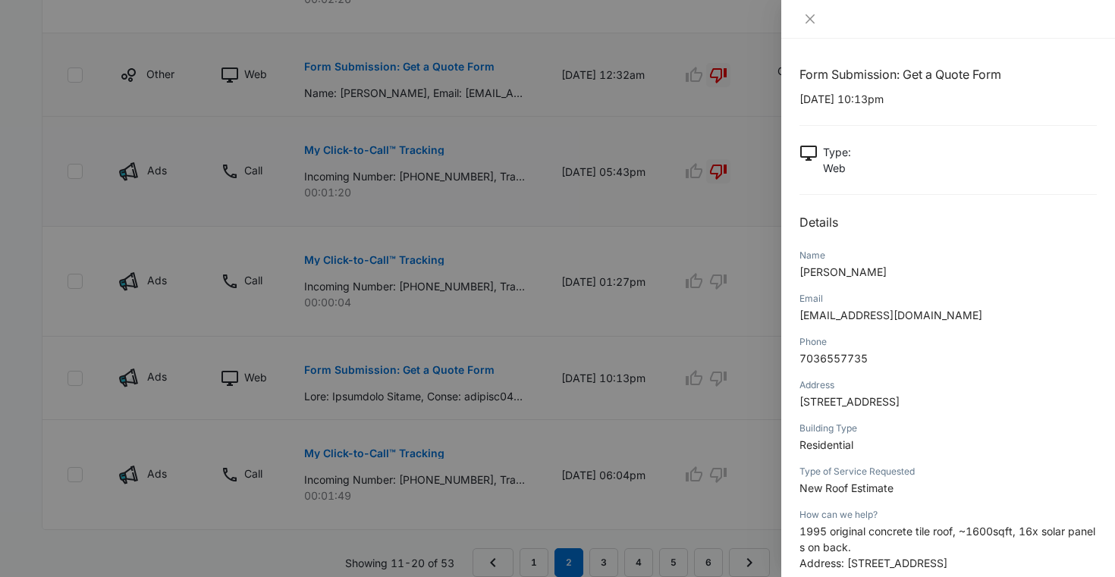
click at [896, 283] on div "Name Alexander Stupka" at bounding box center [947, 268] width 297 height 43
drag, startPoint x: 800, startPoint y: 101, endPoint x: 861, endPoint y: 101, distance: 61.4
click at [861, 101] on p "09/04/2025 at 10:13pm" at bounding box center [947, 99] width 297 height 16
drag, startPoint x: 898, startPoint y: 271, endPoint x: 792, endPoint y: 272, distance: 106.2
click at [792, 272] on div "Form Submission: Get a Quote Form 09/04/2025 at 10:13pm Type : Web Details Name…" at bounding box center [948, 308] width 334 height 538
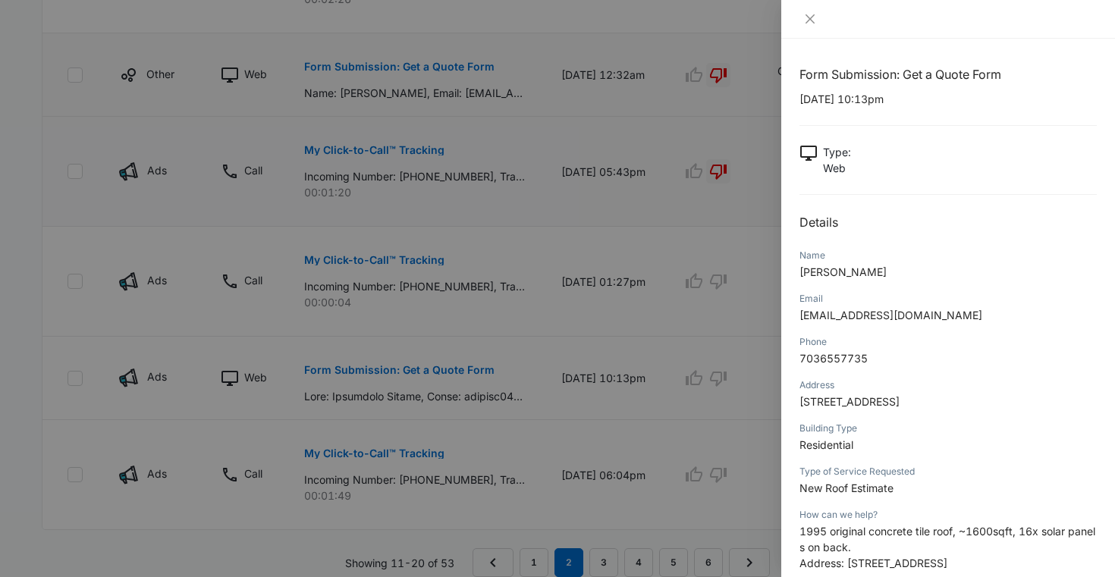
click at [938, 323] on p "astupka21@yahoo.com" at bounding box center [947, 315] width 297 height 16
click at [914, 315] on span "astupka21@yahoo.com" at bounding box center [890, 315] width 183 height 13
drag, startPoint x: 922, startPoint y: 316, endPoint x: 792, endPoint y: 321, distance: 129.7
click at [792, 321] on div "Form Submission: Get a Quote Form 09/04/2025 at 10:13pm Type : Web Details Name…" at bounding box center [948, 308] width 334 height 538
drag, startPoint x: 874, startPoint y: 357, endPoint x: 794, endPoint y: 356, distance: 80.4
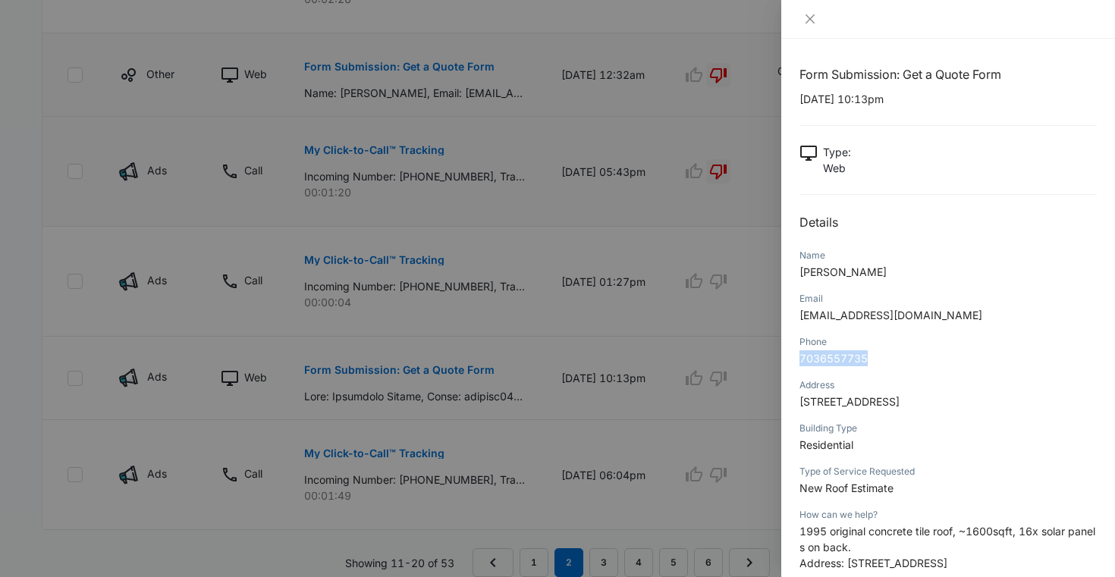
click at [794, 356] on div "Form Submission: Get a Quote Form 09/04/2025 at 10:13pm Type : Web Details Name…" at bounding box center [948, 308] width 334 height 538
drag, startPoint x: 800, startPoint y: 400, endPoint x: 950, endPoint y: 406, distance: 150.2
click at [899, 406] on span "20 Key Largo, , Aliso Viejo, CA, 92656, United States" at bounding box center [849, 401] width 100 height 13
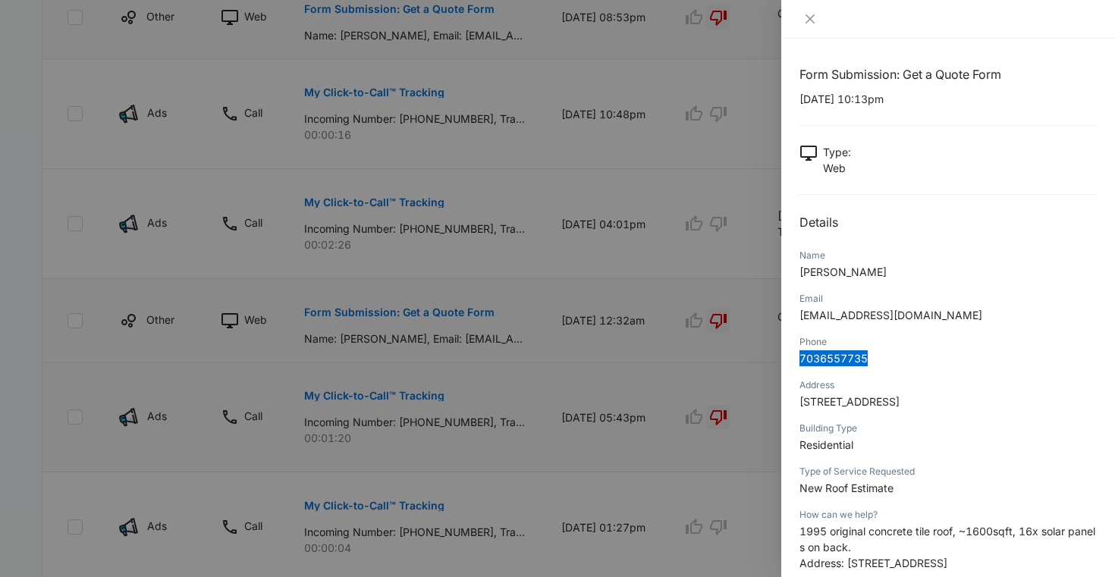
scroll to position [701, 0]
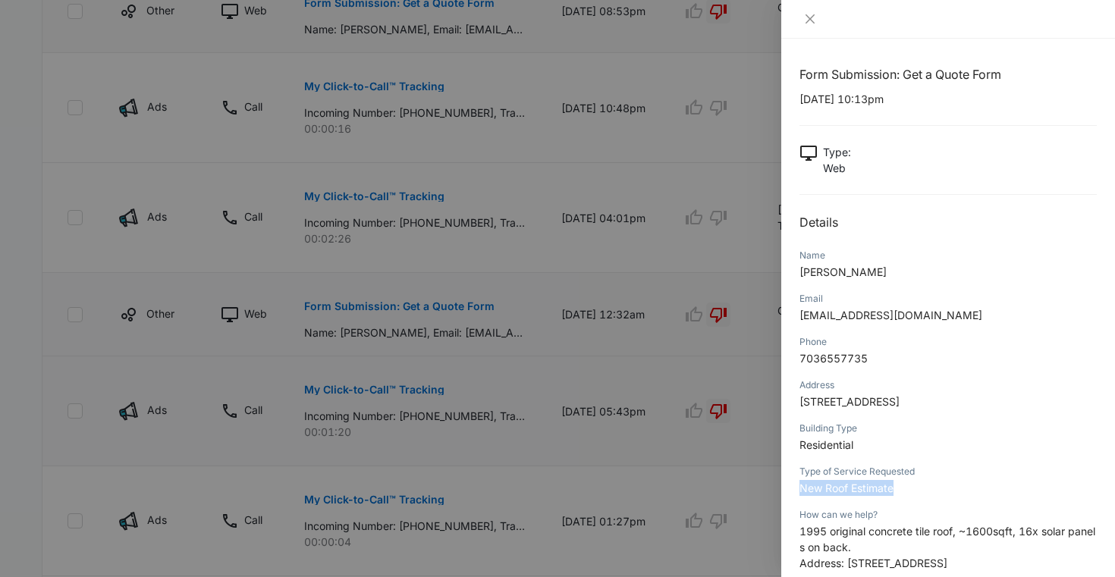
drag, startPoint x: 895, startPoint y: 488, endPoint x: 787, endPoint y: 488, distance: 108.4
click at [787, 488] on div "Form Submission: Get a Quote Form 09/04/2025 at 10:13pm Type : Web Details Name…" at bounding box center [948, 308] width 334 height 538
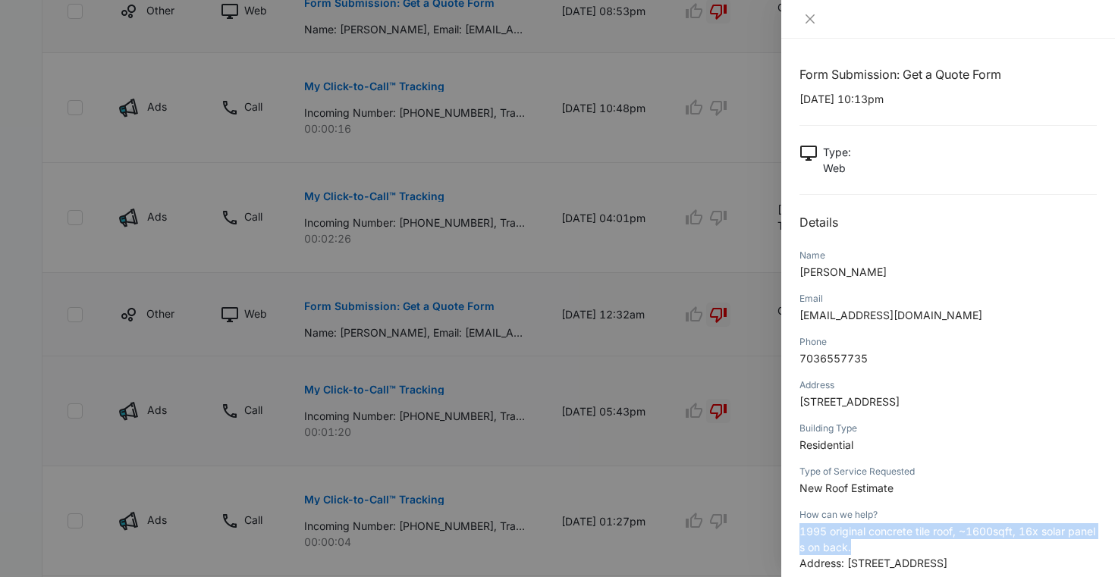
drag, startPoint x: 799, startPoint y: 530, endPoint x: 864, endPoint y: 548, distance: 67.7
click at [864, 548] on p "1995 original concrete tile roof, ~1600sqft, 16x solar panels on back. Address:…" at bounding box center [947, 578] width 297 height 111
click at [809, 15] on icon "close" at bounding box center [810, 19] width 12 height 12
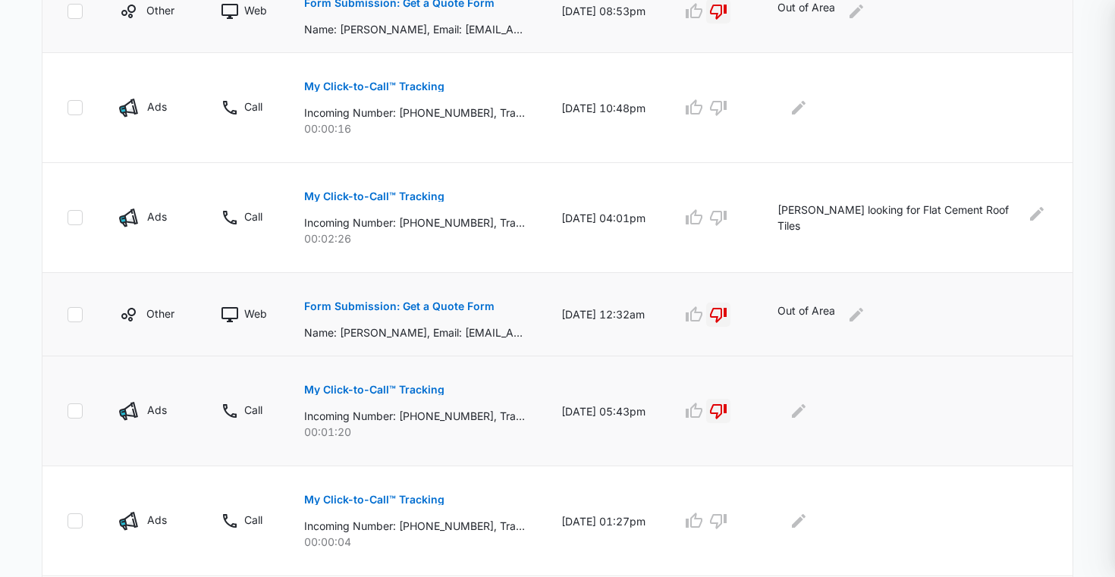
click at [809, 15] on div "Form Submission: Get a Quote Form 09/04/2025 at 10:13pm Type : Web Details Name…" at bounding box center [557, 288] width 1115 height 577
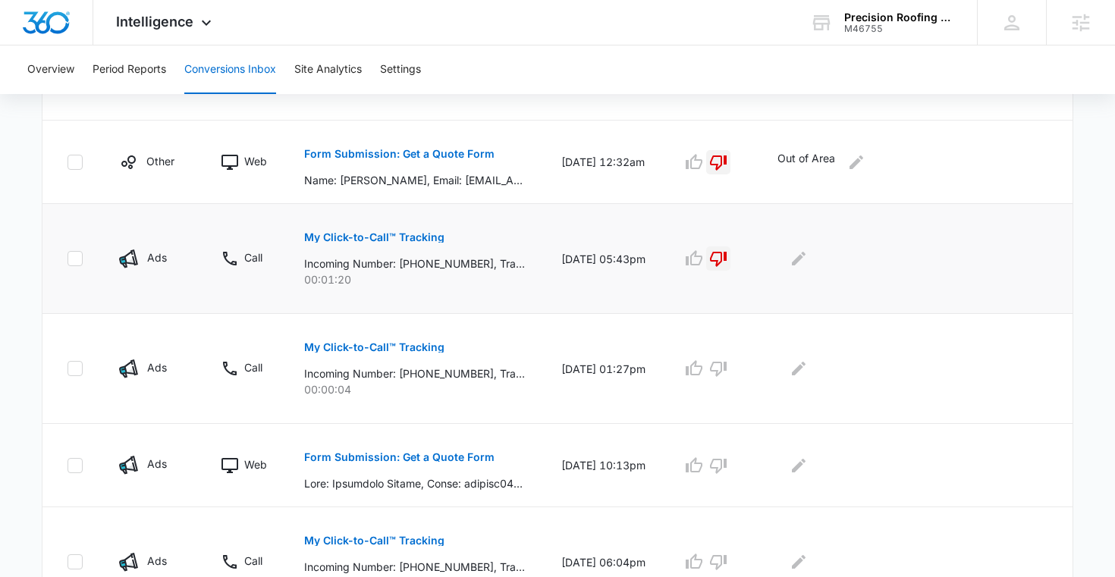
scroll to position [941, 0]
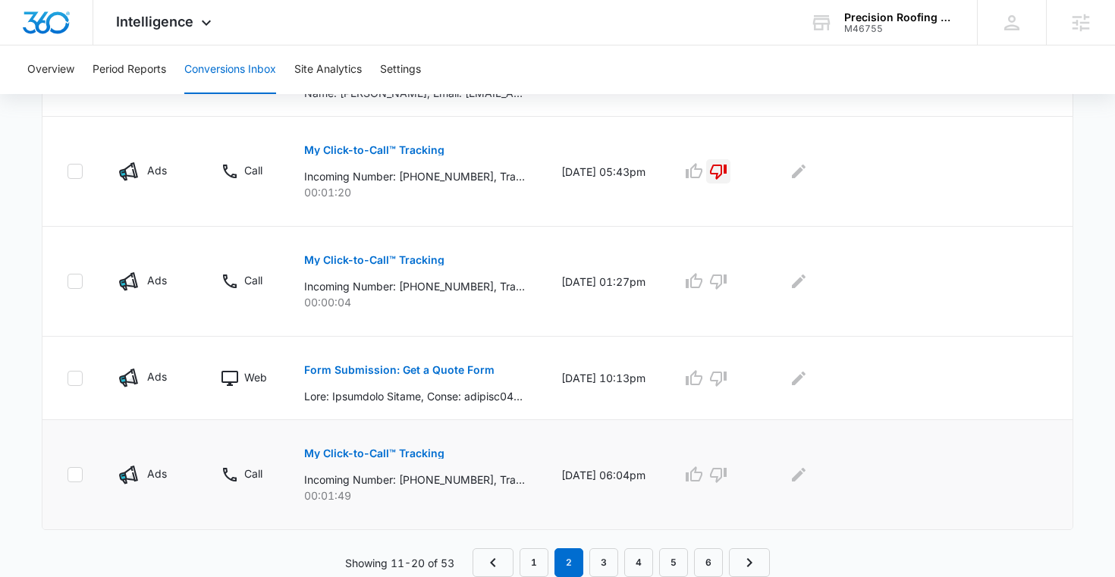
click at [394, 450] on p "My Click-to-Call™ Tracking" at bounding box center [374, 453] width 140 height 11
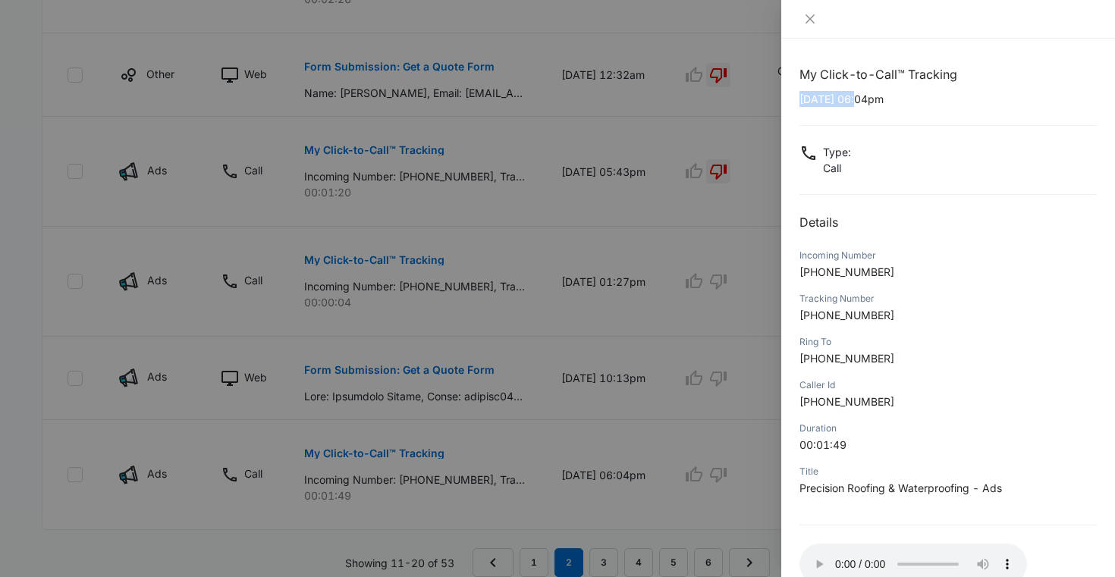
drag, startPoint x: 798, startPoint y: 100, endPoint x: 861, endPoint y: 102, distance: 63.0
click at [861, 102] on p "09/04/2025 at 06:04pm" at bounding box center [947, 99] width 297 height 16
drag, startPoint x: 884, startPoint y: 271, endPoint x: 814, endPoint y: 271, distance: 69.8
click at [814, 271] on p "+19492284277" at bounding box center [947, 272] width 297 height 16
click at [813, 21] on icon "close" at bounding box center [810, 19] width 12 height 12
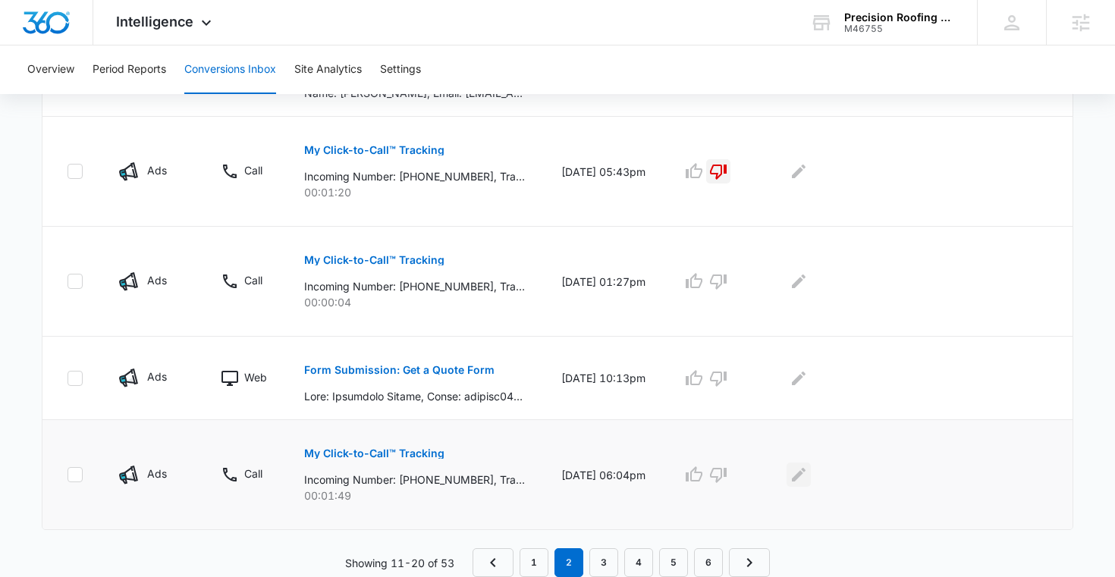
click at [807, 475] on icon "Edit Comments" at bounding box center [798, 475] width 18 height 18
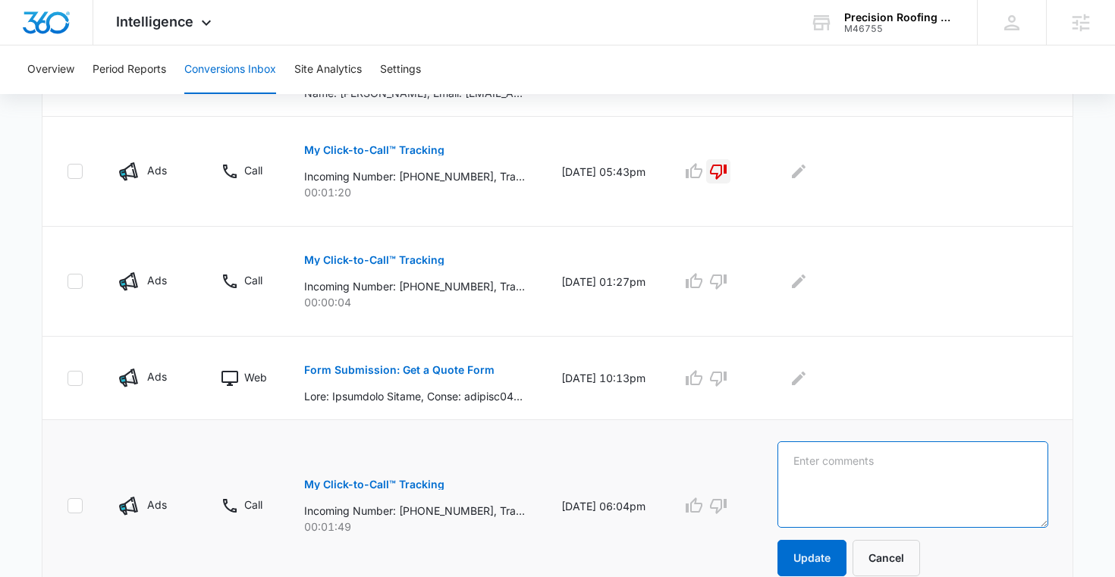
click at [826, 467] on textarea at bounding box center [912, 484] width 271 height 86
paste textarea "Contractor asked for Owner email and Phone"
type textarea "Contractor asked for Owner email and Phone"
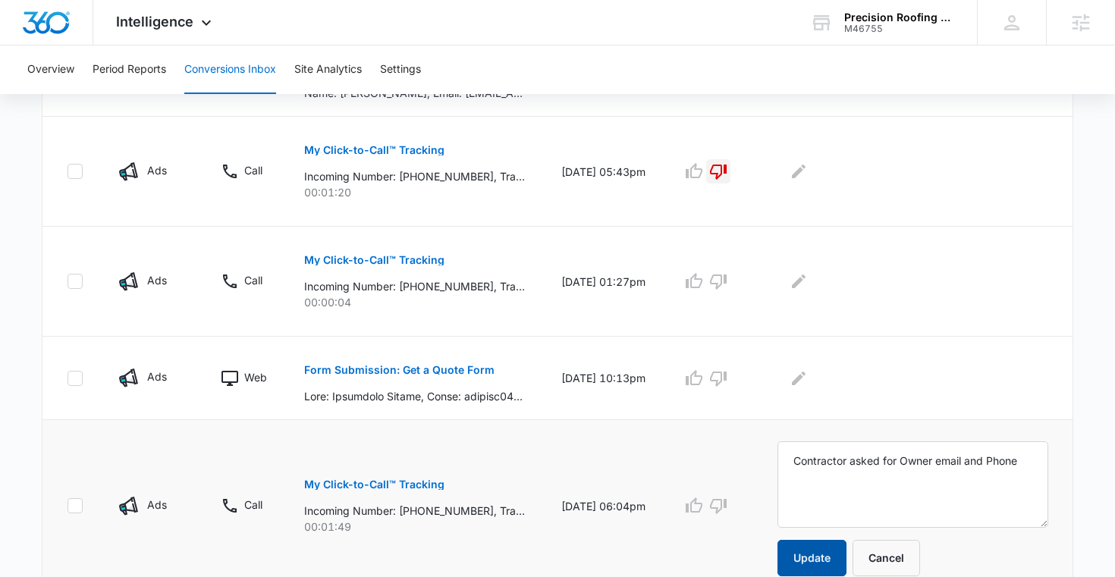
click at [842, 549] on button "Update" at bounding box center [811, 558] width 69 height 36
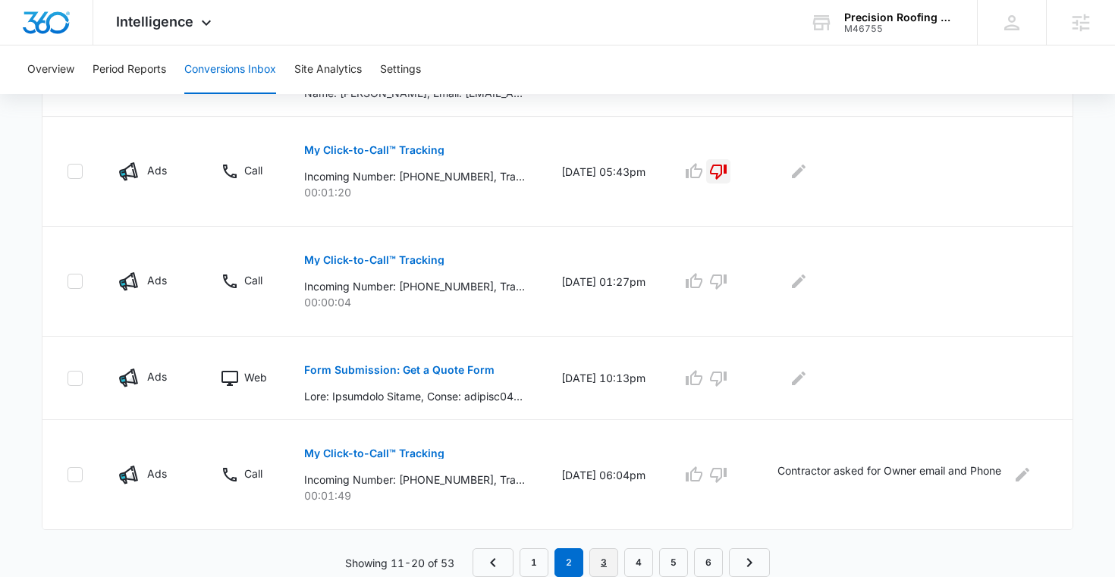
click at [604, 557] on link "3" at bounding box center [603, 562] width 29 height 29
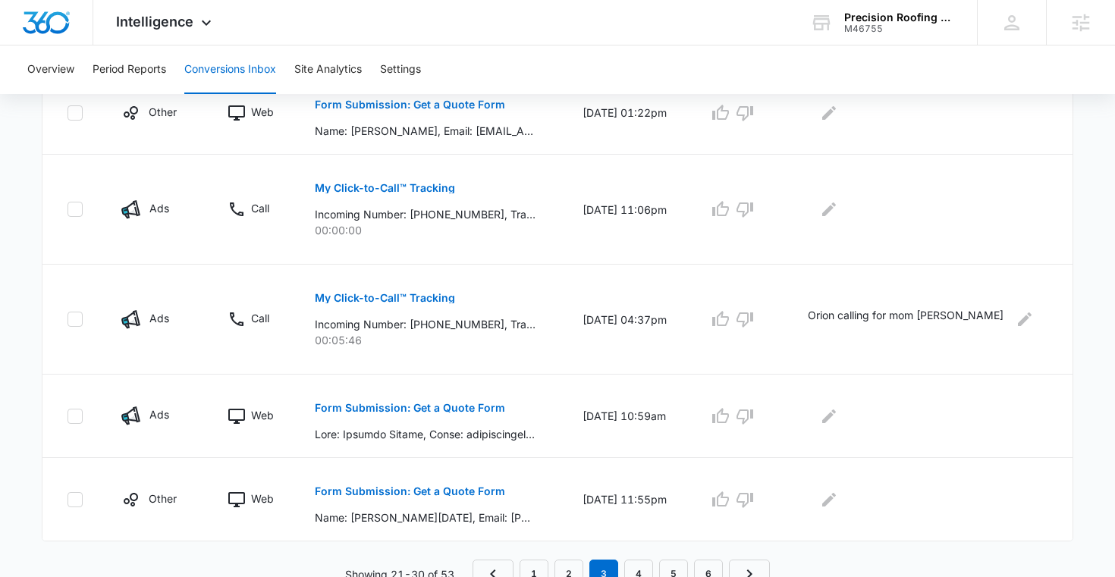
scroll to position [967, 0]
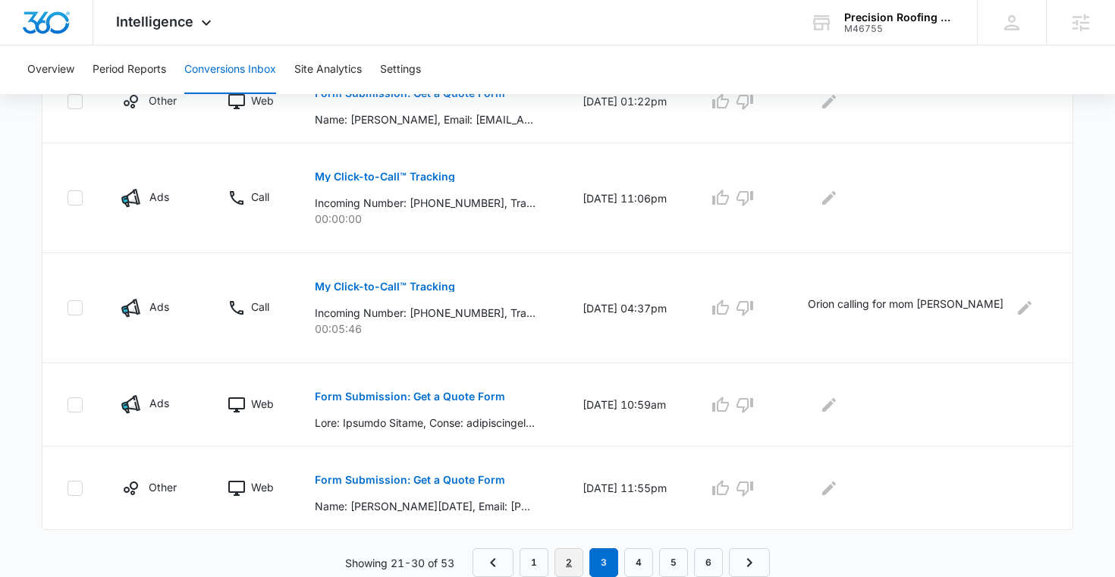
click at [565, 562] on link "2" at bounding box center [568, 562] width 29 height 29
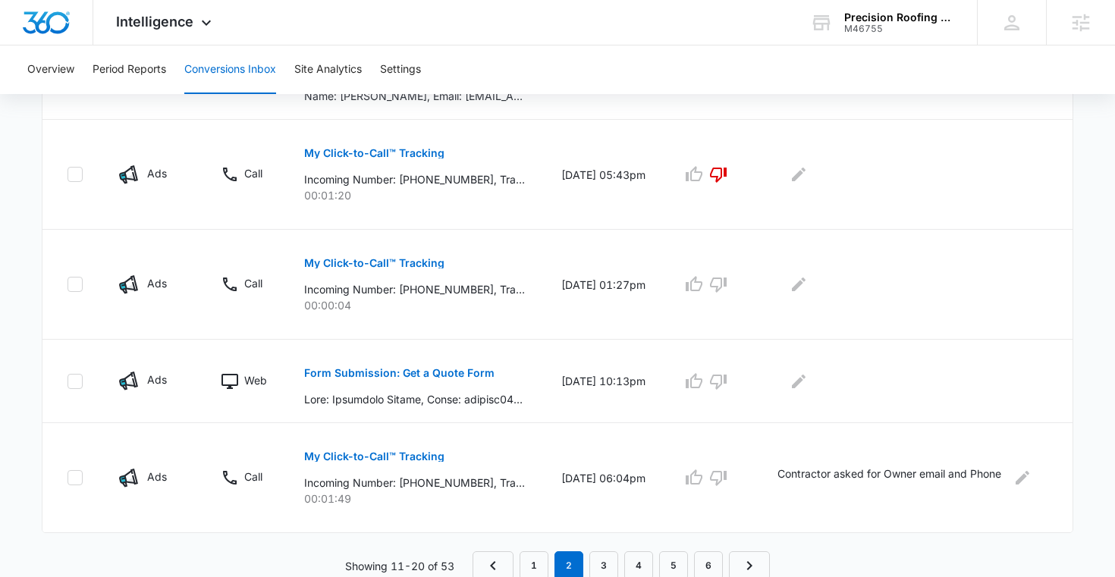
scroll to position [941, 0]
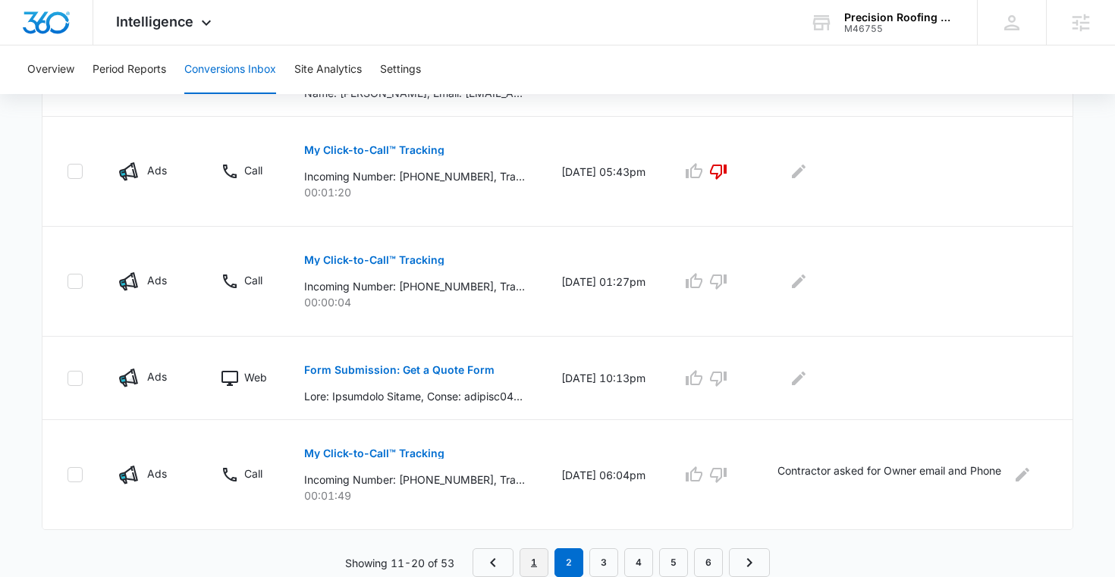
click at [534, 553] on link "1" at bounding box center [533, 562] width 29 height 29
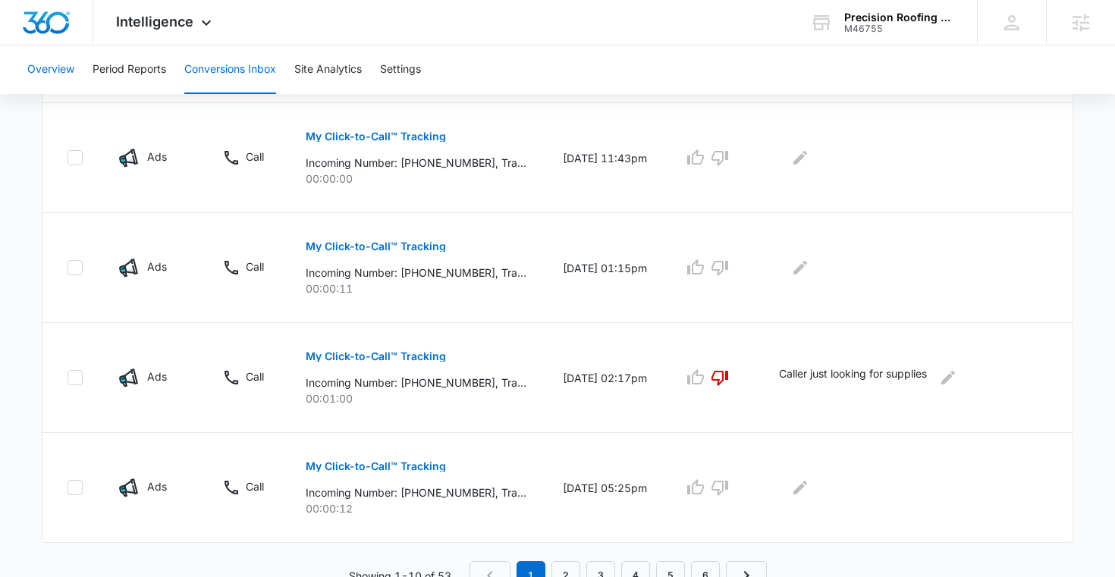
scroll to position [967, 0]
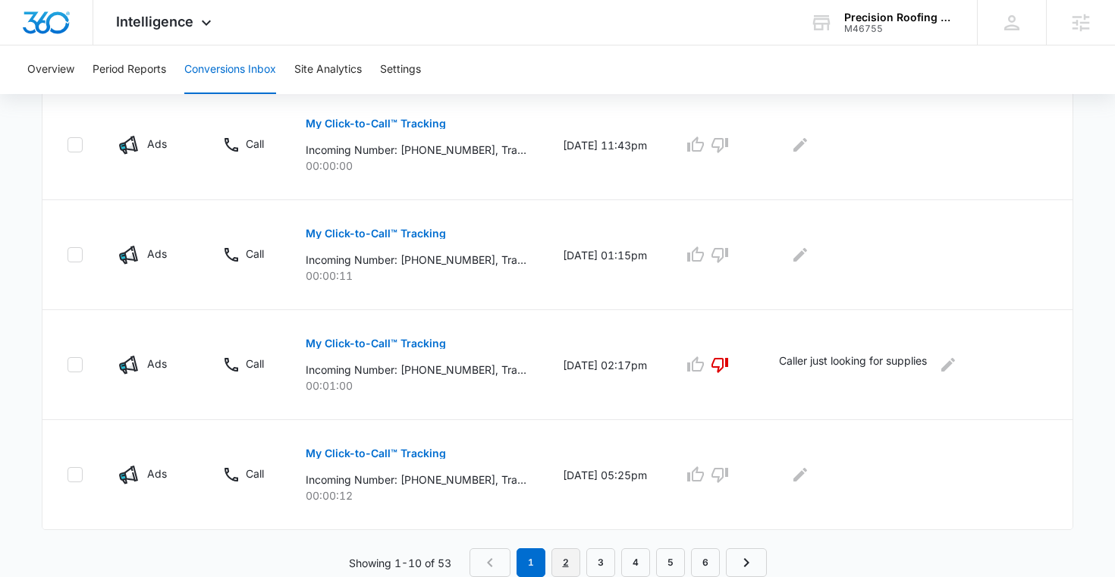
click at [575, 560] on link "2" at bounding box center [565, 562] width 29 height 29
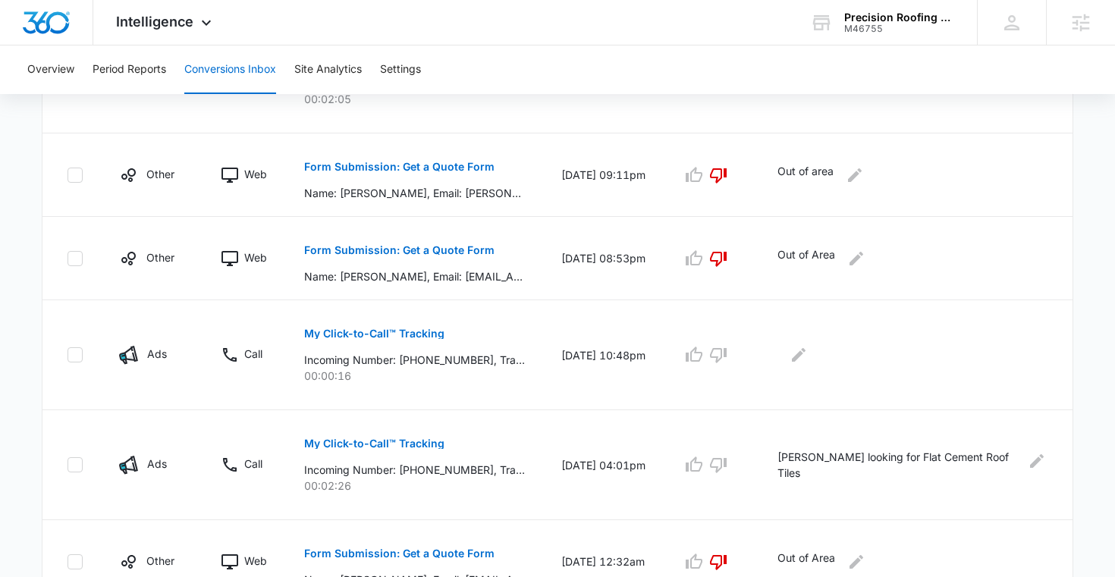
scroll to position [422, 0]
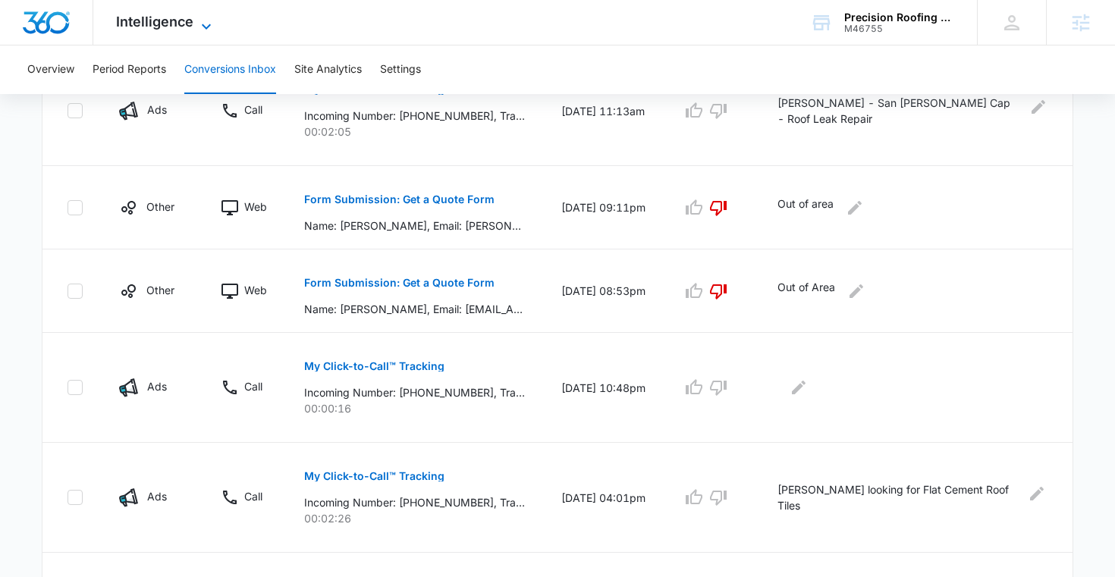
click at [139, 19] on span "Intelligence" at bounding box center [154, 22] width 77 height 16
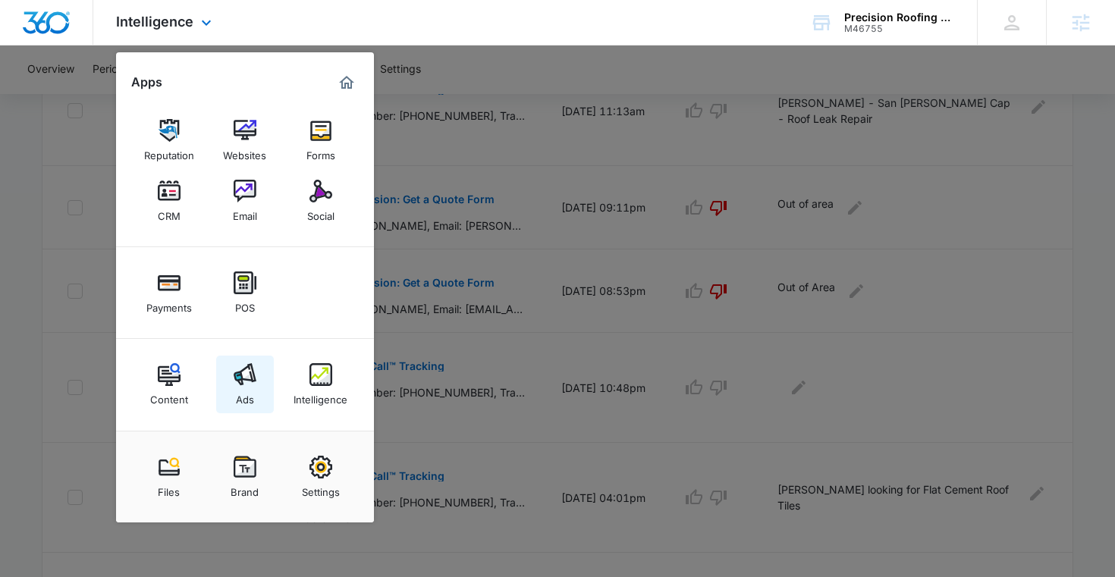
click at [242, 384] on img at bounding box center [245, 374] width 23 height 23
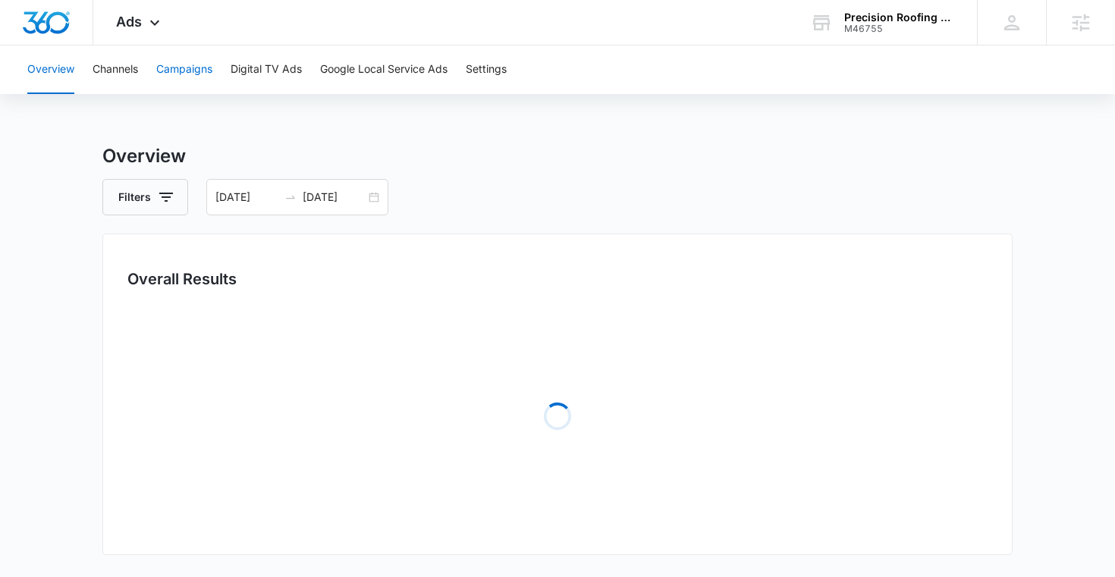
click at [191, 68] on button "Campaigns" at bounding box center [184, 69] width 56 height 49
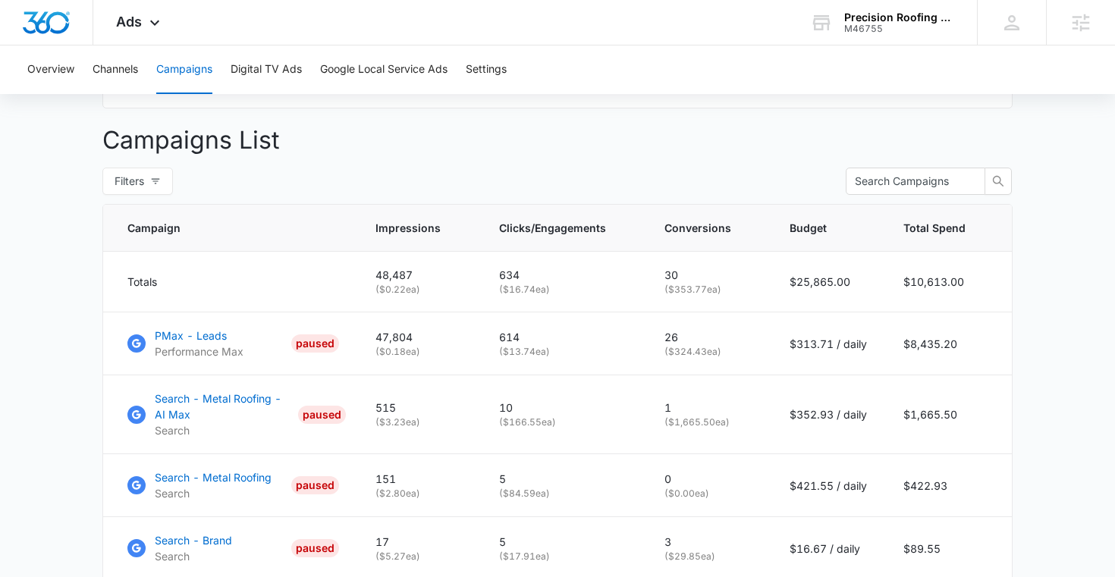
scroll to position [541, 0]
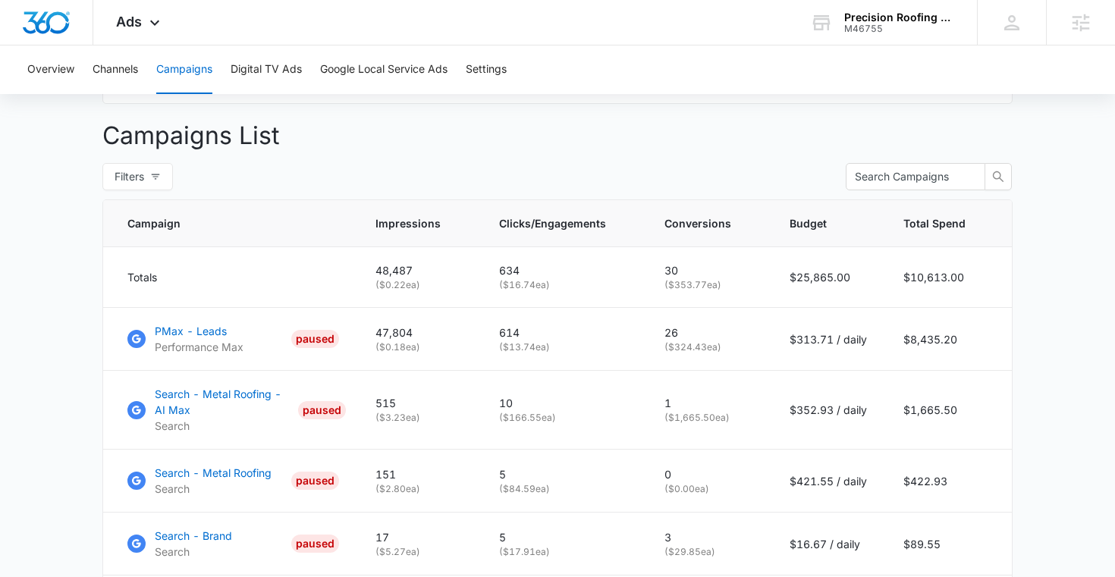
click at [169, 62] on button "Campaigns" at bounding box center [184, 69] width 56 height 49
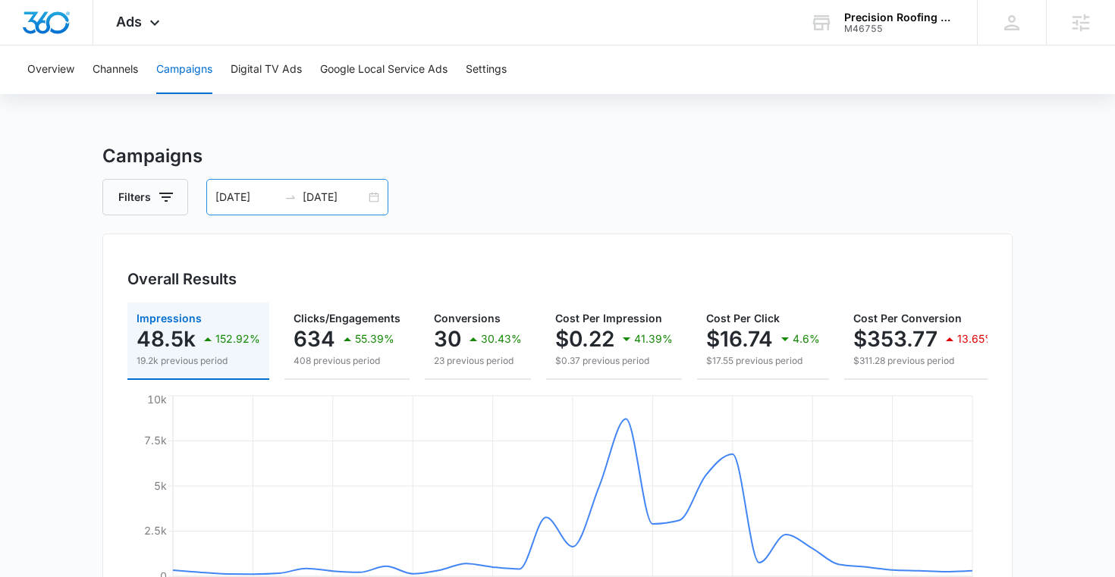
click at [234, 194] on input "08/03/2025" at bounding box center [246, 197] width 63 height 17
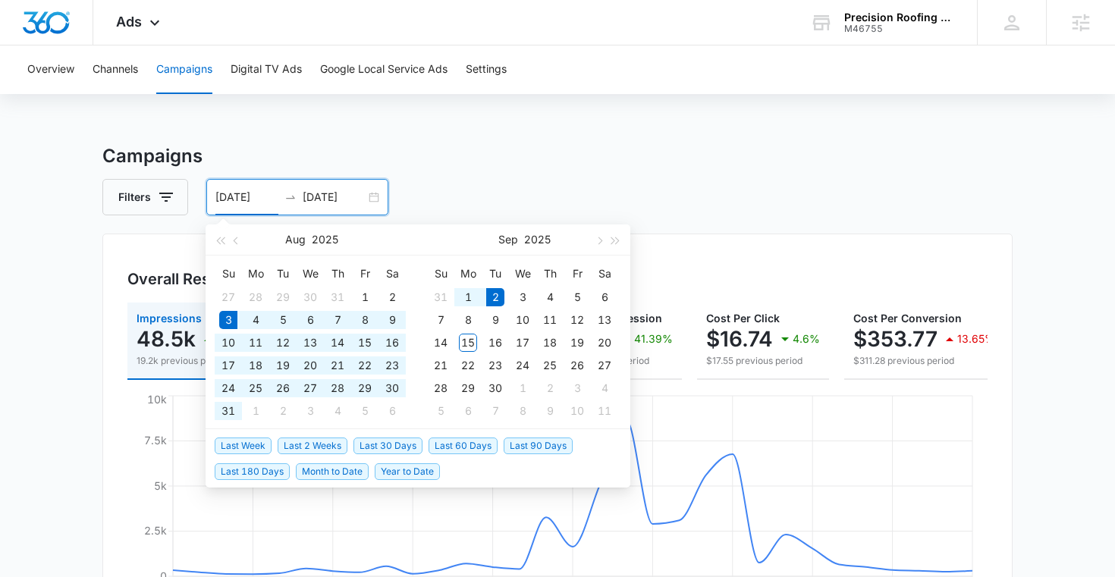
type input "09/02/2025"
click at [496, 298] on div "2" at bounding box center [495, 297] width 18 height 18
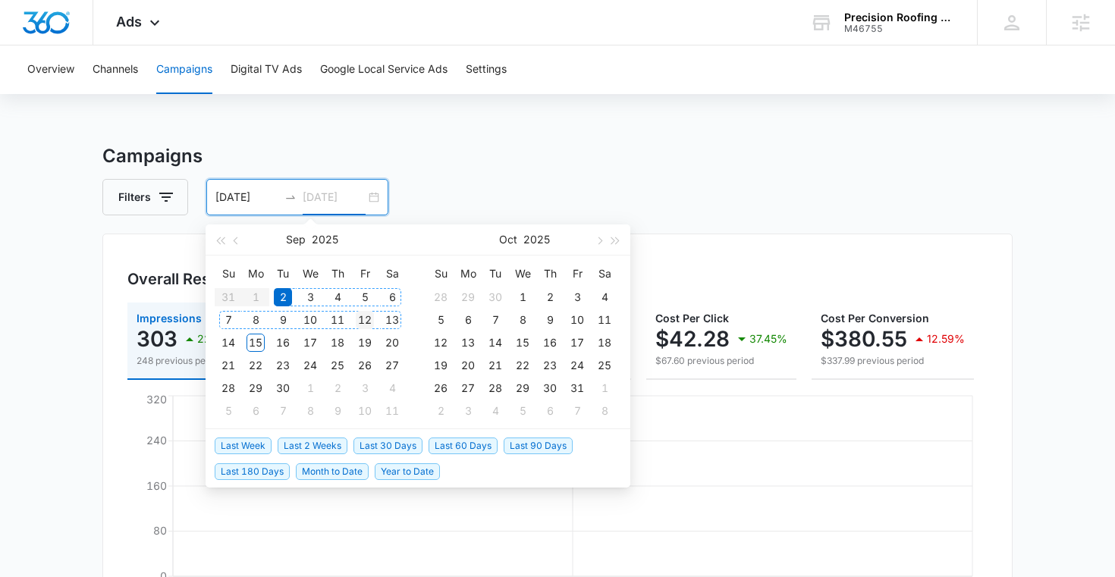
type input "09/12/2025"
click at [362, 320] on div "12" at bounding box center [365, 320] width 18 height 18
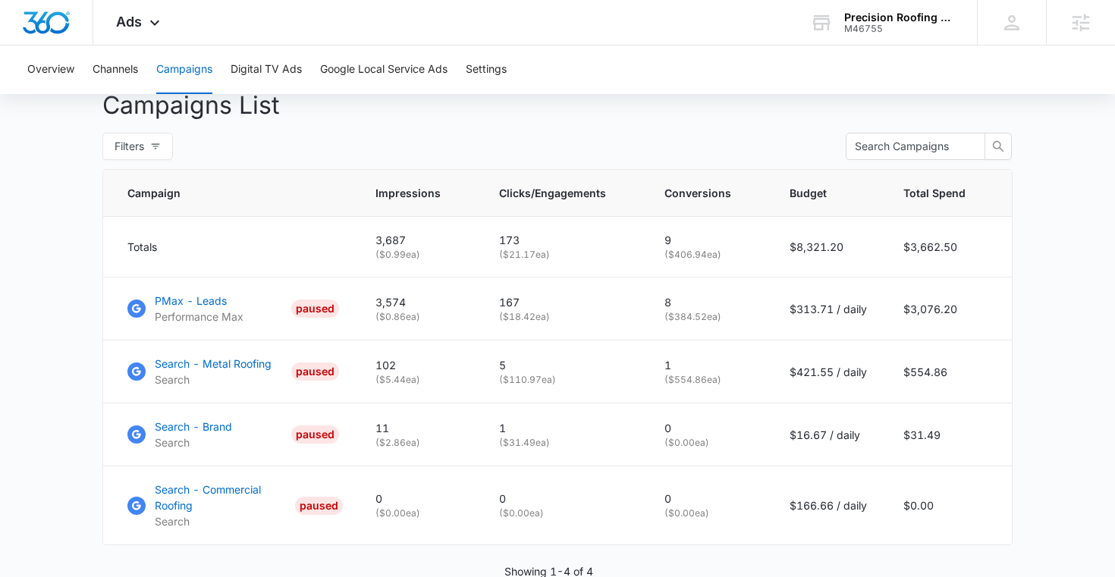
scroll to position [576, 0]
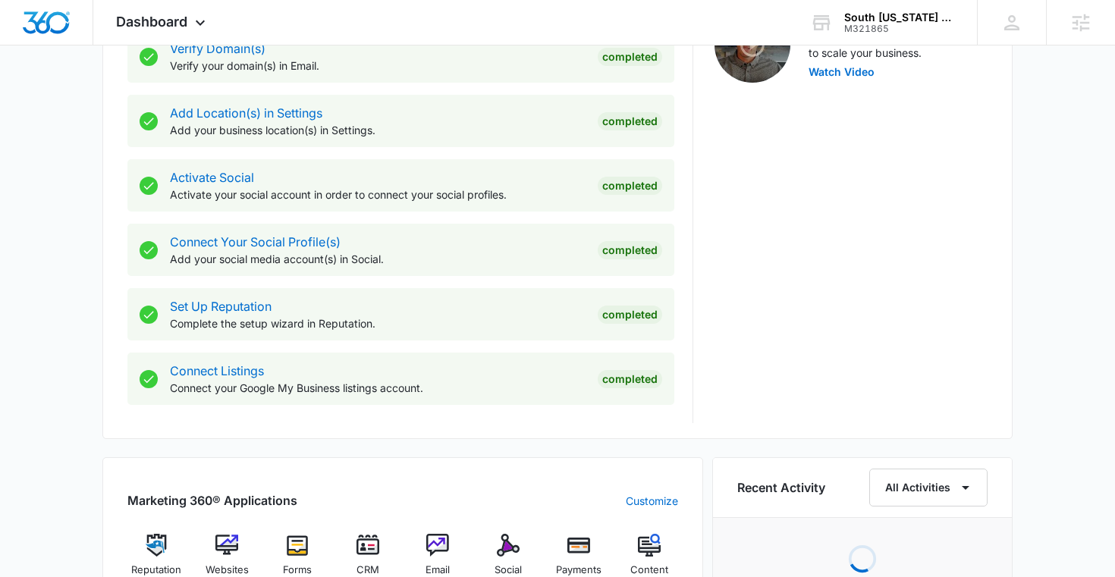
scroll to position [704, 0]
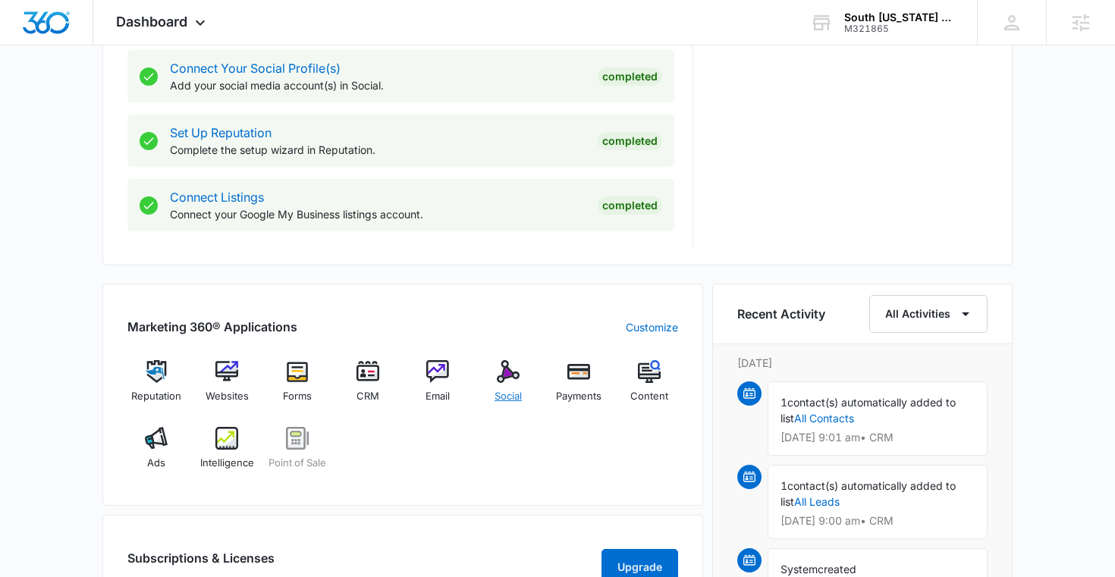
click at [503, 379] on img at bounding box center [508, 371] width 23 height 23
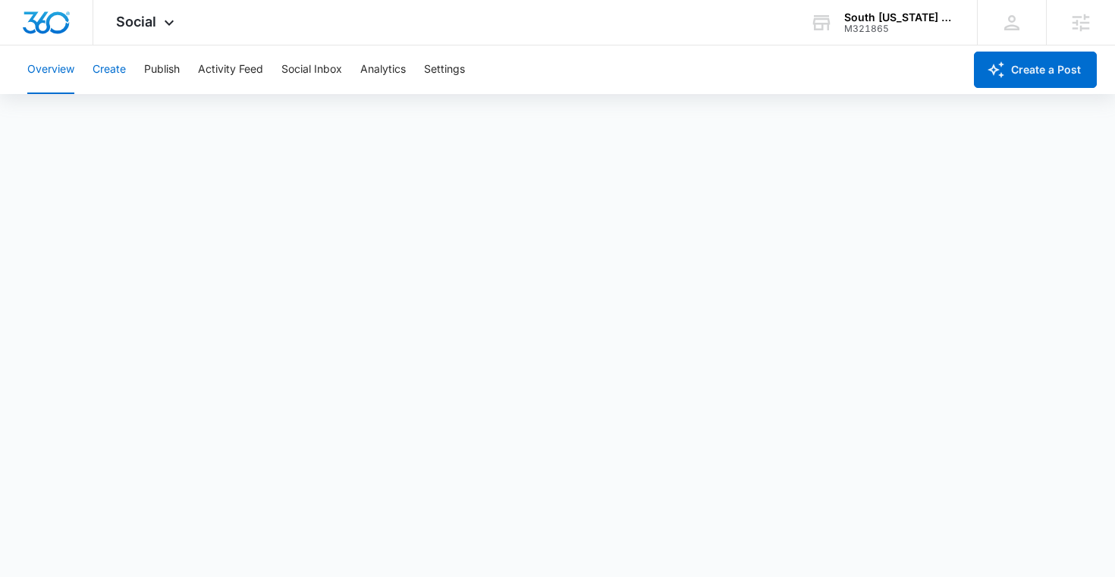
click at [121, 69] on button "Create" at bounding box center [108, 69] width 33 height 49
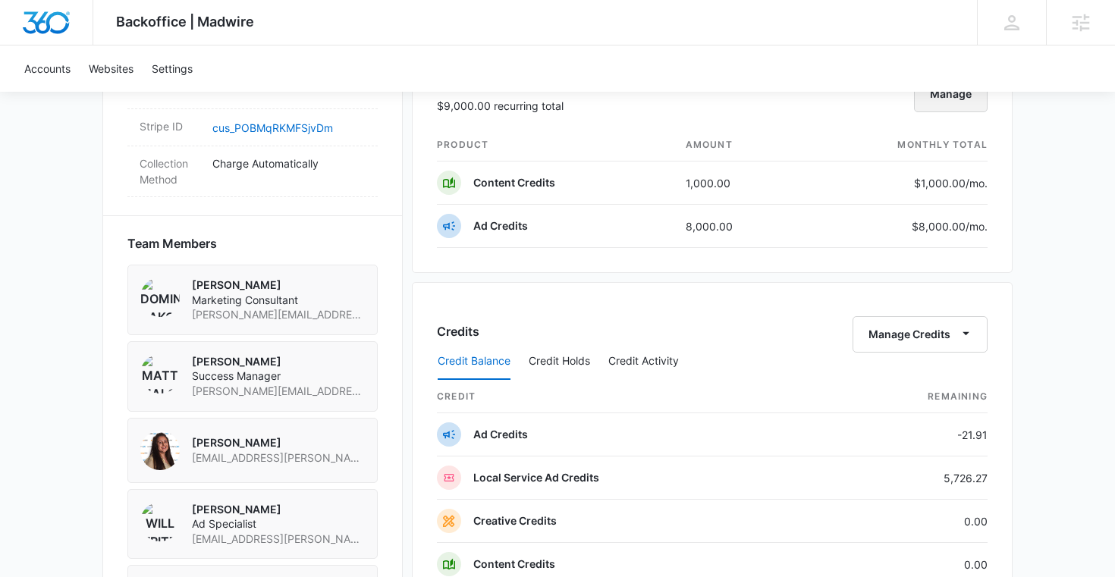
click at [945, 102] on button "Manage" at bounding box center [951, 94] width 74 height 36
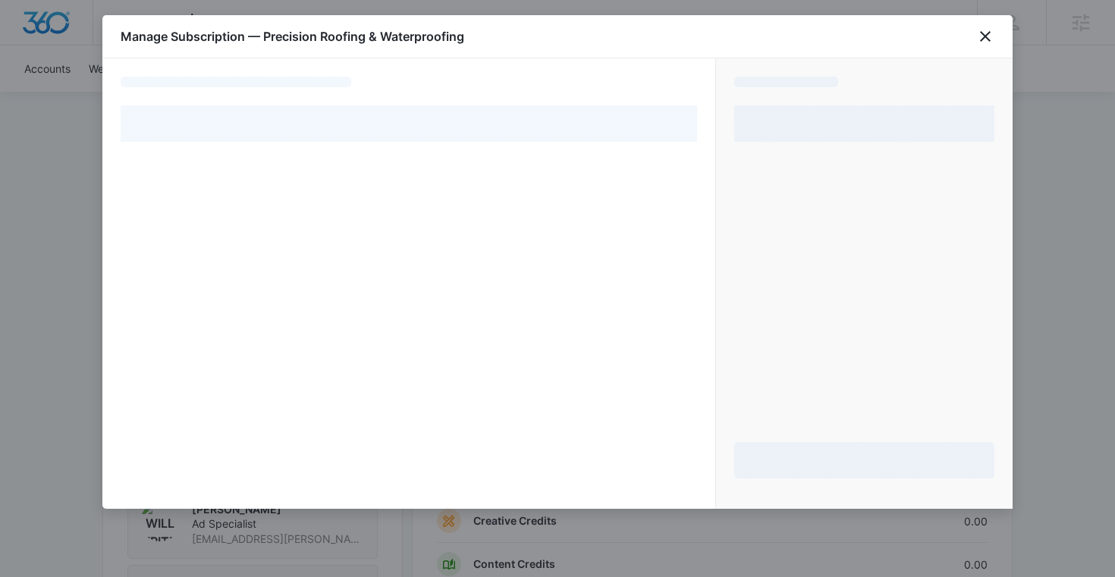
select select "pm_1OZP2LA4n8RTgNjUDask2Gud"
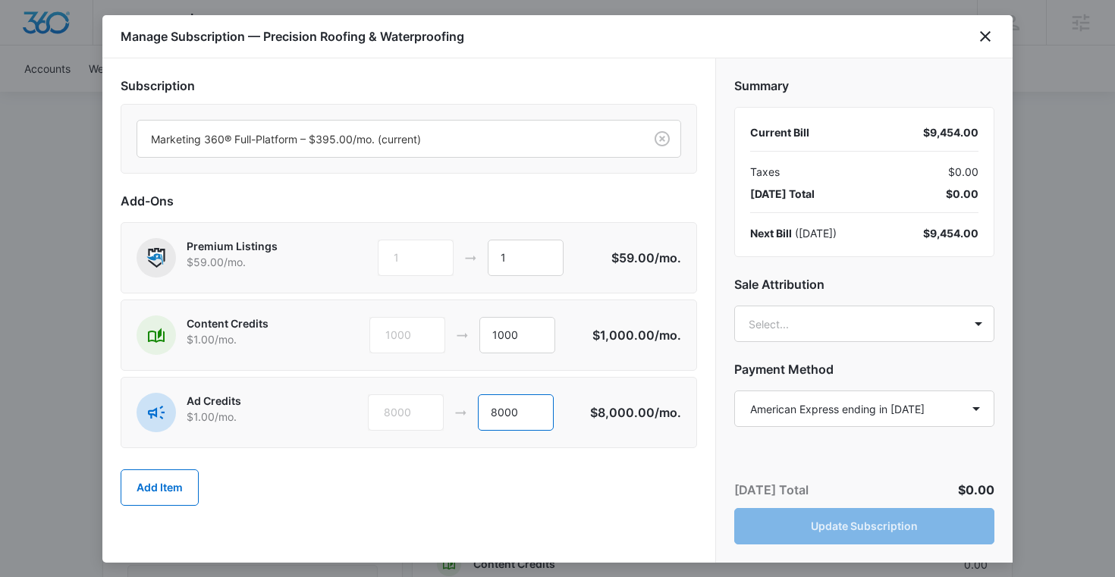
click at [529, 412] on input "8000" at bounding box center [516, 412] width 76 height 36
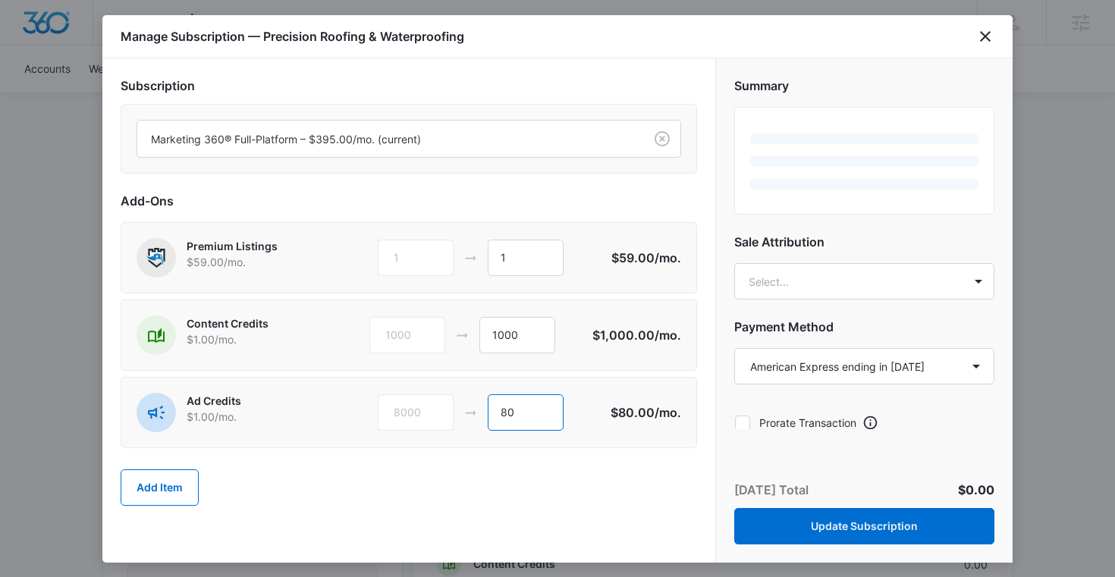
type input "8"
type input "3500"
click at [539, 466] on div "Add Item" at bounding box center [409, 487] width 576 height 67
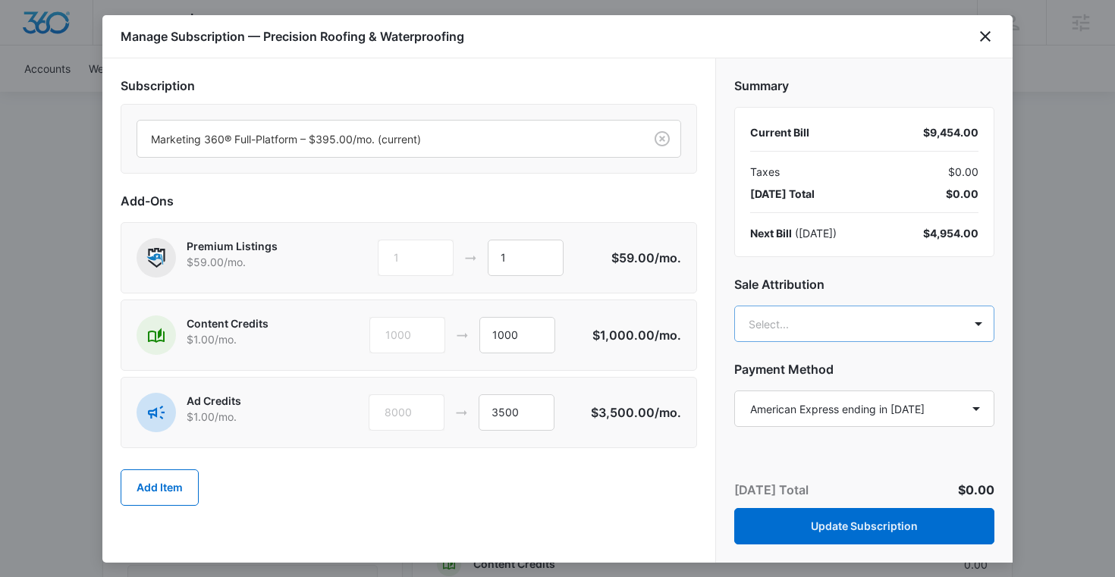
click at [791, 325] on body "Backoffice | Madwire Apps Settings [PERSON_NAME] [PERSON_NAME][EMAIL_ADDRESS][P…" at bounding box center [557, 71] width 1115 height 2164
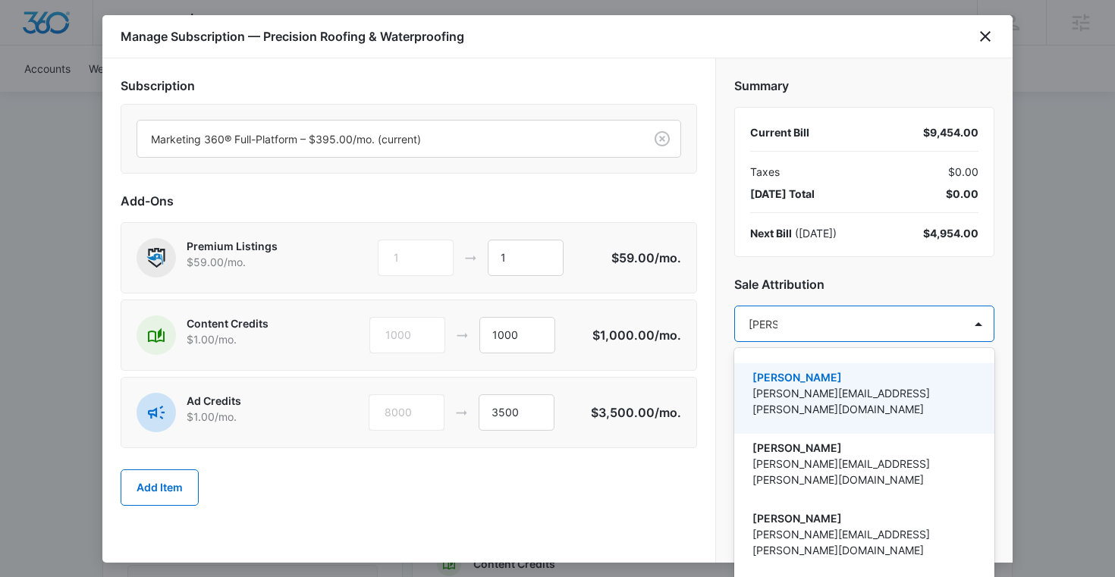
type input "[PERSON_NAME]"
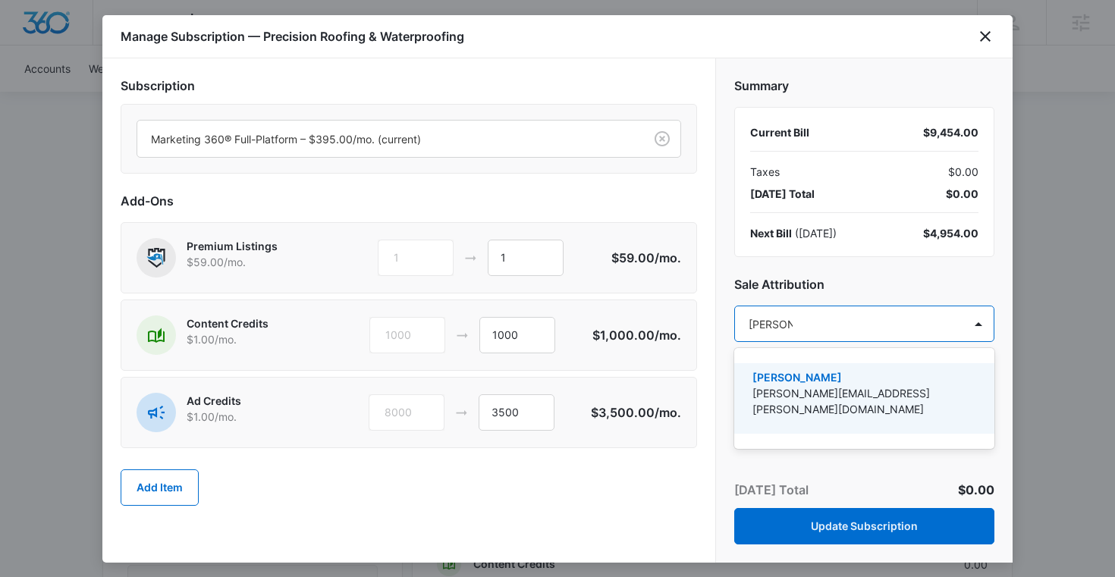
click at [807, 390] on p "[PERSON_NAME][EMAIL_ADDRESS][PERSON_NAME][DOMAIN_NAME]" at bounding box center [862, 401] width 221 height 32
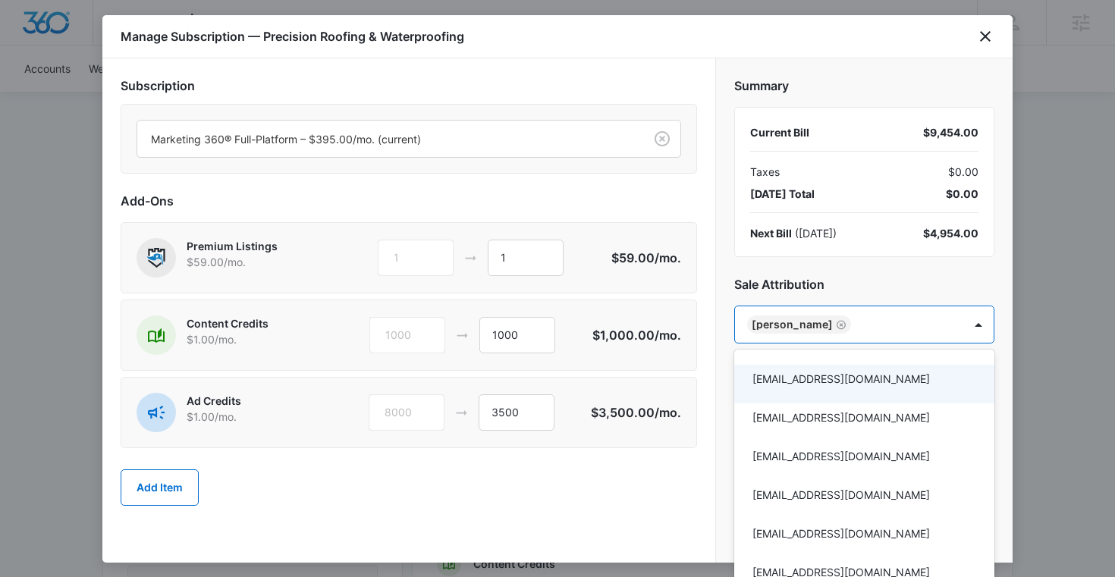
click at [611, 478] on div at bounding box center [557, 288] width 1115 height 577
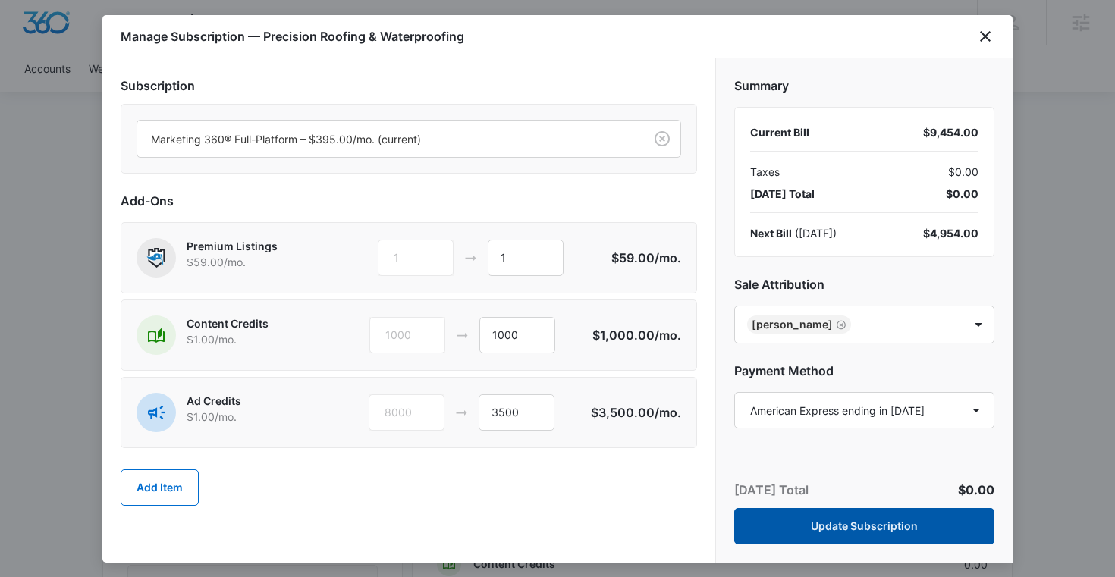
click at [848, 522] on button "Update Subscription" at bounding box center [864, 526] width 260 height 36
